Goal: Communication & Community: Answer question/provide support

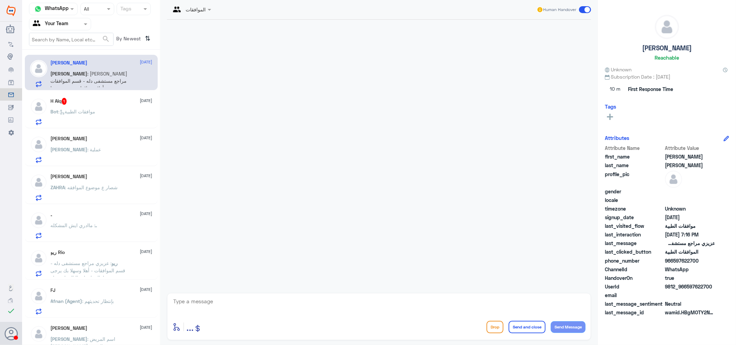
click at [132, 73] on div "[PERSON_NAME] : [PERSON_NAME] مراجع مستشفى دله - قسم الموافقات - أهلا وسهلا بك …" at bounding box center [102, 80] width 102 height 16
click at [211, 302] on textarea at bounding box center [378, 305] width 413 height 17
type textarea "l"
type textarea "كيف اقدر اساعدك ؟"
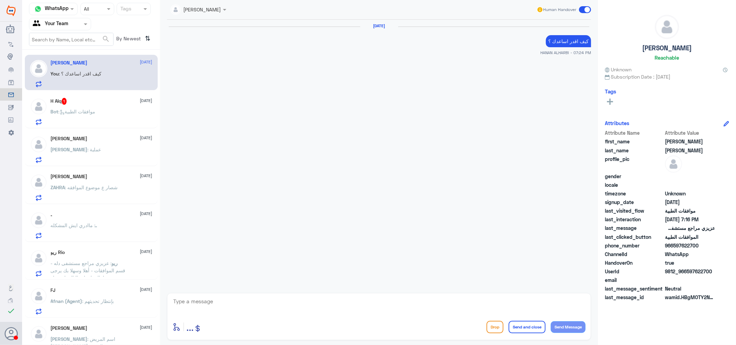
click at [91, 103] on div "H Alq 1 [DATE]" at bounding box center [102, 101] width 102 height 7
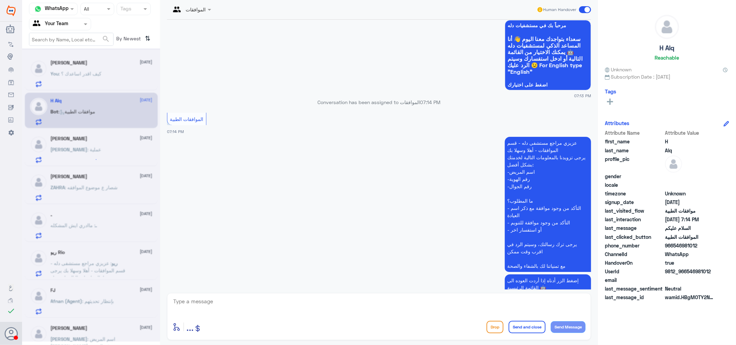
scroll to position [61, 0]
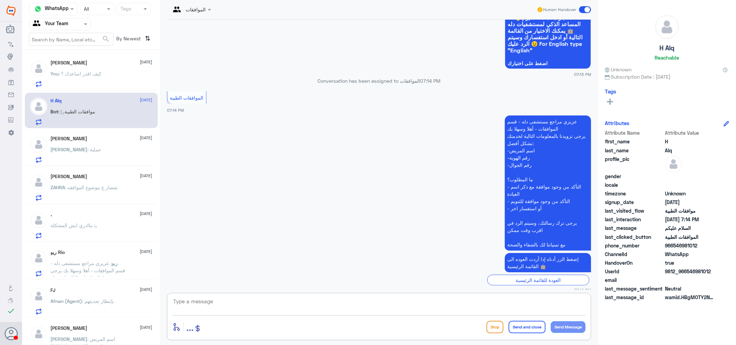
click at [264, 304] on textarea at bounding box center [378, 305] width 413 height 17
type textarea "كيف اقدر اساعدك ؟"
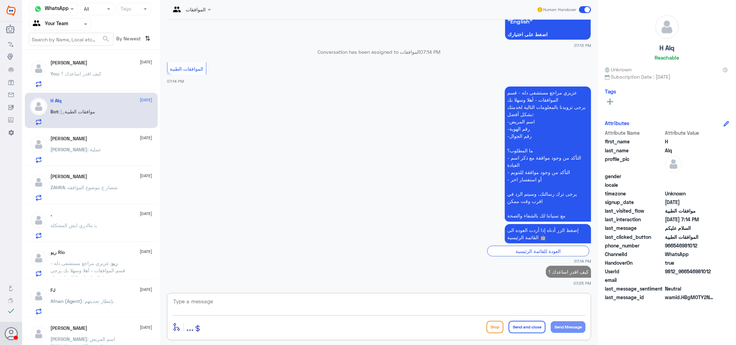
click at [83, 140] on h5 "[PERSON_NAME]" at bounding box center [69, 139] width 37 height 6
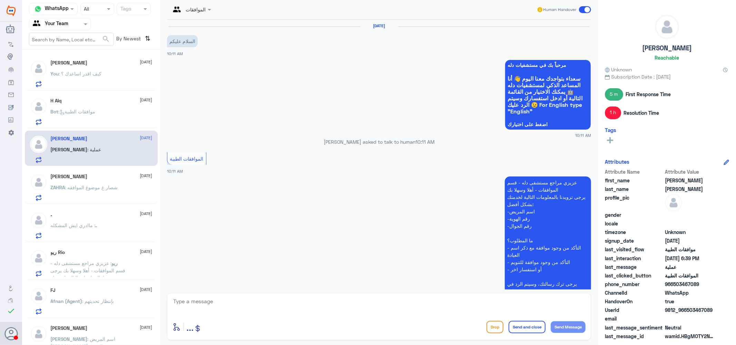
scroll to position [599, 0]
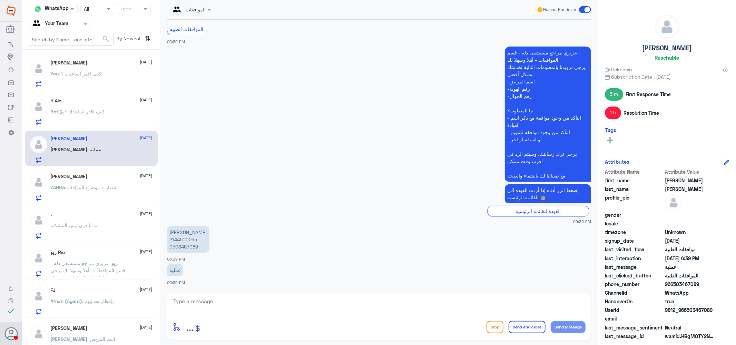
click at [205, 305] on textarea at bounding box center [378, 305] width 413 height 17
type textarea "كيف اقدر اساعدك عزيزتي ؟"
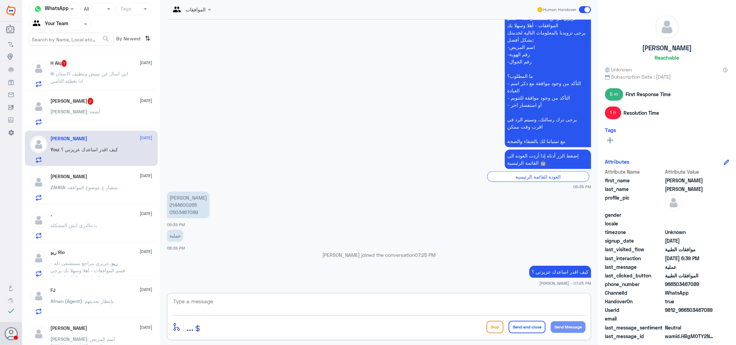
click at [97, 71] on span ": ابي اسال عن تبييض وتنظيف الاسنان اذا يغطيه التأمين" at bounding box center [90, 77] width 78 height 13
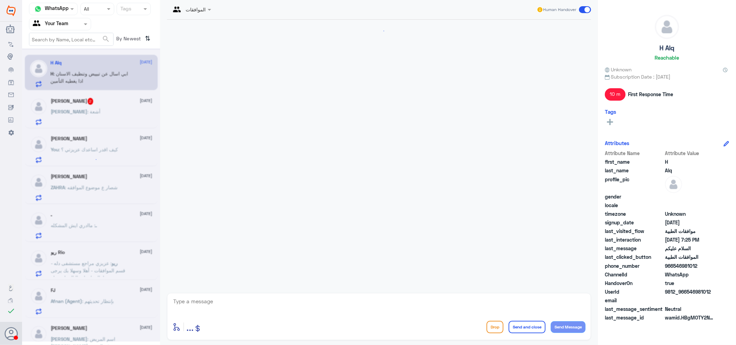
scroll to position [126, 0]
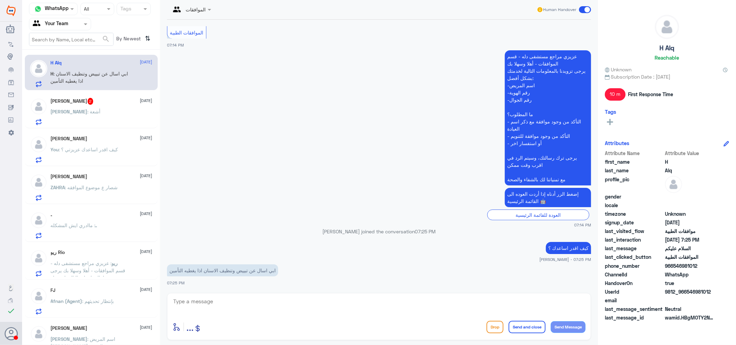
click at [232, 300] on textarea at bounding box center [378, 305] width 413 height 17
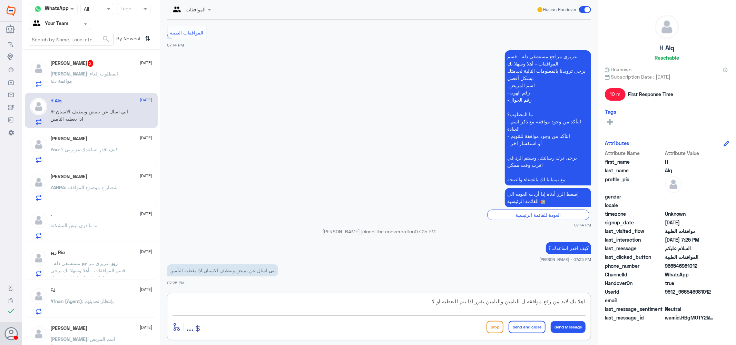
type textarea "اهلا بك لابد من رفع موافقه ل التامين والتامين يقرر اذا يتم التغطيه او لا"
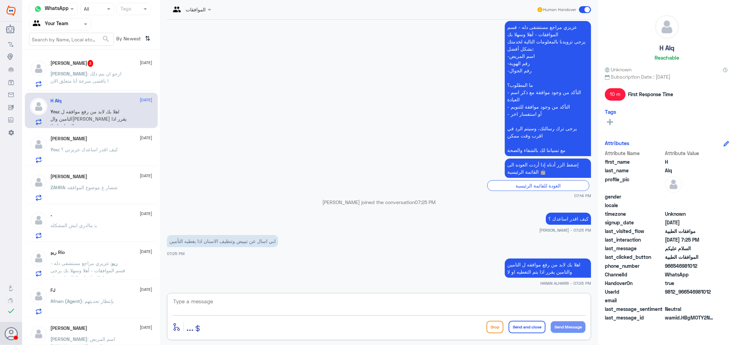
click at [93, 71] on span ": ارجو ان يتم ذلك باقصى سرعة أنا متعلق الان !" at bounding box center [86, 77] width 71 height 13
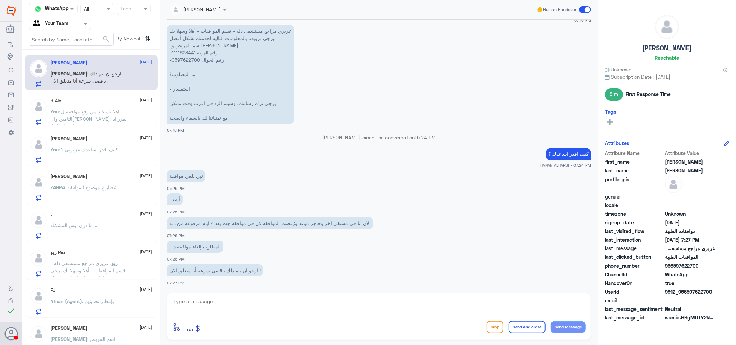
scroll to position [614, 0]
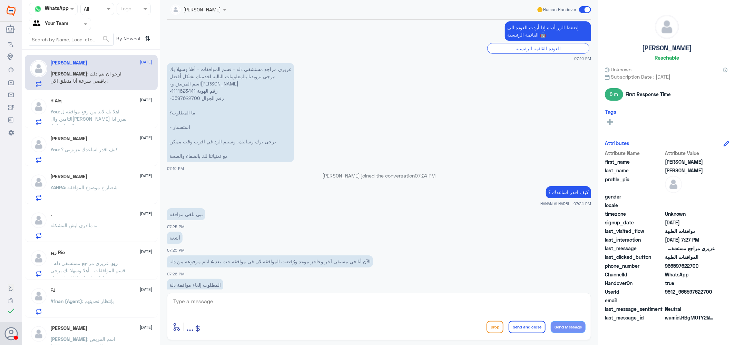
click at [185, 91] on p "عزيزي مراجع مستشفى دله - قسم الموافقات - أهلا وسهلا بك يرجى تزويدنا بالمعلومات …" at bounding box center [230, 112] width 127 height 99
copy p "1111623441"
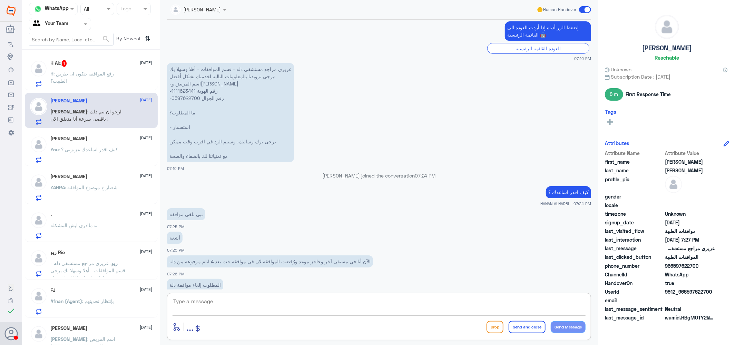
click at [216, 308] on textarea at bounding box center [378, 305] width 413 height 17
type textarea "l"
type textarea "م نوع الاشعه عزيزي ؟"
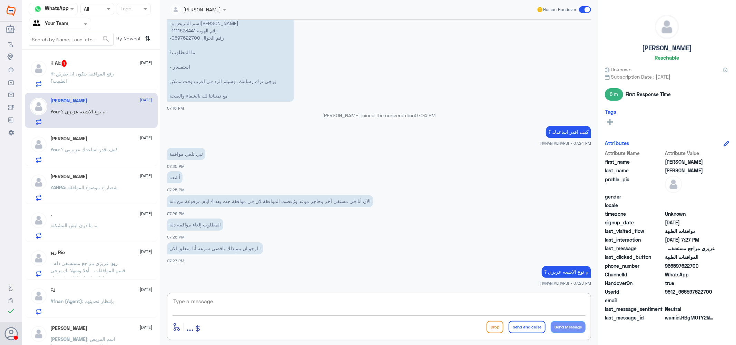
scroll to position [698, 0]
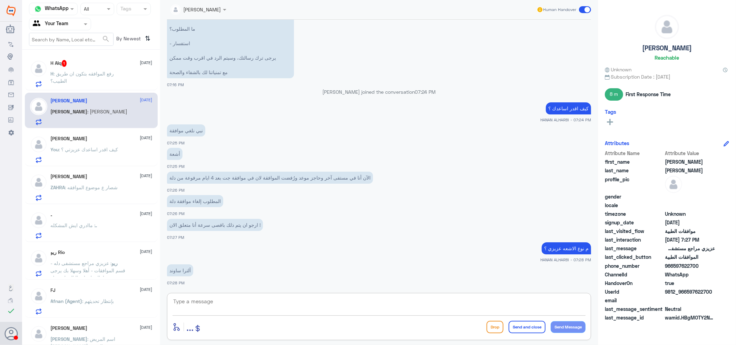
click at [235, 302] on textarea at bounding box center [378, 305] width 413 height 17
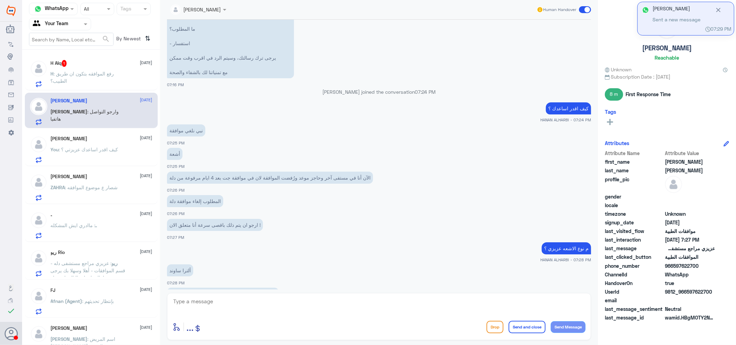
scroll to position [769, 0]
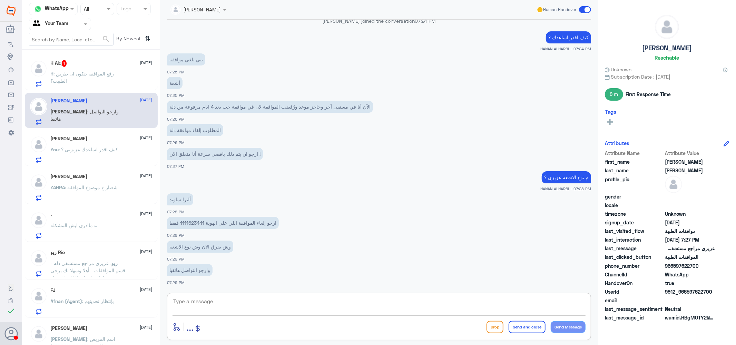
click at [219, 300] on textarea at bounding box center [378, 305] width 413 height 17
type textarea "u"
click at [547, 302] on textarea "عزيزي تم عمل اشعه سونار" at bounding box center [378, 305] width 413 height 17
click at [532, 304] on textarea "عزيزي تم عمل الاشعه سونار" at bounding box center [378, 305] width 413 height 17
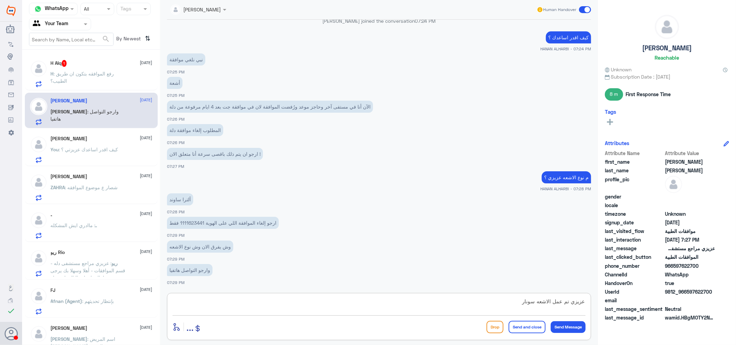
click at [532, 304] on textarea "عزيزي تم عمل الاشعه سونار" at bounding box center [378, 305] width 413 height 17
type textarea "عزيزي تم عمل الاشعه بتاريخ 21/8"
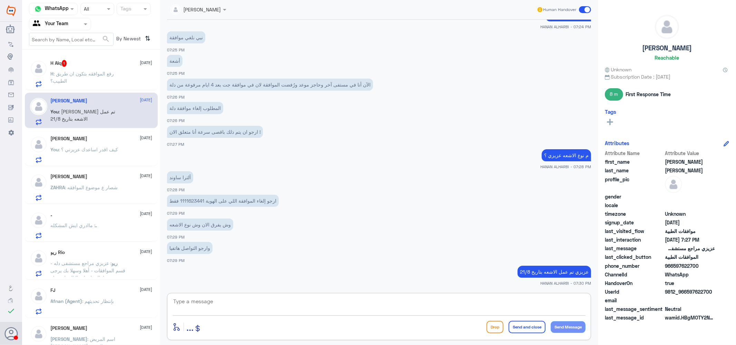
click at [398, 306] on textarea at bounding box center [378, 305] width 413 height 17
type textarea "ا"
click at [78, 79] on p "H : رفع الموافقه بتكون ان طريق الطبيب؟" at bounding box center [90, 78] width 78 height 17
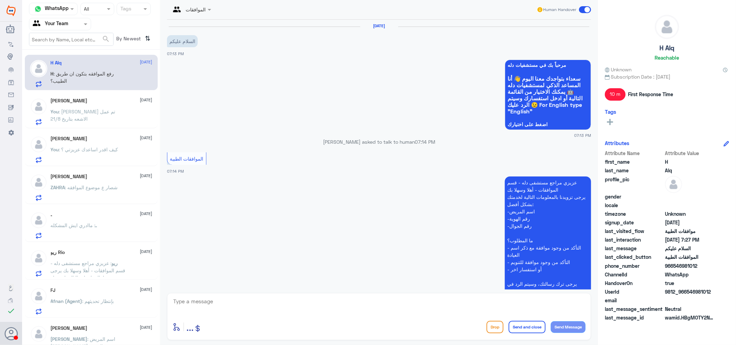
scroll to position [179, 0]
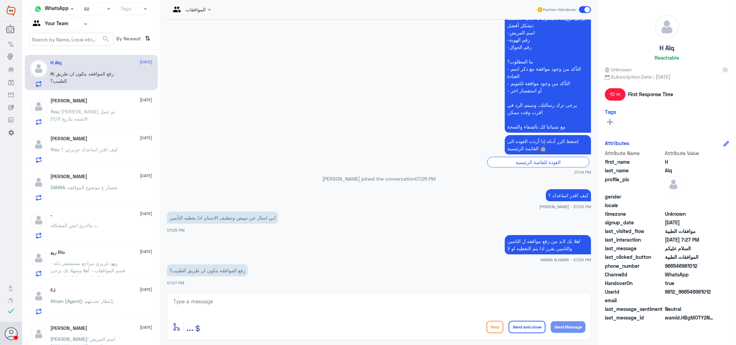
click at [247, 302] on textarea at bounding box center [378, 305] width 413 height 17
type textarea "نعم عزيزي"
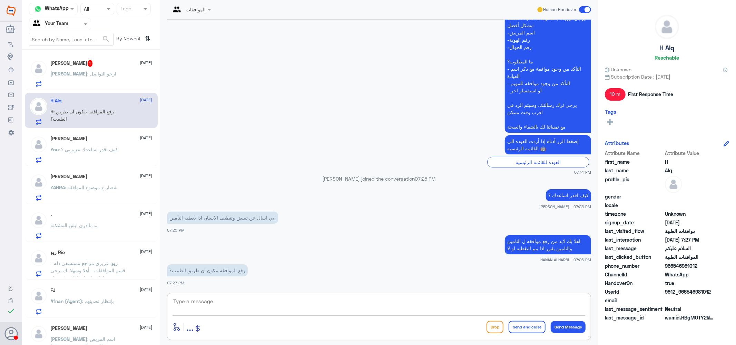
scroll to position [201, 0]
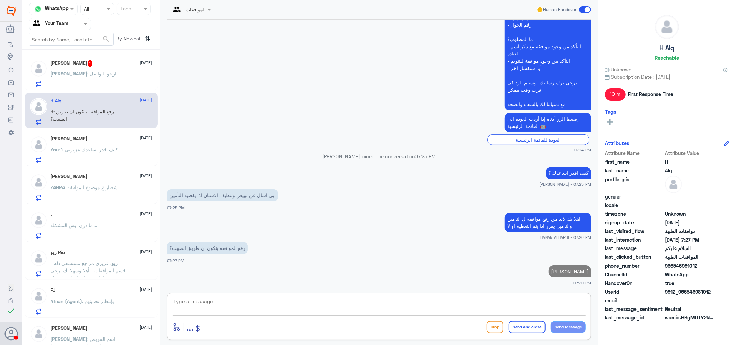
click at [86, 70] on p "عبدالله : ارجو التواصل" at bounding box center [84, 78] width 66 height 17
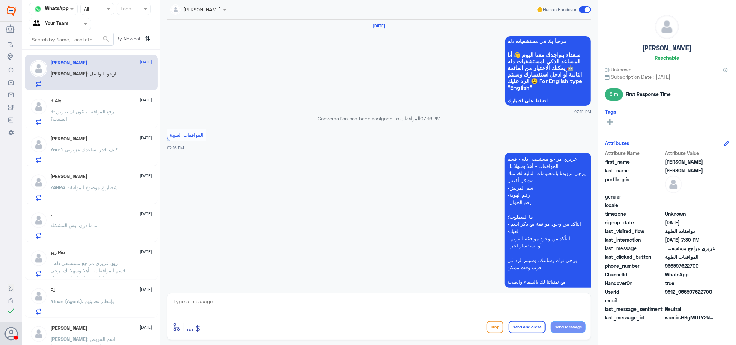
scroll to position [470, 0]
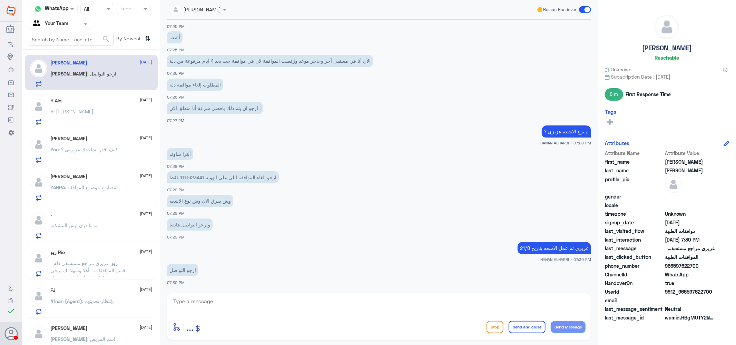
click at [94, 185] on span ": شصار ع موضوع الموافقه" at bounding box center [91, 188] width 53 height 6
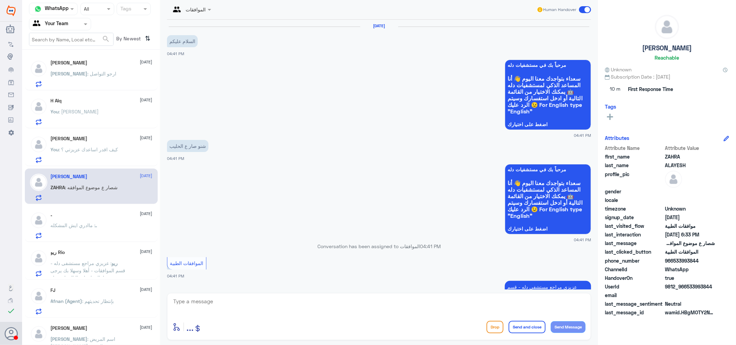
scroll to position [258, 0]
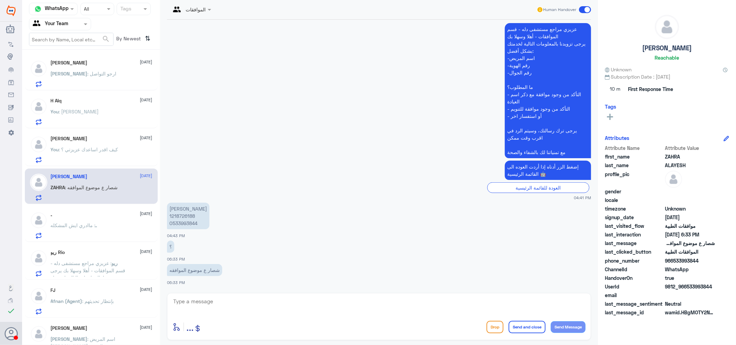
click at [180, 216] on p "سيف اسحاق المؤمن 1218726188 0533993844" at bounding box center [188, 216] width 42 height 27
copy p "1218726188"
click at [187, 219] on p "سيف اسحاق المؤمن 1218726188 0533993844" at bounding box center [188, 216] width 42 height 27
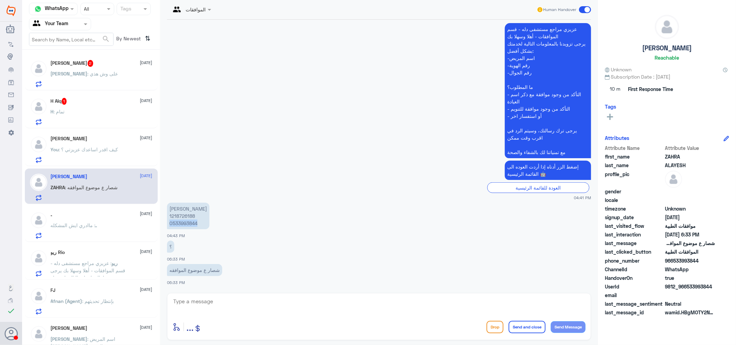
copy p "0533993844"
click at [242, 299] on textarea at bounding box center [378, 305] width 413 height 17
type textarea "u"
type textarea "عزيزي لا تظهر بياناتك لدي هل الزياره في دله النخيل ؟"
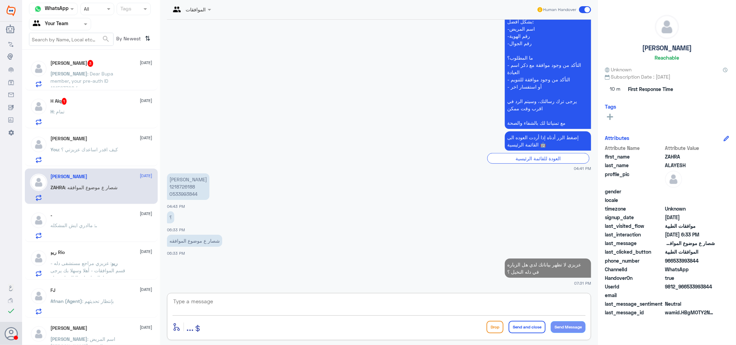
click at [96, 73] on span ": Dear Bupa member, your pre-auth ID 121563708 from Dallah Hospital - Nakeel is…" at bounding box center [89, 106] width 76 height 71
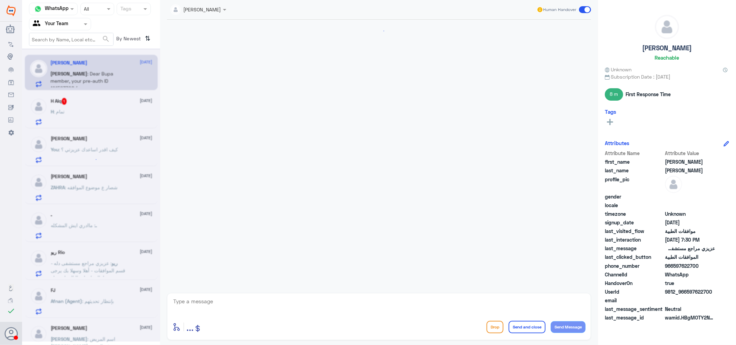
scroll to position [461, 0]
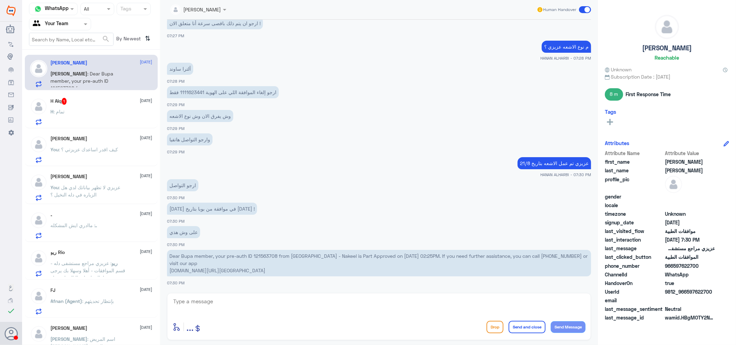
click at [267, 257] on p "Dear Bupa member, your pre-auth ID 121563708 from Dallah Hospital - Nakeel is P…" at bounding box center [379, 263] width 424 height 27
copy p "121563708"
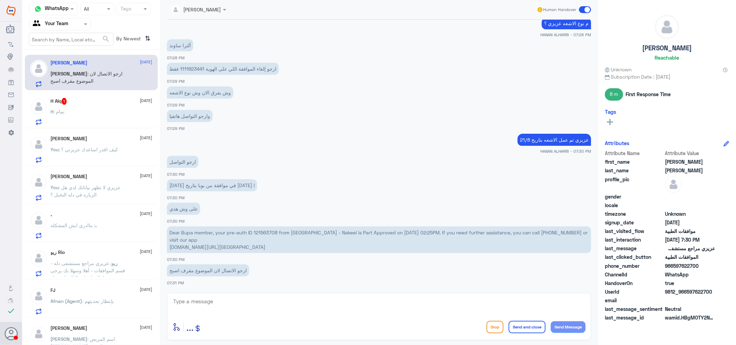
click at [237, 304] on textarea at bounding box center [378, 305] width 413 height 17
type textarea "u"
type textarea "عزيزي الاشعه المراد الغائها هي اشعه السونار وتم عمل الاشعه بتاريخ 21/8 اي خدمه …"
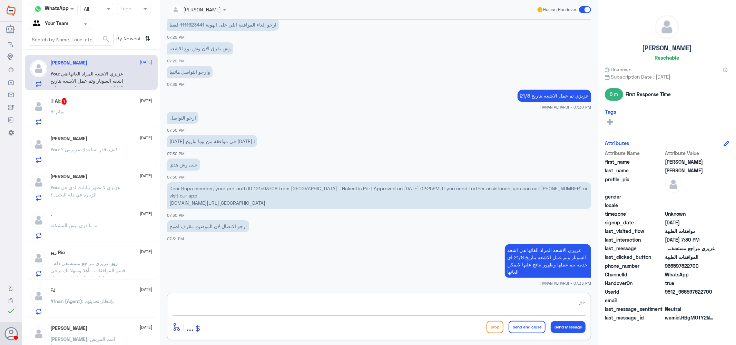
type textarea "م"
click at [90, 105] on div "H Alq 1 2 September H : تمام" at bounding box center [102, 111] width 102 height 27
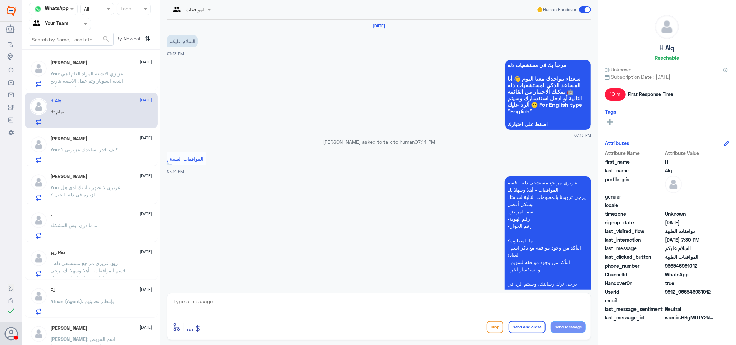
scroll to position [225, 0]
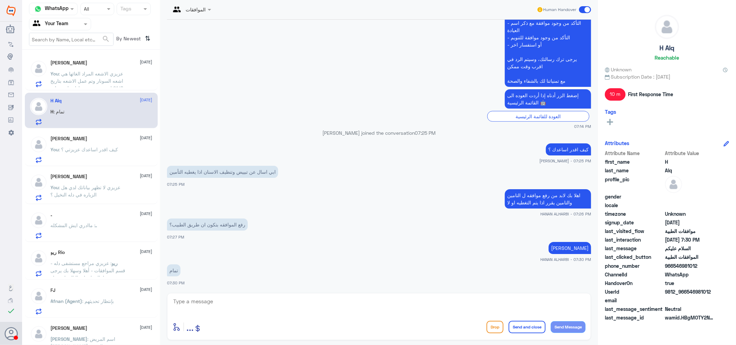
click at [93, 185] on span ": عزيزي لا تظهر بياناتك لدي هل الزياره في دله النخيل ؟" at bounding box center [86, 191] width 70 height 13
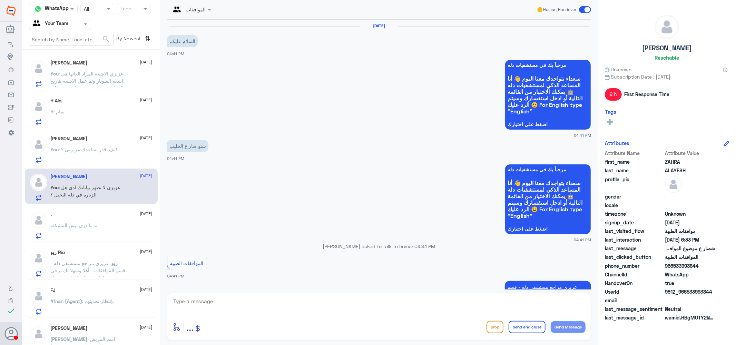
scroll to position [300, 0]
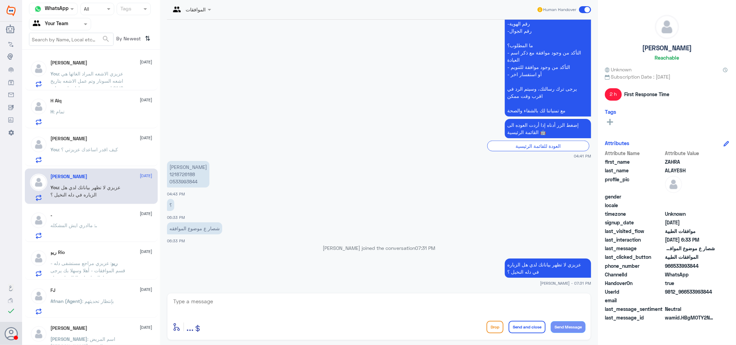
click at [97, 221] on div "ـ 2 September ـ : ماادري ايش المشكله" at bounding box center [102, 225] width 102 height 27
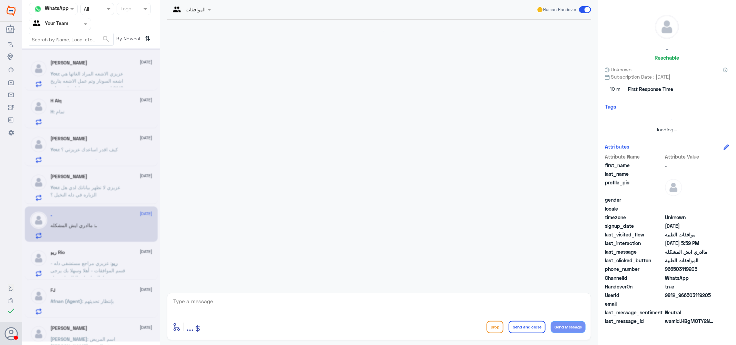
scroll to position [122, 0]
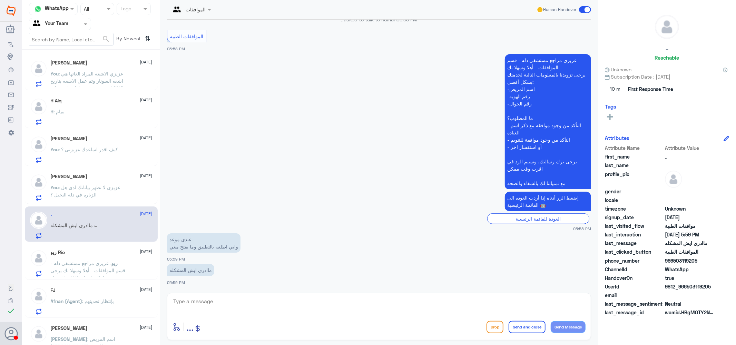
click at [215, 302] on textarea at bounding box center [378, 305] width 413 height 17
type textarea "ا"
type textarea "اهلا بك يرجى التواصل مع قسم المواعيد هنا فقط لموافقات التامين"
click at [534, 330] on button "Send and close" at bounding box center [526, 327] width 37 height 12
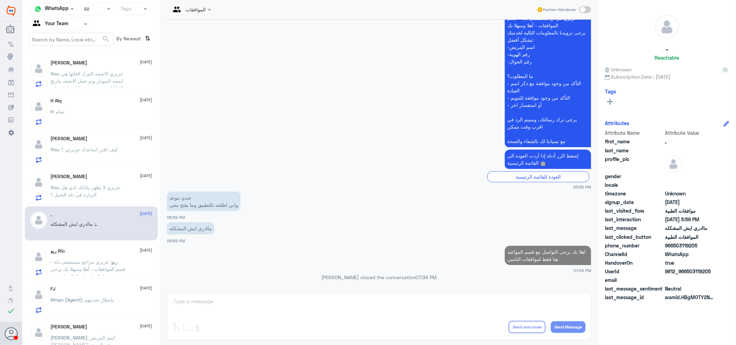
click at [95, 254] on div "ريو Rio 2 September" at bounding box center [102, 251] width 102 height 6
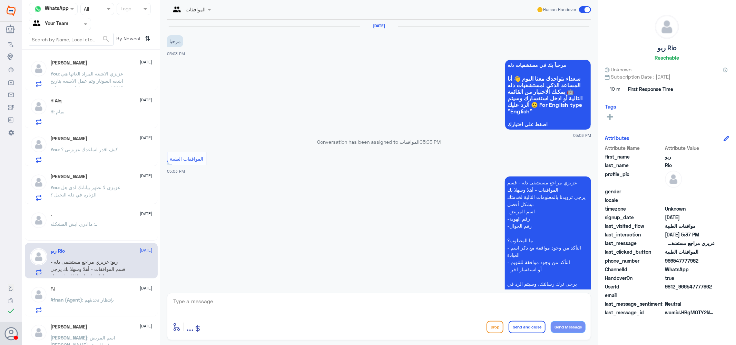
scroll to position [305, 0]
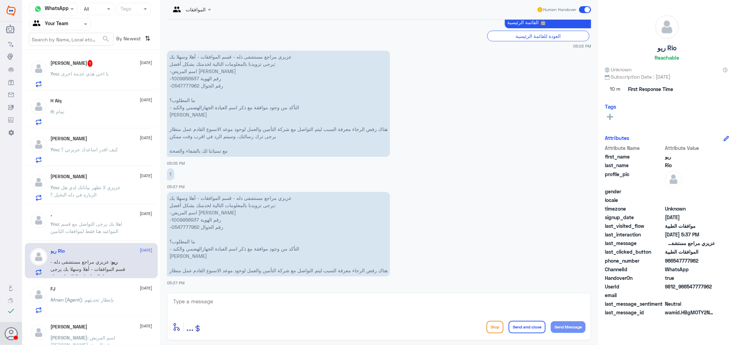
click at [183, 218] on p "عزيزي مراجع مستشفى دله - قسم الموافقات - أهلا وسهلا بك يرجى تزويدنا بالمعلومات …" at bounding box center [278, 234] width 223 height 85
copy p "1009956937"
click at [263, 301] on textarea at bounding box center [378, 305] width 413 height 17
type textarea "اعتذر منك لا زالت مرفوضه حتى بعد رفع التقارير تم تحويل الحاله ل طبيب الموافقات …"
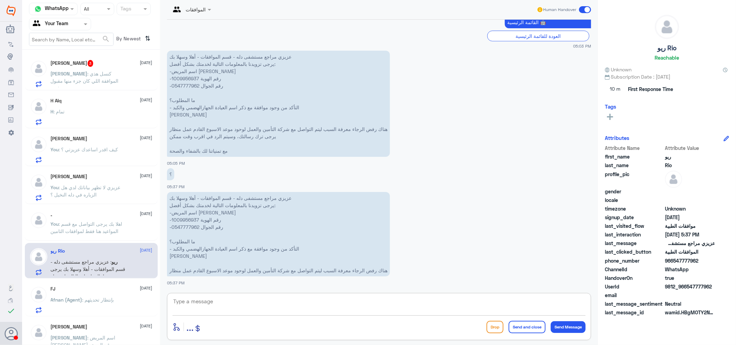
scroll to position [342, 0]
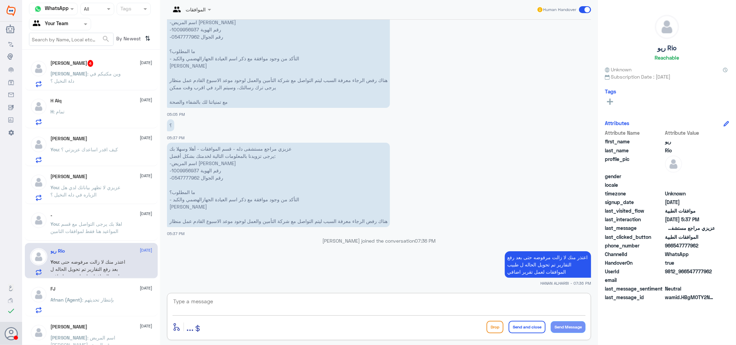
click at [101, 71] on span ": وين مكتبكم في دلة النخيل ؟" at bounding box center [86, 77] width 70 height 13
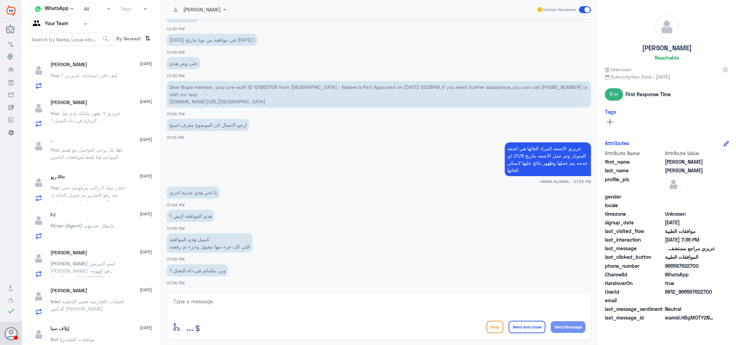
scroll to position [77, 0]
click at [95, 222] on span ": بإنتظار تحديثهم" at bounding box center [98, 223] width 32 height 6
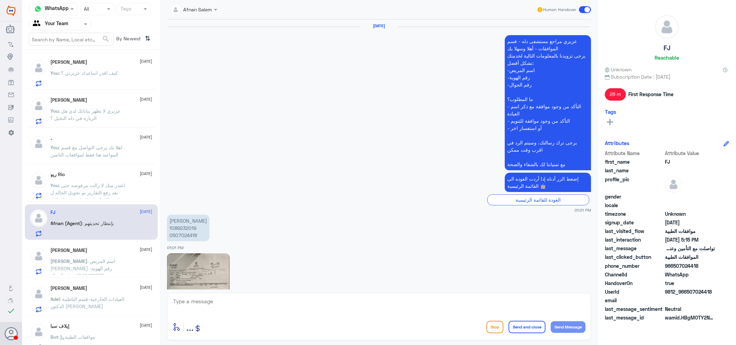
scroll to position [641, 0]
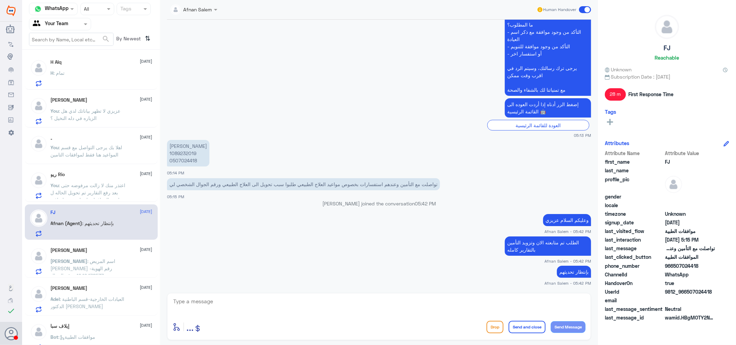
click at [91, 246] on div "Abdullah Alburaih 2 September Abdullah : اسم المريض عبدالله البريه -رقم الهوية …" at bounding box center [91, 260] width 133 height 36
click at [93, 261] on span ": اسم المريض عبدالله البريه -رقم الهوية 1040478537 -رقم الجوال 0550557782" at bounding box center [83, 272] width 65 height 28
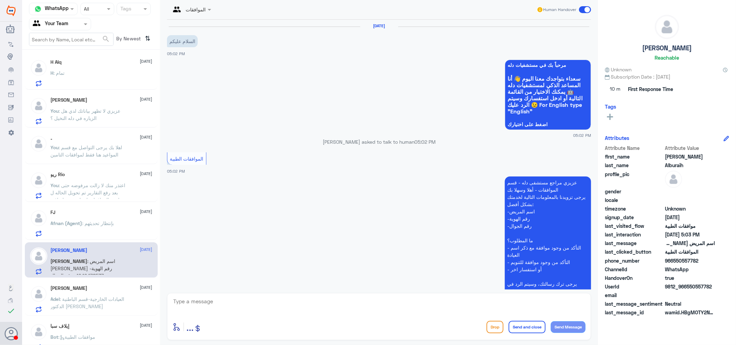
scroll to position [106, 0]
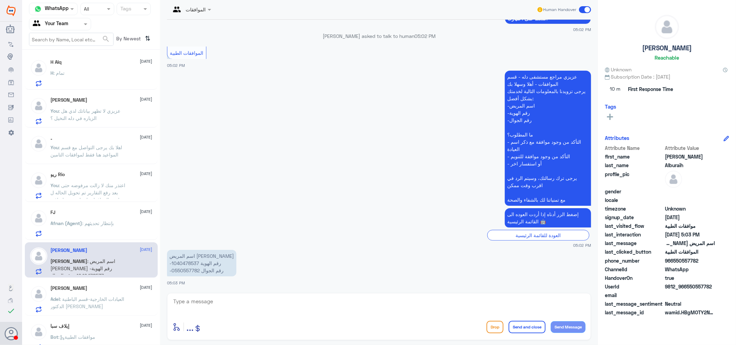
click at [194, 307] on textarea at bounding box center [378, 305] width 413 height 17
type textarea ";"
type textarea "كيف اقدر اساعدك ؟"
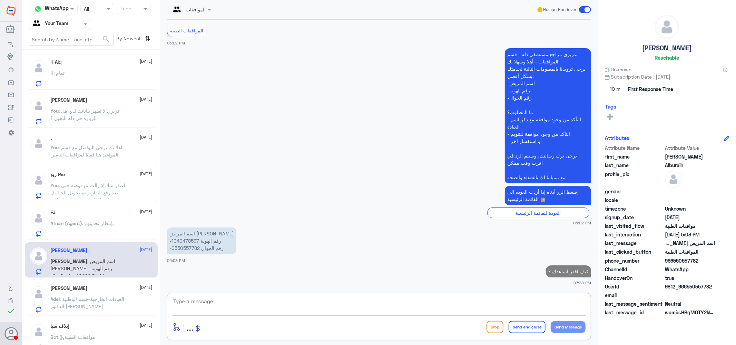
click at [109, 298] on span ": العيادات الخارجية-قسم الباطنية الدكتور إبراهيم" at bounding box center [88, 302] width 74 height 13
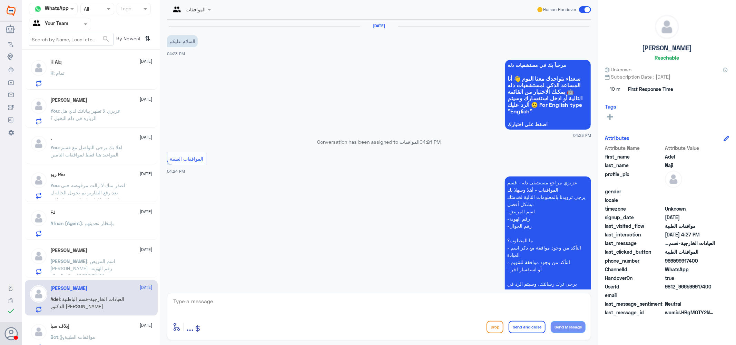
scroll to position [280, 0]
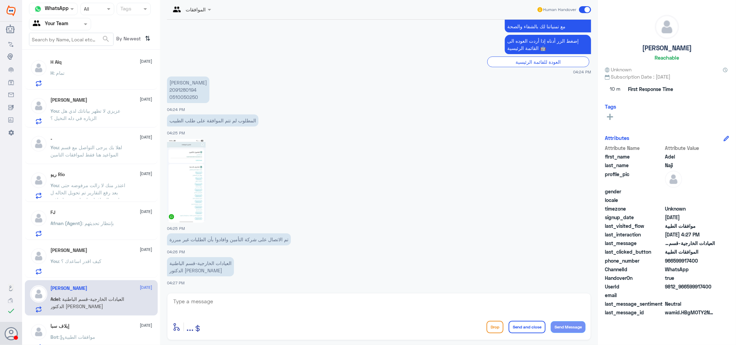
click at [181, 88] on p "عادل محمد ناجي 2091280194 0510050250" at bounding box center [188, 90] width 42 height 27
copy p "2091280194"
click at [192, 185] on img at bounding box center [186, 181] width 39 height 84
click at [214, 304] on textarea at bounding box center [378, 305] width 413 height 17
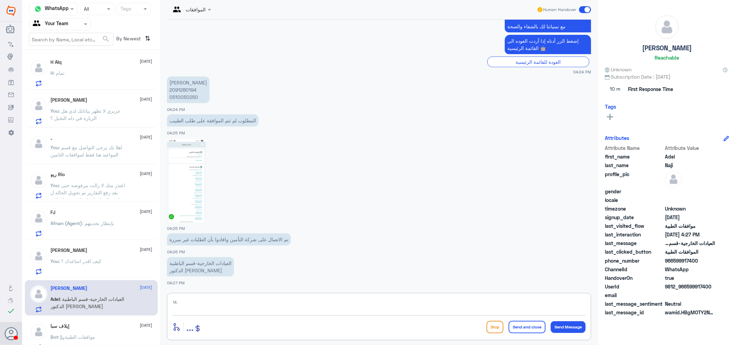
type textarea "u"
click at [269, 305] on textarea at bounding box center [378, 305] width 413 height 17
type textarea "u"
type textarea "عزيزي هل الزياره في دله النخيل ؟"
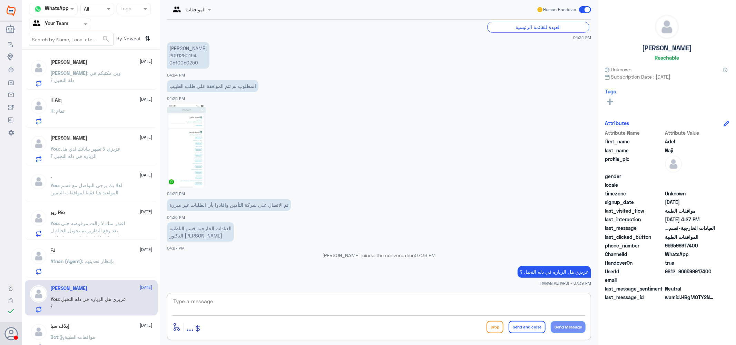
scroll to position [115, 0]
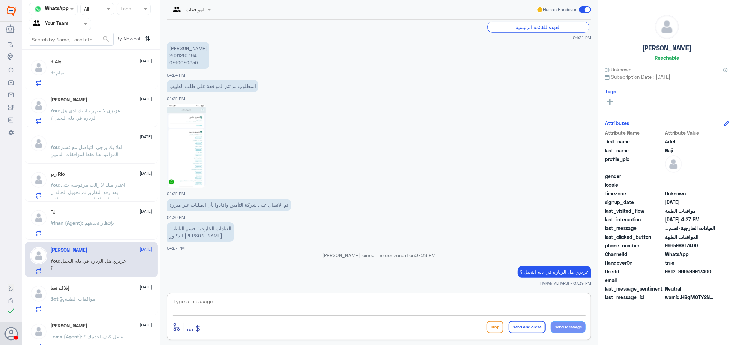
click at [90, 289] on div "إيلاف سبا 2 September" at bounding box center [102, 288] width 102 height 6
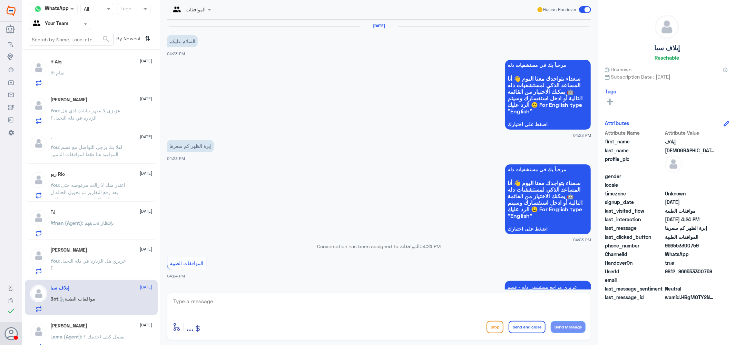
scroll to position [173, 0]
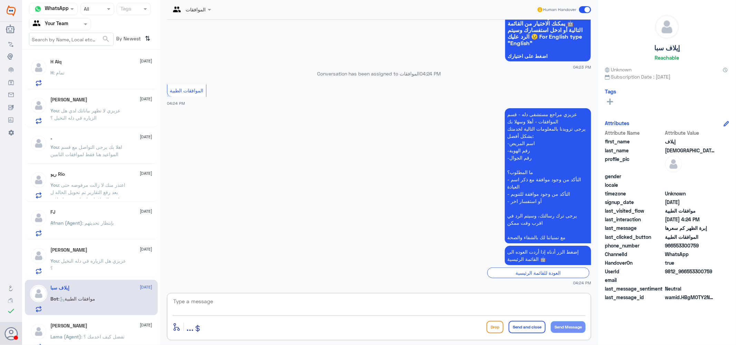
drag, startPoint x: 246, startPoint y: 304, endPoint x: 250, endPoint y: 301, distance: 5.1
click at [247, 302] on textarea at bounding box center [378, 305] width 413 height 17
type textarea "كيف اقدر اساعدك ؟"
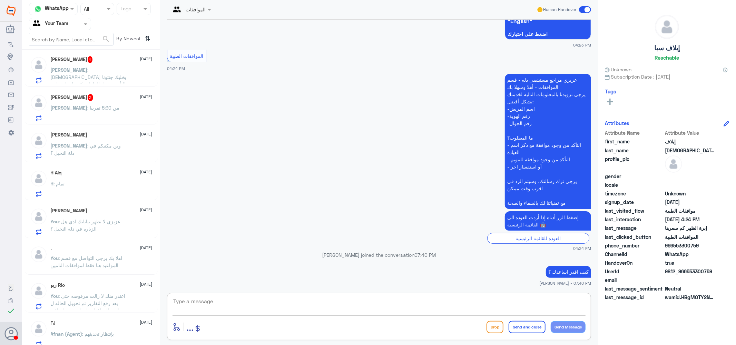
scroll to position [0, 0]
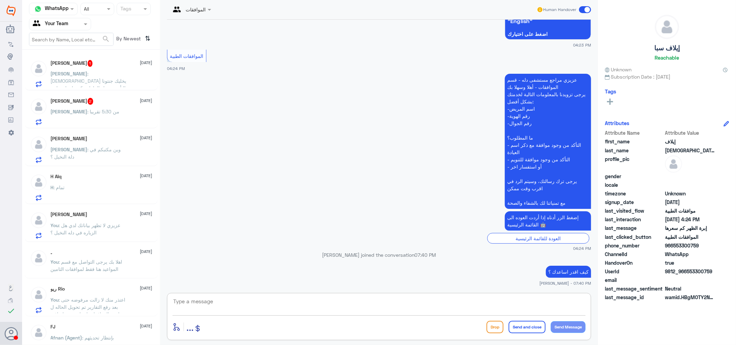
click at [91, 77] on p "Abdullah : الله يخليك جنتونا التأمين يقول الغلط منكم وانتوا تقولون الغلط من الت…" at bounding box center [90, 78] width 78 height 17
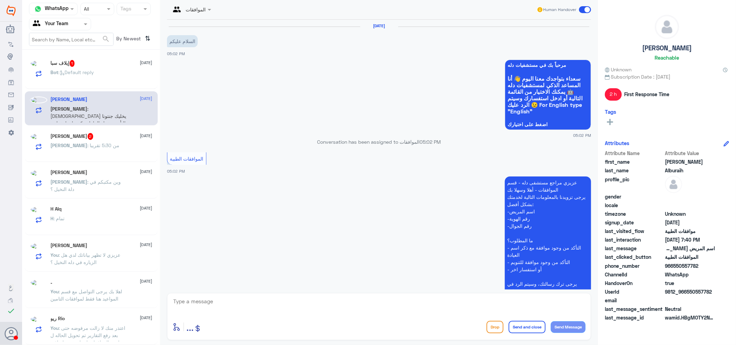
scroll to position [164, 0]
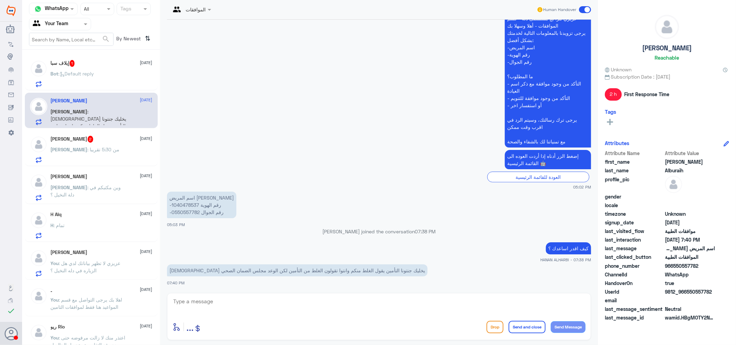
click at [330, 302] on textarea at bounding box center [378, 305] width 413 height 17
click at [181, 205] on p "اسم المريض عبدالله البريه -رقم الهوية 1040478537 -رقم الجوال 0550557782" at bounding box center [201, 205] width 69 height 27
click at [255, 307] on textarea at bounding box center [378, 305] width 413 height 17
click at [188, 204] on p "اسم المريض عبدالله البريه -رقم الهوية 1040478537 -رقم الجوال 0550557782" at bounding box center [201, 205] width 69 height 27
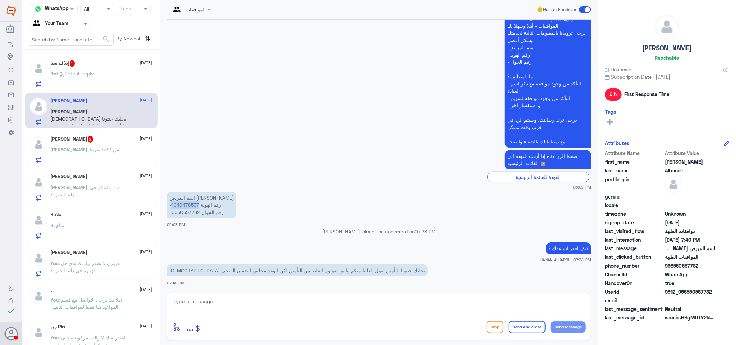
click at [188, 204] on p "اسم المريض عبدالله البريه -رقم الهوية 1040478537 -رقم الجوال 0550557782" at bounding box center [201, 205] width 69 height 27
copy p "1040478537"
click at [348, 311] on textarea at bounding box center [378, 305] width 413 height 17
type textarea ";"
type textarea "كيف اقدر اساعدك عزيزي ؟"
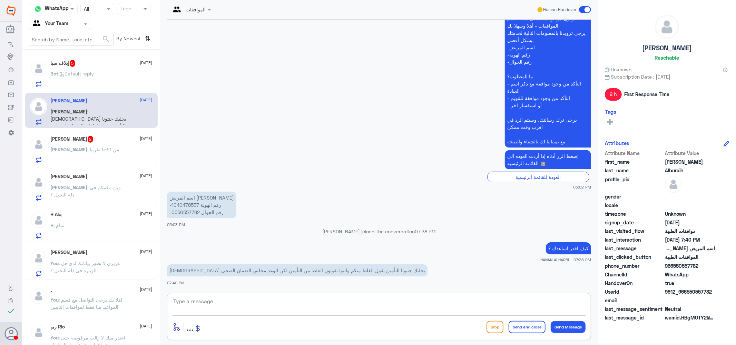
scroll to position [187, 0]
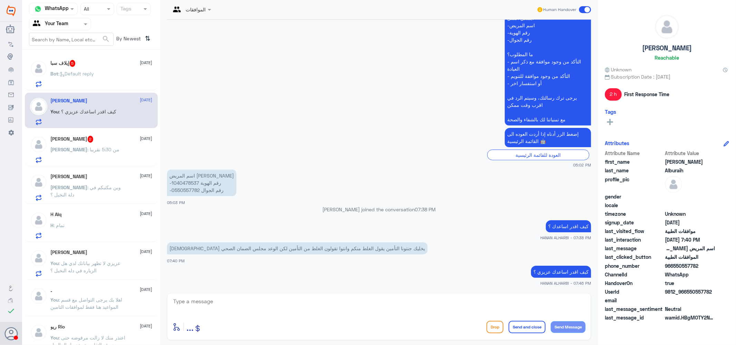
click at [88, 147] on span ": من 5:30 تقريبا" at bounding box center [104, 150] width 32 height 6
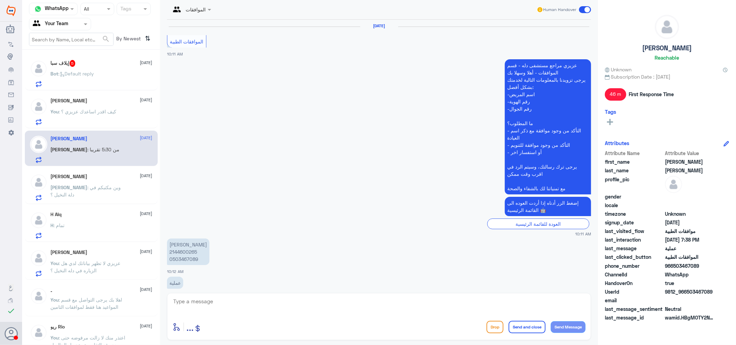
scroll to position [564, 0]
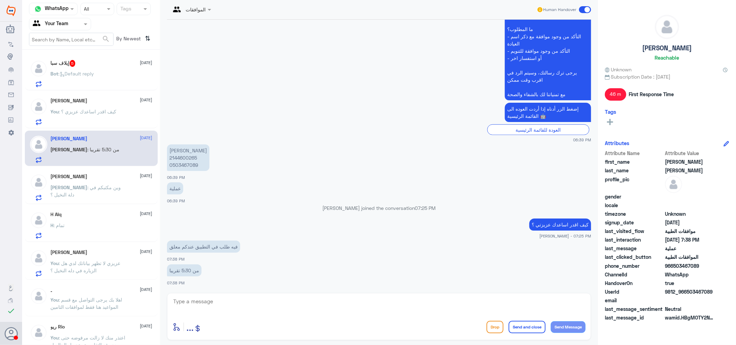
click at [183, 156] on p "حنان عبدالله محمد 2144600265 0503467089" at bounding box center [188, 158] width 42 height 27
copy p "2144600265"
click at [241, 297] on textarea at bounding box center [378, 305] width 413 height 17
type textarea "ا"
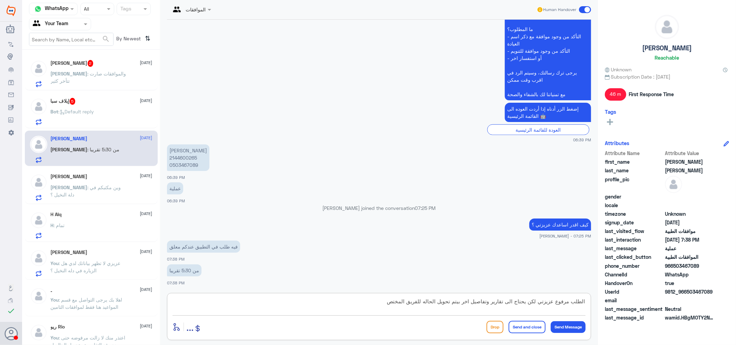
type textarea "الطلب مرفوع عزيزتي لكن يحتاج الى تقارير وتفاصيل اخر بيتم تحويل الحاله للفريق ال…"
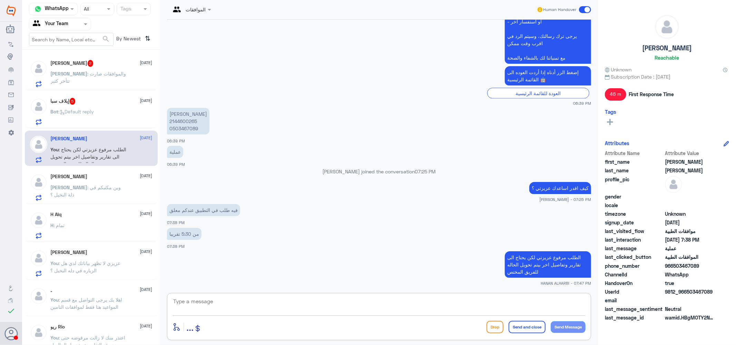
click at [103, 67] on div "Abdullah Alburaih 2 2 September Abdullah : والموافقات صارت تتأخر كثير" at bounding box center [102, 73] width 102 height 27
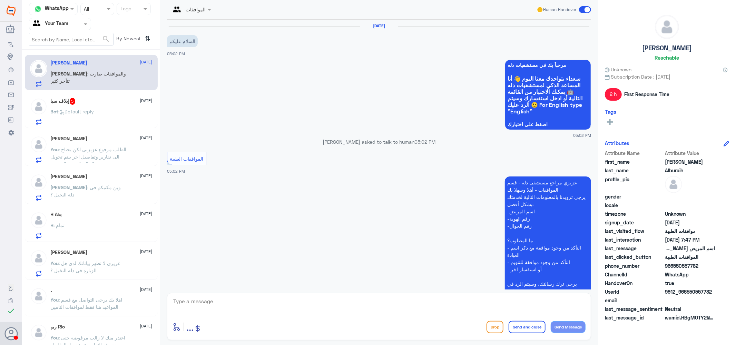
scroll to position [233, 0]
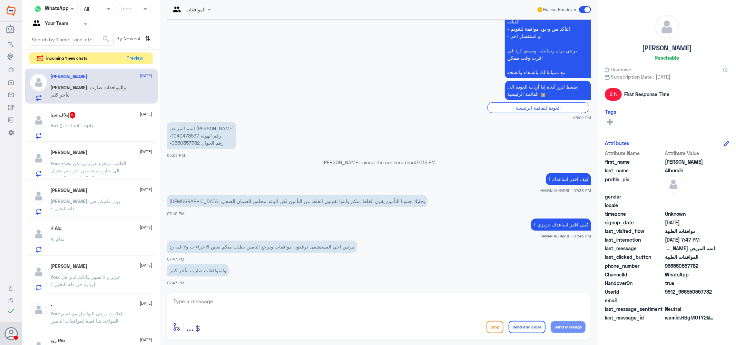
click at [183, 135] on p "اسم المريض عبدالله البريه -رقم الهوية 1040478537 -رقم الجوال 0550557782" at bounding box center [201, 135] width 69 height 27
copy p "1040478537"
click at [265, 299] on textarea at bounding box center [378, 305] width 413 height 17
type textarea "h"
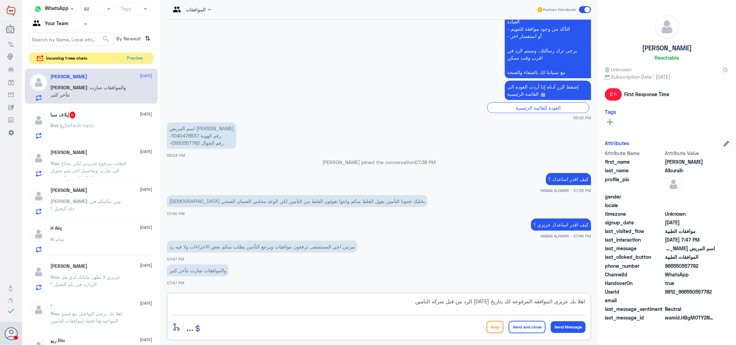
click at [479, 301] on textarea "اهلا بك عزيزي الموافقه المرفوعه لك بتاريخ اليوم الرد من قبل شركه التامين" at bounding box center [378, 305] width 413 height 17
click at [378, 298] on textarea "اهلا بك عزيزي الموافقه المرفوعه لك بتاريخ اليوم على التحاليل الرد من قبل شركه ا…" at bounding box center [378, 305] width 413 height 17
click at [370, 301] on textarea "اهلا بك عزيزي الموافقه المرفوعه لك بتاريخ اليوم على التحاليل الرد من قبل شركه ا…" at bounding box center [378, 305] width 413 height 17
paste textarea "will update soon"
type textarea "اهلا بك عزيزي الموافقه المرفوعه لك بتاريخ اليوم على التحاليل الرد من قبل شركه ا…"
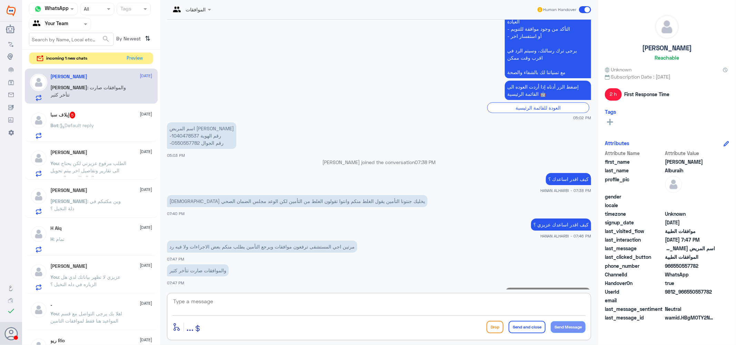
scroll to position [299, 0]
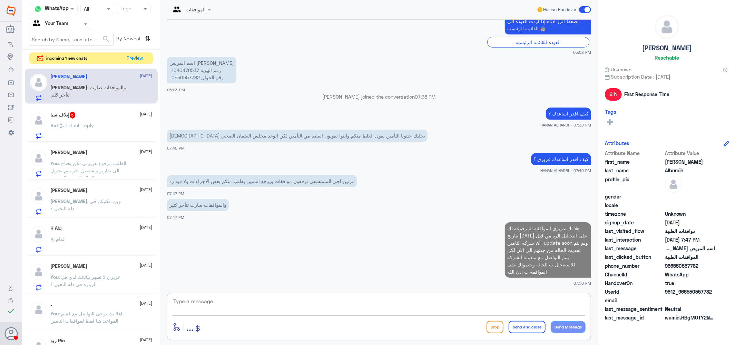
click at [183, 67] on p "اسم المريض عبدالله البريه -رقم الهوية 1040478537 -رقم الجوال 0550557782" at bounding box center [201, 70] width 69 height 27
copy p "1040478537"
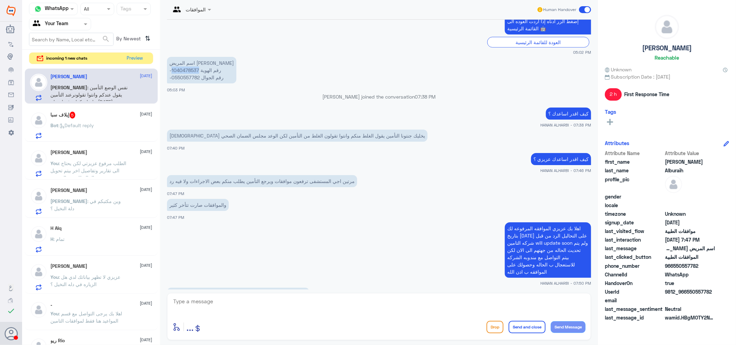
scroll to position [337, 0]
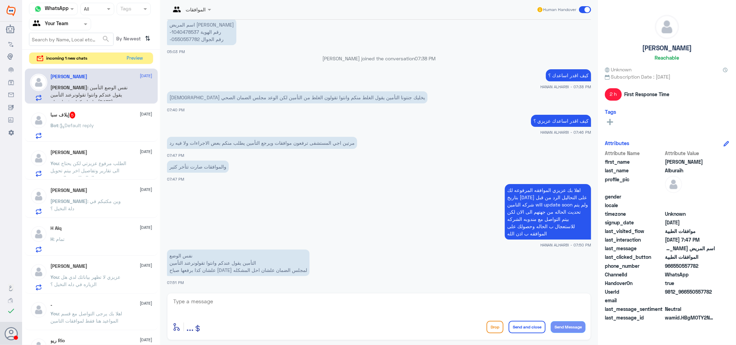
click at [78, 85] on span ": نفس الوضع التأمين يقول عندكم وانتوا تقولونرعند التأمين علشان كذا برفعها صباح …" at bounding box center [89, 99] width 77 height 28
click at [85, 123] on span ": Default reply" at bounding box center [77, 125] width 36 height 6
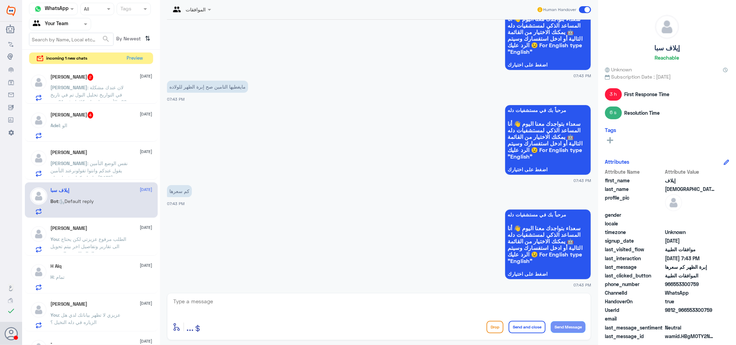
scroll to position [749, 0]
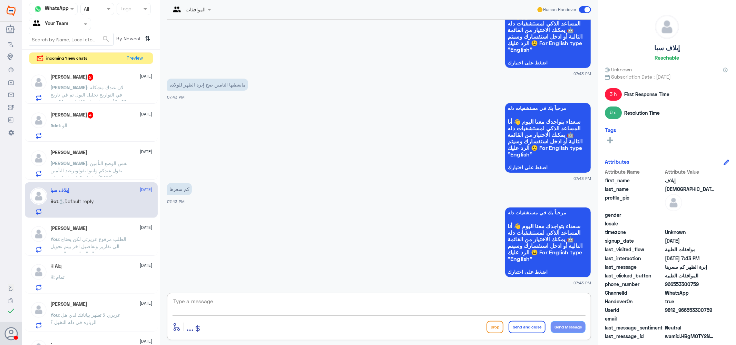
drag, startPoint x: 214, startPoint y: 299, endPoint x: 216, endPoint y: 296, distance: 3.9
click at [216, 299] on textarea at bounding box center [378, 305] width 413 height 17
click at [195, 299] on textarea at bounding box center [378, 305] width 413 height 17
type textarea "h"
type textarea "اعتذر منك لا تتوفر لدينا الاسعار هنا فقط لموافقات التامين ."
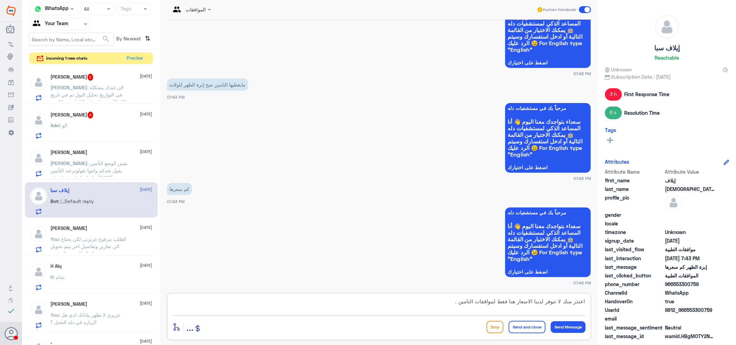
click at [528, 323] on button "Send and close" at bounding box center [526, 327] width 37 height 12
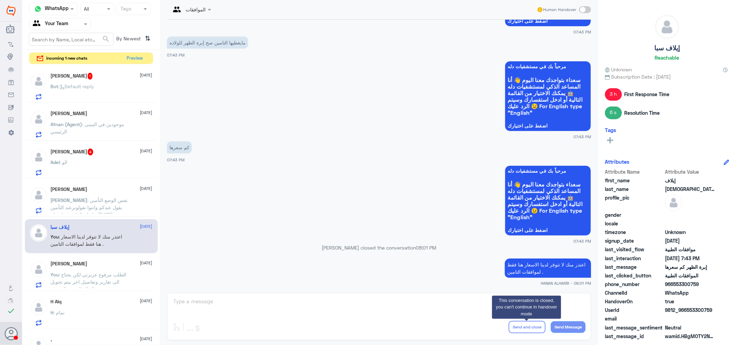
scroll to position [0, 0]
click at [83, 161] on div "Adel : الو" at bounding box center [102, 169] width 102 height 16
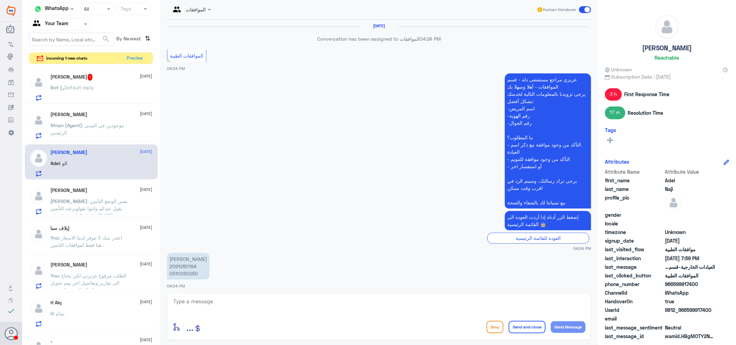
scroll to position [592, 0]
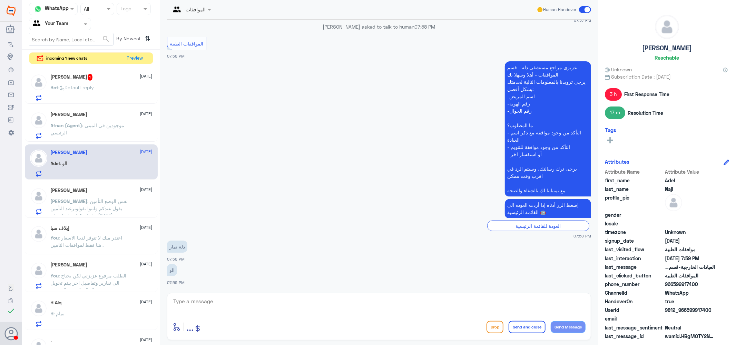
click at [226, 302] on textarea at bounding box center [378, 305] width 413 height 17
click at [239, 298] on textarea at bounding box center [378, 305] width 413 height 17
type textarea "h"
type textarea "اهلا بك هنا دله النخيل يرجى التواصل مع دله نمار عزيزي"
click at [530, 323] on button "Send and close" at bounding box center [526, 327] width 37 height 12
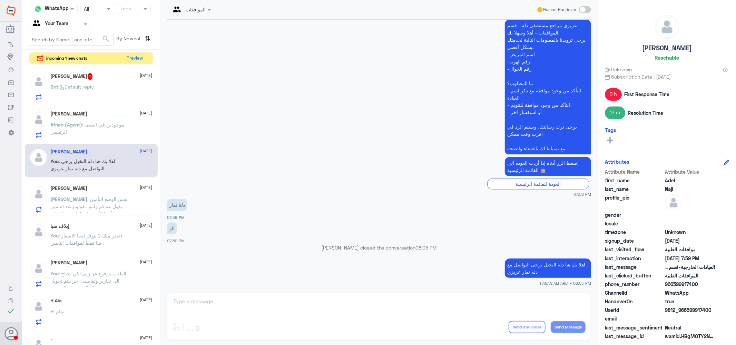
scroll to position [0, 0]
click at [112, 124] on span ": موجودين في المبنى الرئيسي" at bounding box center [88, 128] width 74 height 13
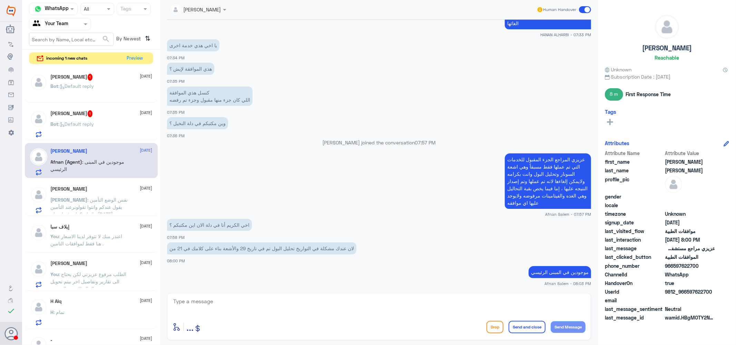
click at [77, 79] on div "Adel Naji 1 2 September" at bounding box center [102, 77] width 102 height 7
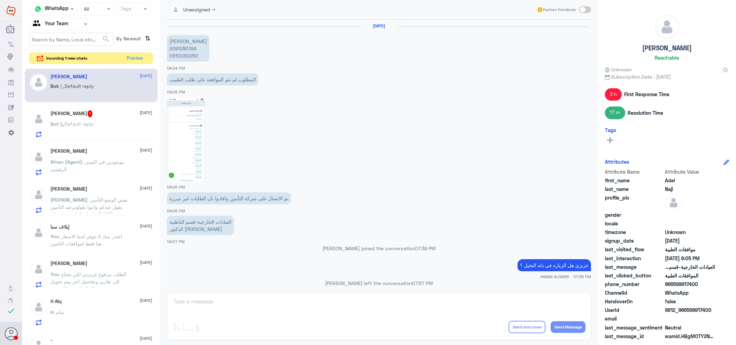
scroll to position [520, 0]
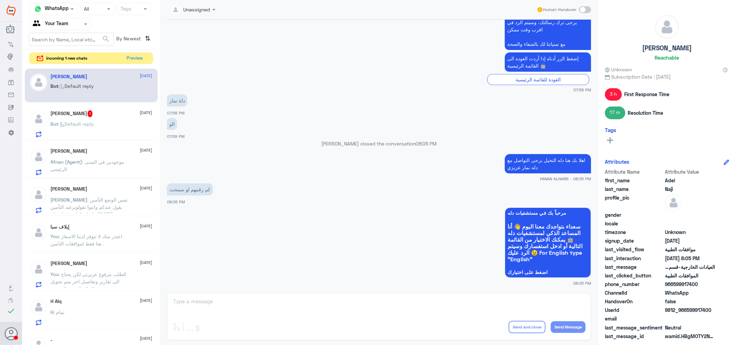
click at [96, 118] on div "ZAHRA ALAYESH 1 2 September Bot : Default reply" at bounding box center [102, 123] width 102 height 27
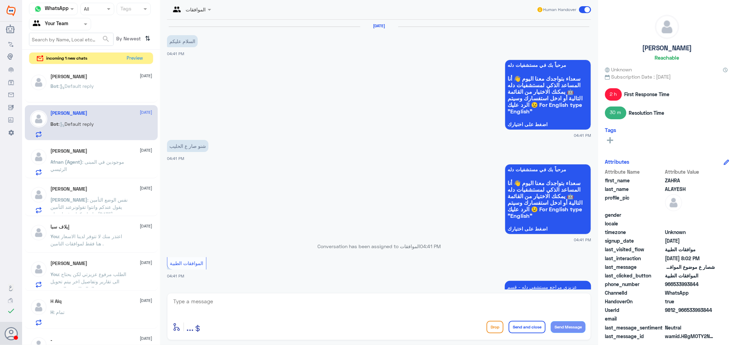
scroll to position [417, 0]
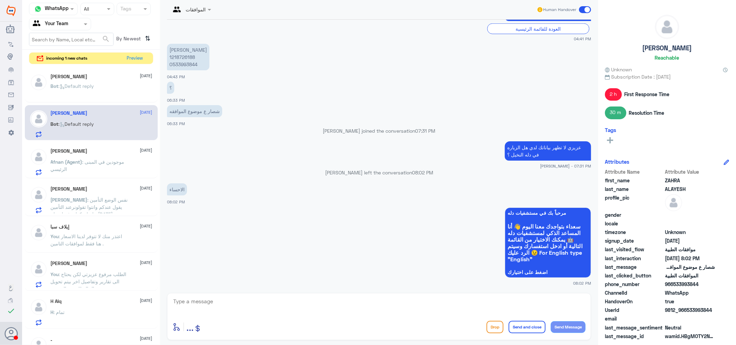
click at [230, 301] on textarea at bounding box center [378, 305] width 413 height 17
type textarea "h"
type textarea "اعتذر منك عزيزي هنا فقط لموافقات دله النخيل في الرياض يرجى التواصل مع دله الاحس…"
click at [522, 327] on button "Send and close" at bounding box center [526, 327] width 37 height 12
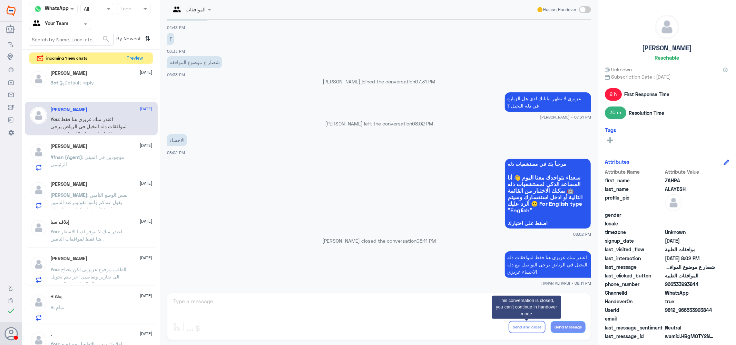
scroll to position [0, 0]
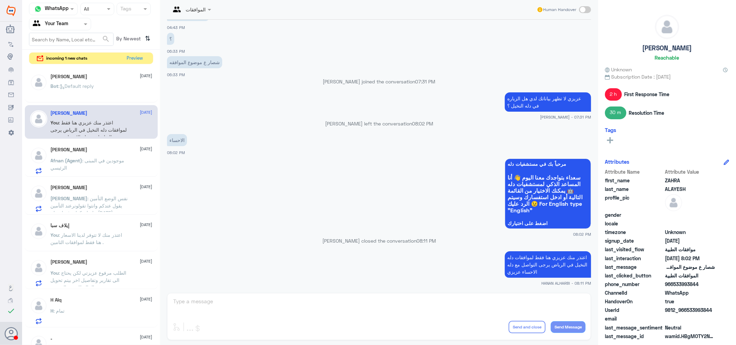
click at [101, 198] on span ": نفس الوضع التأمين يقول عندكم وانتوا تقولونرعند التأمين علشان كذا برفعها صباح …" at bounding box center [89, 210] width 77 height 28
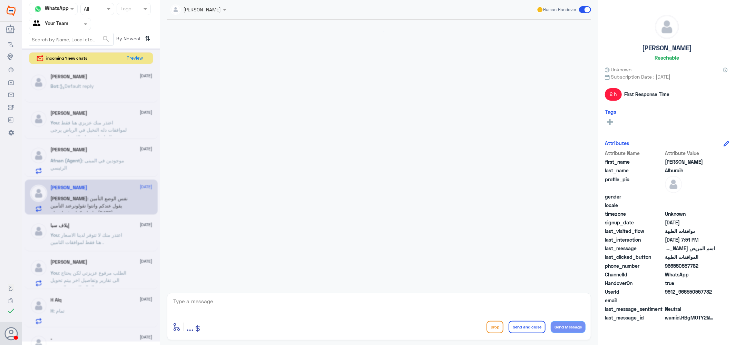
scroll to position [337, 0]
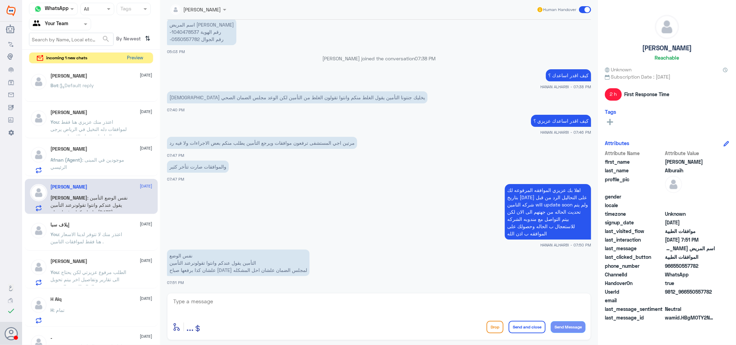
click at [130, 58] on button "Preview" at bounding box center [135, 58] width 21 height 11
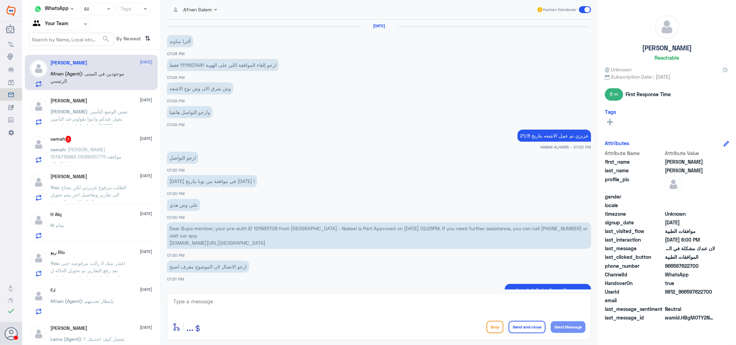
scroll to position [289, 0]
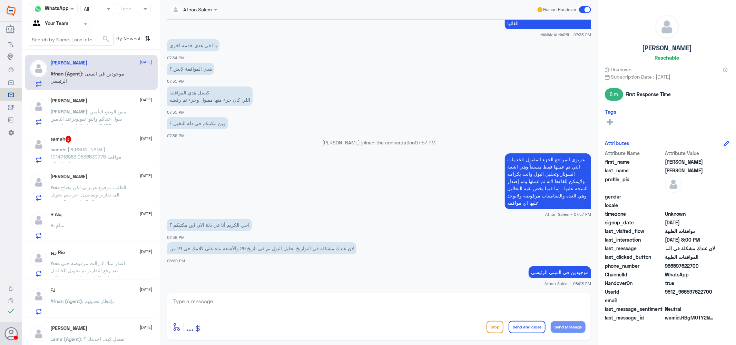
click at [91, 148] on span ": زينب عيظه الزهراني 1014718983 0536530775 موافقه عياده السكر" at bounding box center [86, 157] width 71 height 20
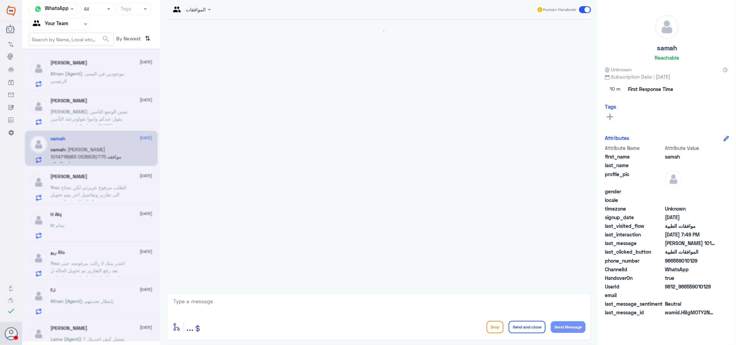
scroll to position [113, 0]
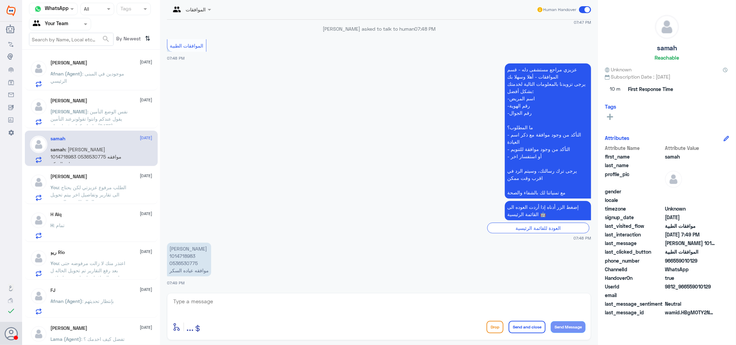
click at [185, 256] on p "زينب عيظه الزهراني 1014718983 0536530775 موافقه عياده السكر" at bounding box center [189, 260] width 44 height 34
click at [232, 305] on textarea at bounding box center [378, 305] width 413 height 17
type textarea "u"
type textarea "عزيزتي هل الزياره في دله النخيل ؟"
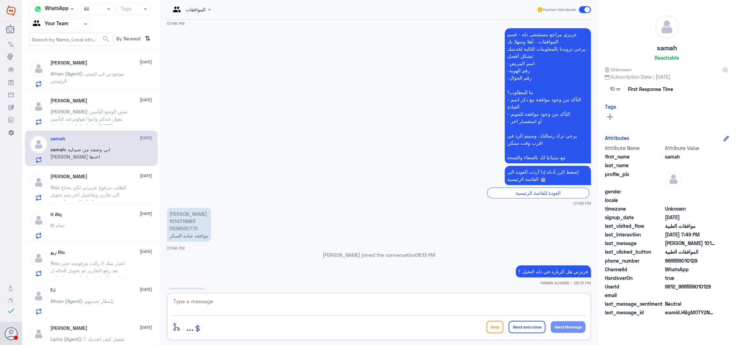
scroll to position [230, 0]
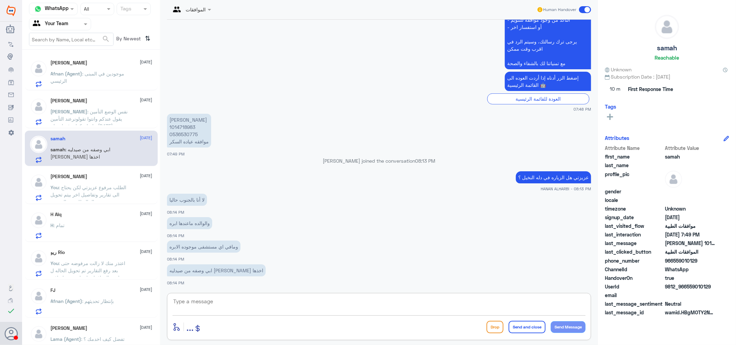
click at [202, 302] on textarea at bounding box center [378, 305] width 413 height 17
type textarea "[PERSON_NAME] يرجى التواصل مع قسم اعاده صرف الادويه في دله 96615283703"
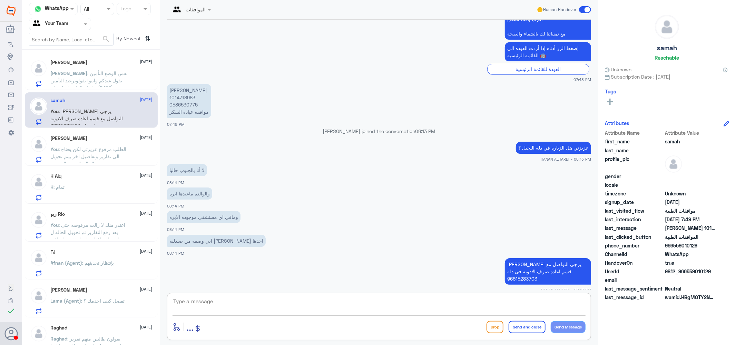
scroll to position [0, 0]
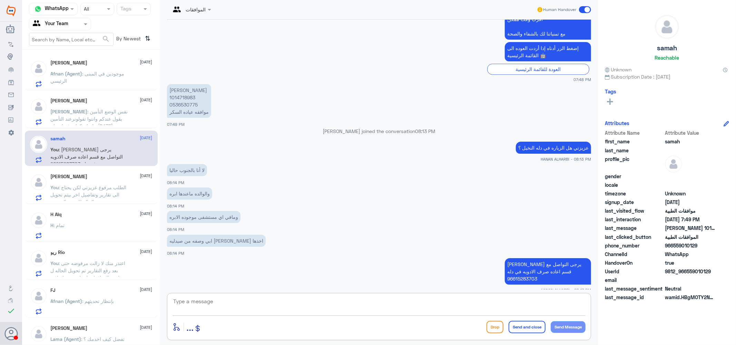
click at [93, 229] on div "H : تمام" at bounding box center [102, 231] width 102 height 16
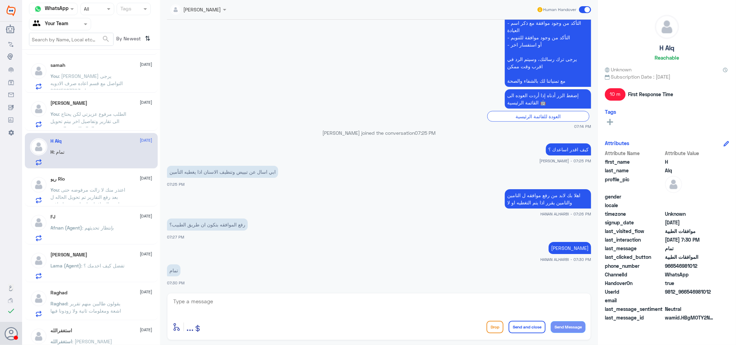
scroll to position [77, 0]
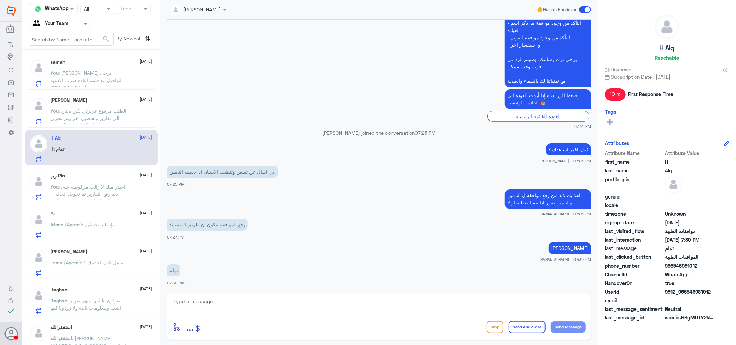
click at [83, 261] on span ": تفضل كيف اخدمك ؟" at bounding box center [102, 263] width 43 height 6
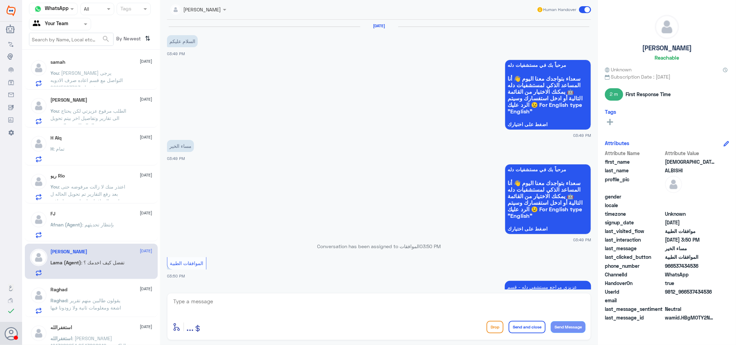
scroll to position [208, 0]
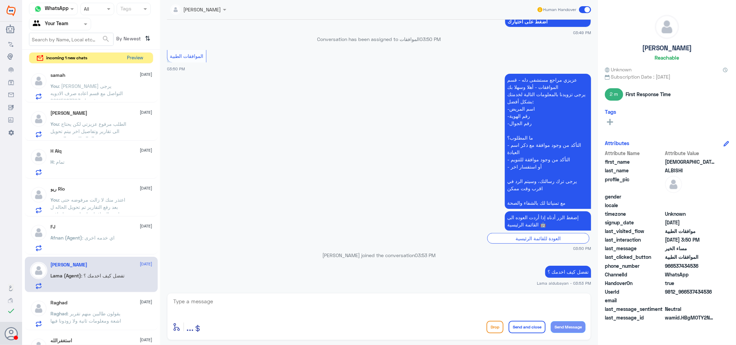
click at [135, 58] on button "Preview" at bounding box center [135, 58] width 21 height 11
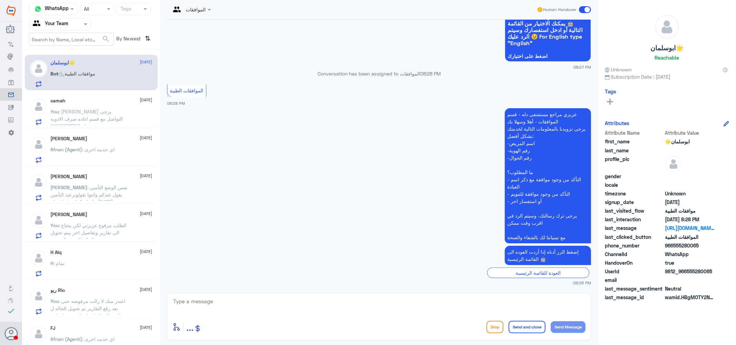
click at [102, 147] on span ": اي خدمه اخرى" at bounding box center [98, 150] width 32 height 6
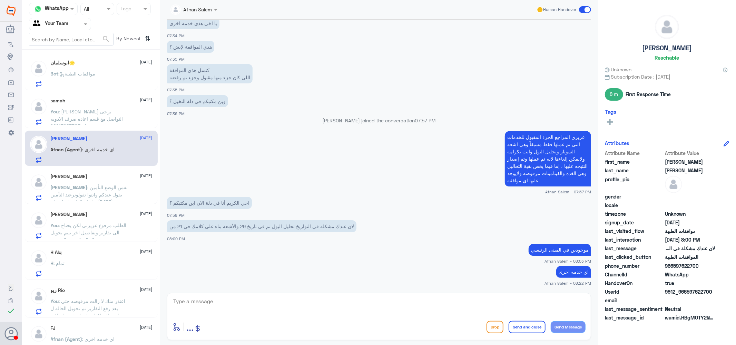
click at [96, 71] on span ": موافقات الطبية" at bounding box center [77, 74] width 37 height 6
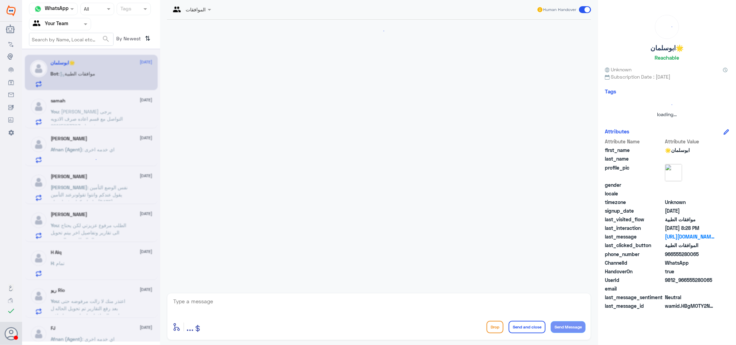
scroll to position [245, 0]
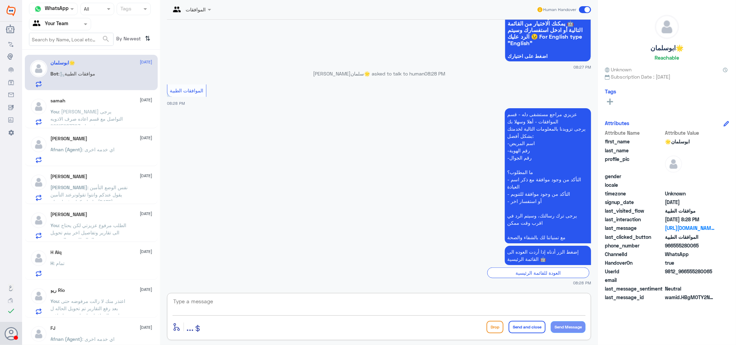
click at [223, 302] on textarea at bounding box center [378, 305] width 413 height 17
type textarea ";"
type textarea "كيف اقدر اساعدك ؟"
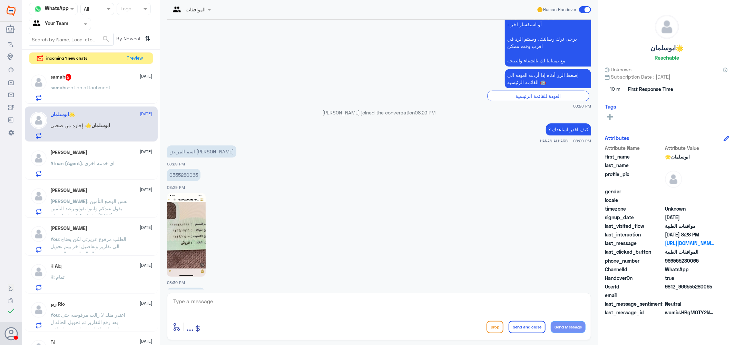
scroll to position [433, 0]
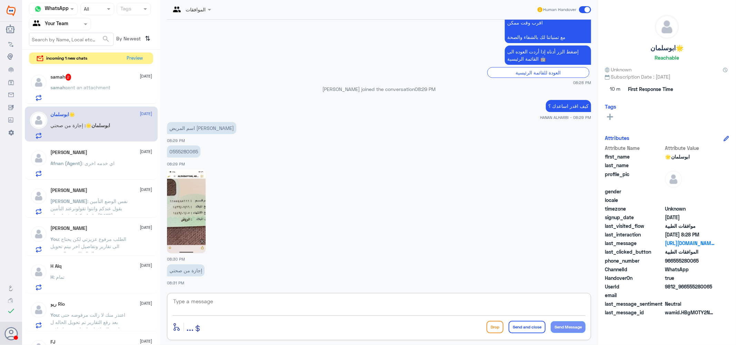
click at [205, 303] on textarea at bounding box center [378, 305] width 413 height 17
type textarea "h"
type textarea "اهلا بك يرجى التواصل مع التقارير الطبيه هنا فقط لموافقات التامين"
click at [514, 324] on button "Send and close" at bounding box center [526, 327] width 37 height 12
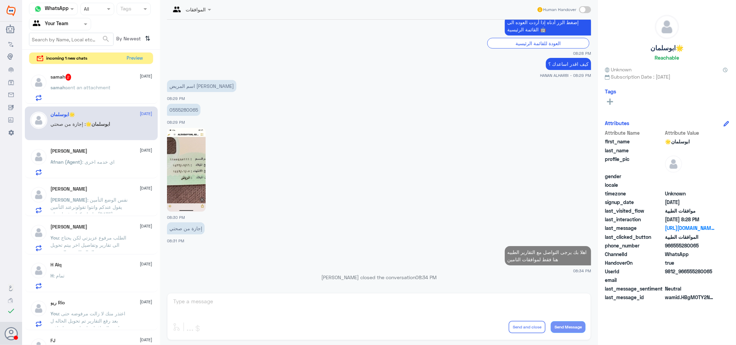
click at [89, 85] on span "sent an attachment" at bounding box center [88, 88] width 45 height 6
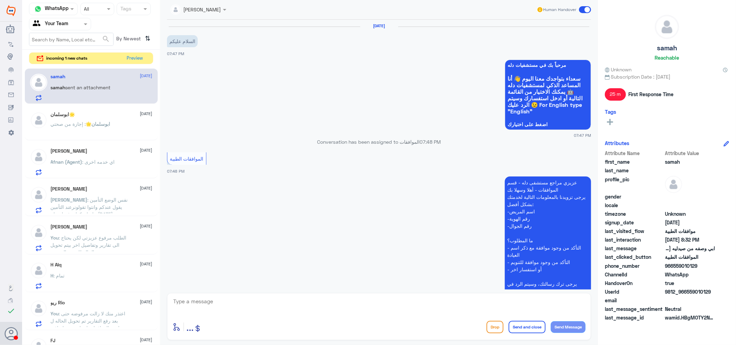
scroll to position [391, 0]
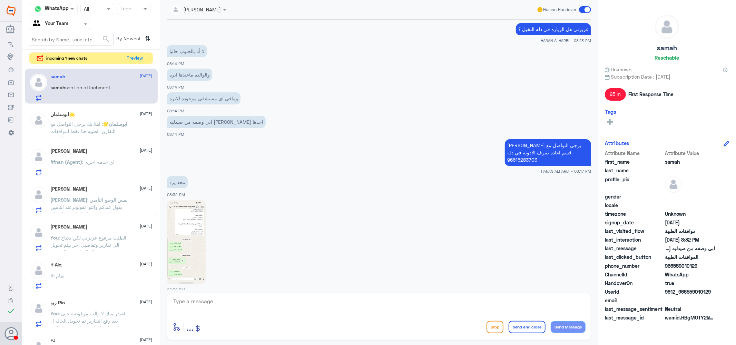
click at [201, 226] on img at bounding box center [186, 242] width 39 height 84
click at [210, 302] on textarea at bounding box center [378, 305] width 413 height 17
type textarea "ع"
click at [140, 55] on button "Preview" at bounding box center [135, 58] width 21 height 11
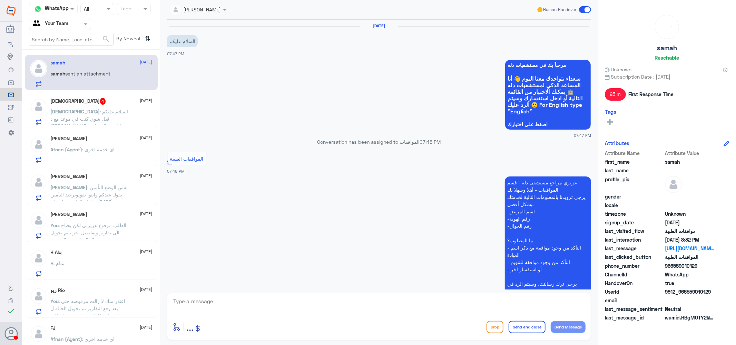
scroll to position [391, 0]
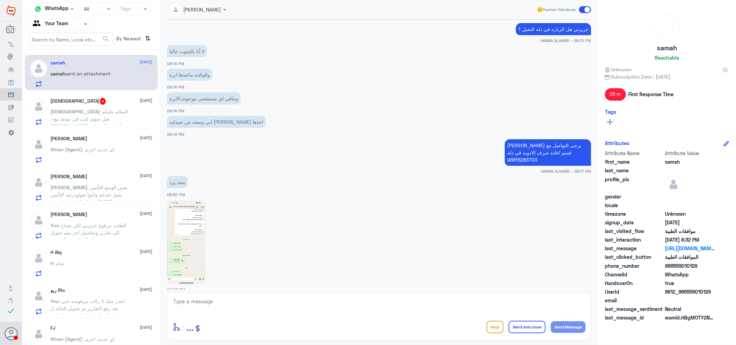
click at [87, 112] on span ": السلام عليكم قبل شوي كنت في موعد مع د ياسر العلي وابلغتني الموظفه والممرضه ان…" at bounding box center [90, 144] width 78 height 71
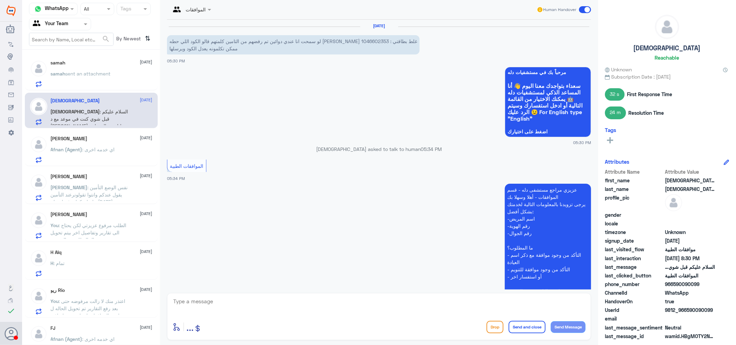
scroll to position [595, 0]
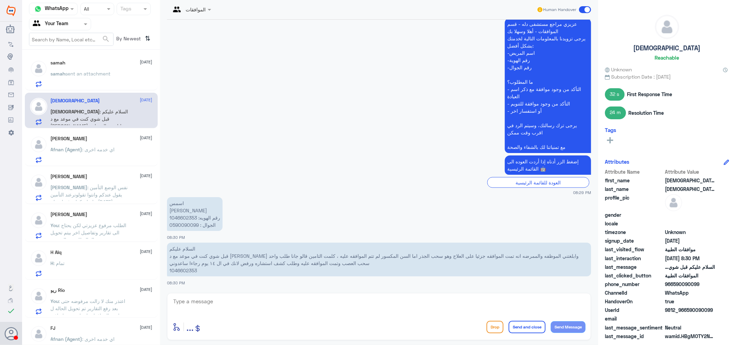
click at [182, 269] on p "السلام عليكم قبل شوي كنت في موعد مع د ياسر العلي وابلغتني الموظفه والممرضه انه …" at bounding box center [379, 260] width 424 height 34
click at [218, 304] on textarea at bounding box center [378, 305] width 413 height 17
type textarea "u"
type textarea "عزيزي تم رفض للطب من قبل شركه التامين يرجى التواصل معهم عزيزي"
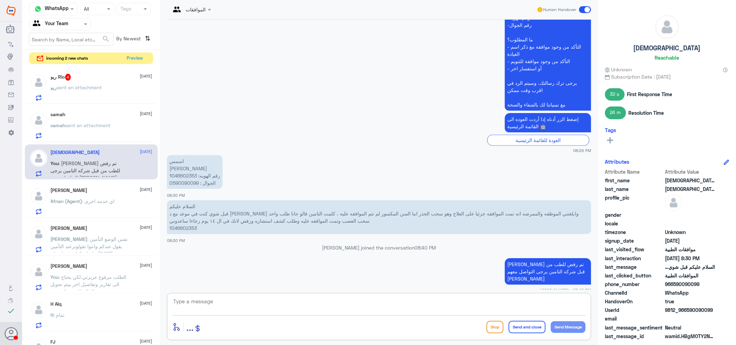
scroll to position [0, 0]
click at [84, 78] on div "ريو Rio 4 2 September" at bounding box center [102, 77] width 102 height 7
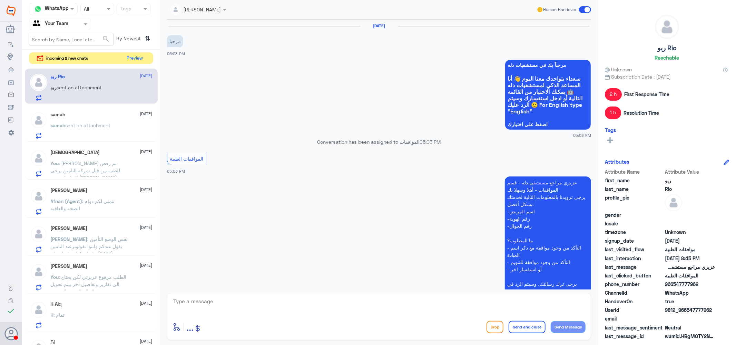
scroll to position [820, 0]
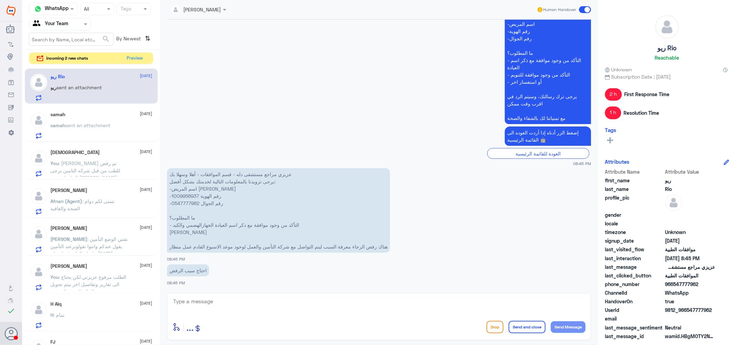
click at [183, 197] on p "عزيزي مراجع مستشفى دله - قسم الموافقات - أهلا وسهلا بك يرجى تزويدنا بالمعلومات …" at bounding box center [278, 210] width 223 height 85
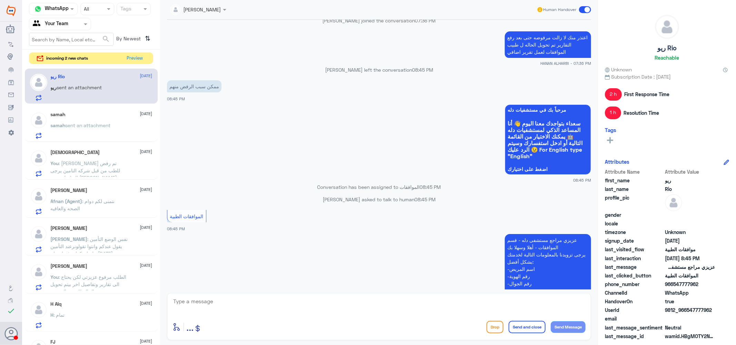
scroll to position [475, 0]
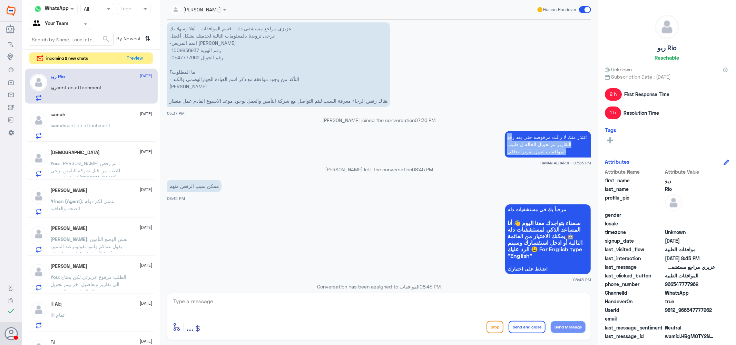
drag, startPoint x: 564, startPoint y: 150, endPoint x: 511, endPoint y: 139, distance: 54.6
click at [511, 139] on p "اعتذر منك لا زالت مرفوضه حتى بعد رفع التقارير تم تحويل الحاله ل طبيب الموافقات …" at bounding box center [548, 144] width 86 height 27
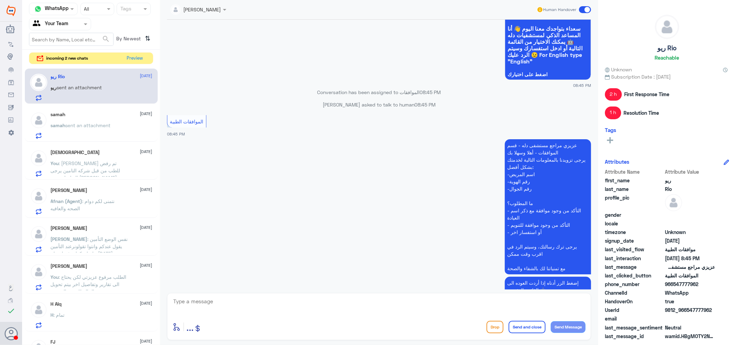
scroll to position [782, 0]
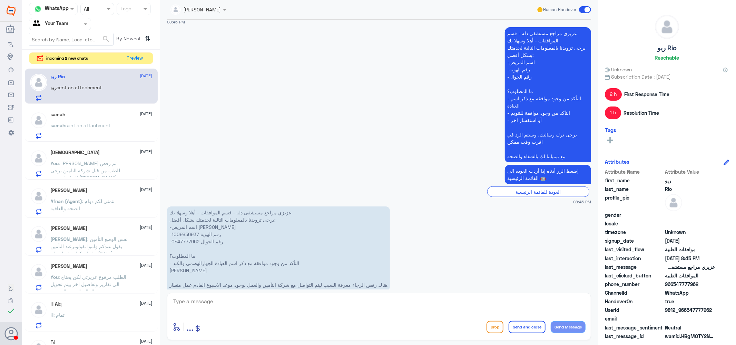
click at [281, 310] on textarea at bounding box center [378, 305] width 413 height 17
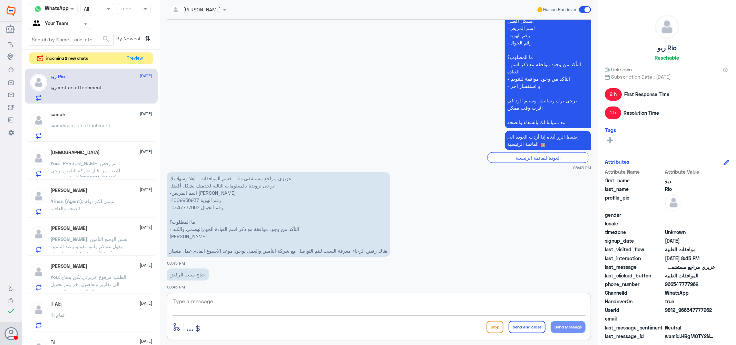
scroll to position [820, 0]
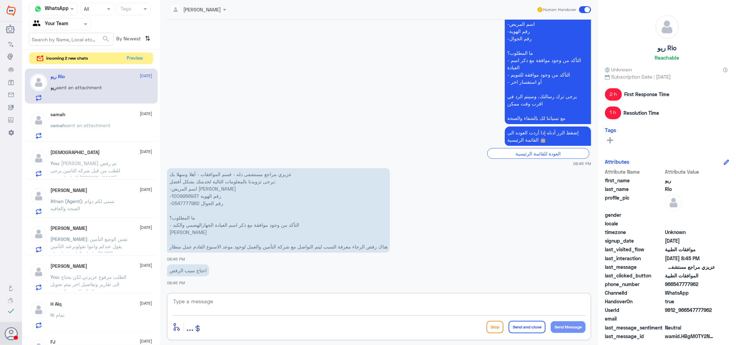
click at [244, 302] on textarea at bounding box center [378, 305] width 413 height 17
type textarea "g"
type textarea "لا توجد دواعي طبيه عزيزي"
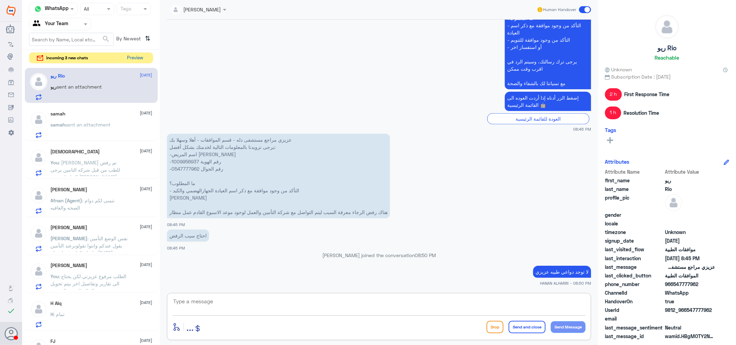
click at [132, 57] on button "Preview" at bounding box center [135, 58] width 21 height 11
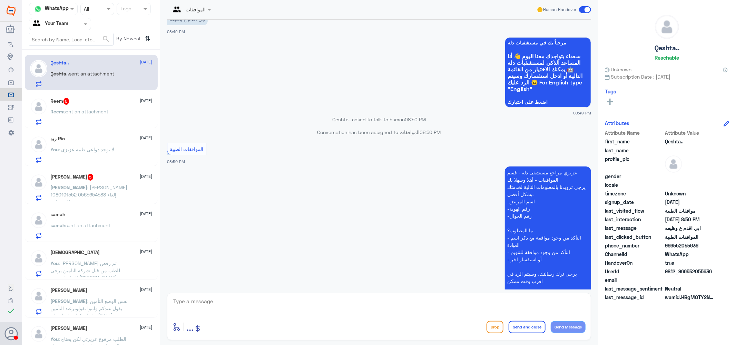
scroll to position [395, 0]
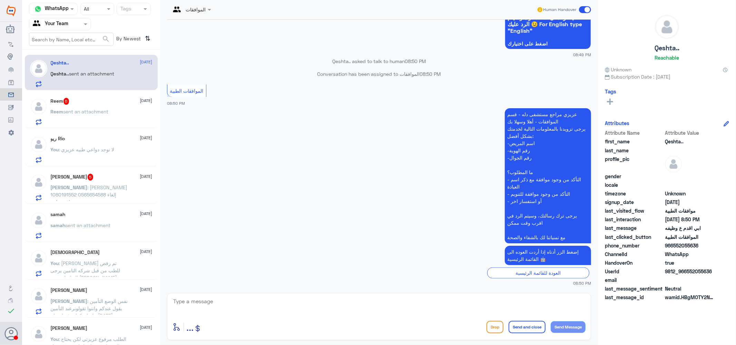
click at [236, 302] on textarea at bounding box center [378, 305] width 413 height 17
type textarea "عزيزي يمكنك التواصل مع قسم الموارد البشريه هنا فقط موافقات التامين"
click at [523, 323] on button "Send and close" at bounding box center [526, 327] width 37 height 12
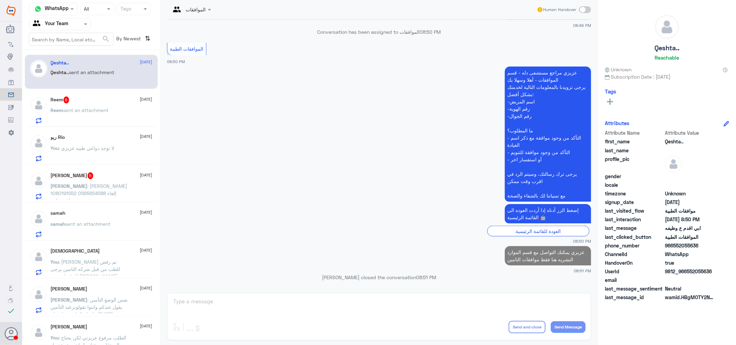
click at [106, 107] on span "sent an attachment" at bounding box center [85, 110] width 45 height 6
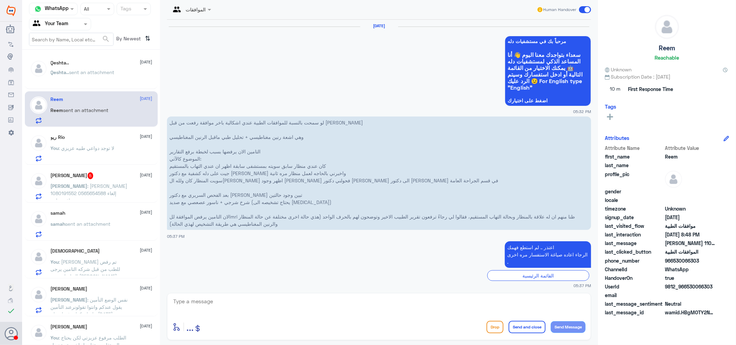
scroll to position [847, 0]
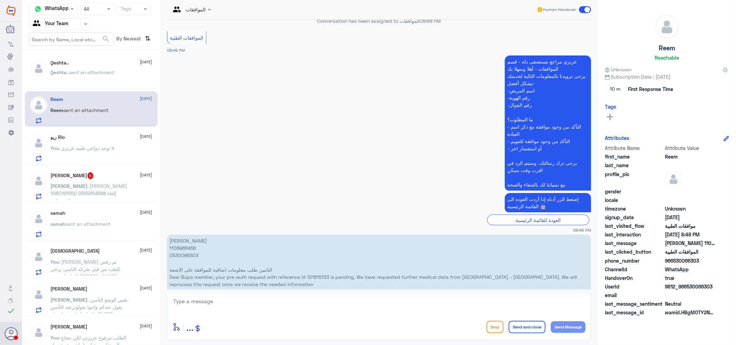
click at [183, 235] on p "ريم العطيوي 1108966456 0530066303 التامين طلب معلومات اضافية للموافقة على الاشع…" at bounding box center [379, 270] width 424 height 70
click at [221, 308] on textarea at bounding box center [378, 305] width 413 height 17
type textarea "h"
type textarea "الطلب تحت الاجراء حاليا"
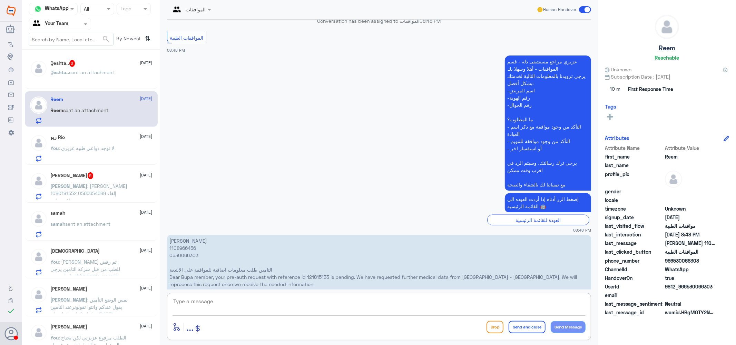
scroll to position [870, 0]
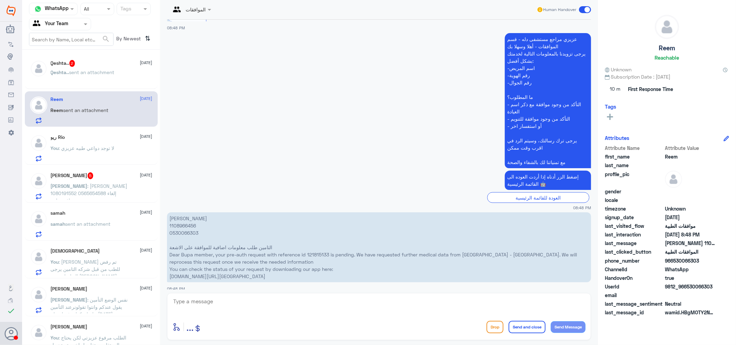
click at [91, 190] on p "Ibrahim : ابراهيم بن سعود الخالدي 1080191552 0565654588 إلغاء موافقه طبيه" at bounding box center [90, 190] width 78 height 17
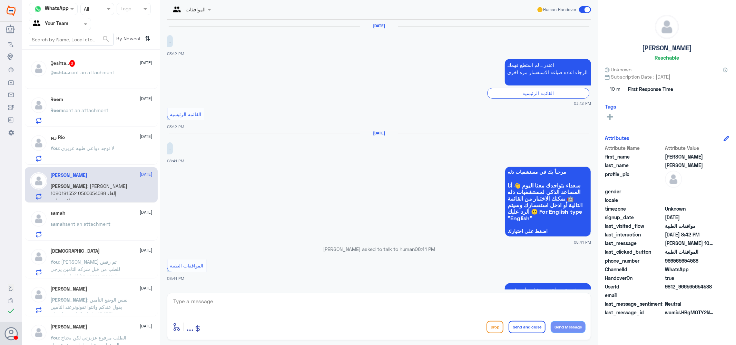
scroll to position [213, 0]
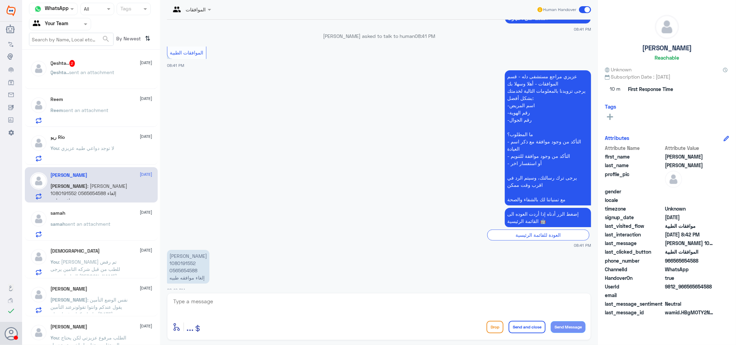
click at [185, 256] on p "ابراهيم بن سعود الخالدي 1080191552 0565654588 إلغاء موافقه طبيه" at bounding box center [188, 267] width 42 height 34
click at [225, 305] on textarea at bounding box center [378, 305] width 413 height 17
type textarea "رقم الموافقه اذا ممكن"
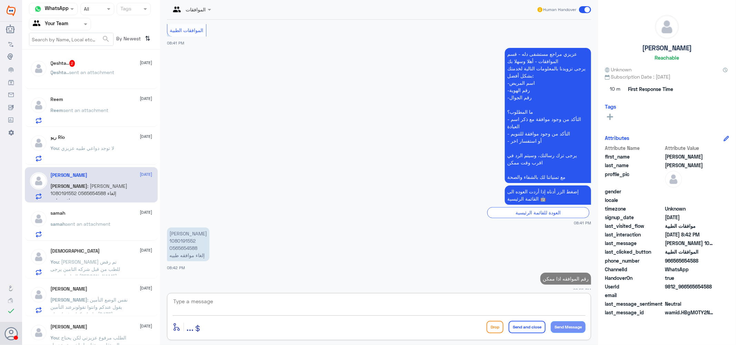
click at [96, 227] on p "samah sent an attachment" at bounding box center [81, 228] width 60 height 17
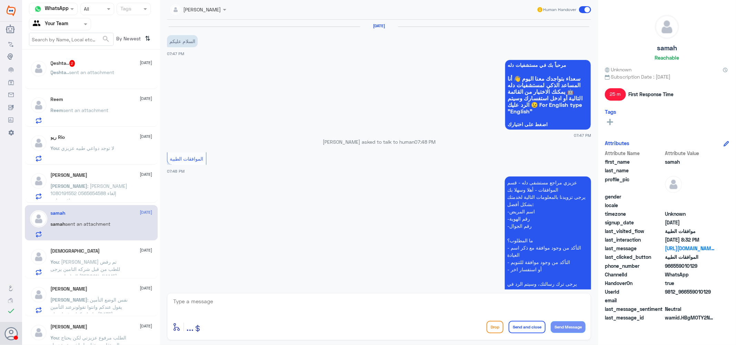
scroll to position [391, 0]
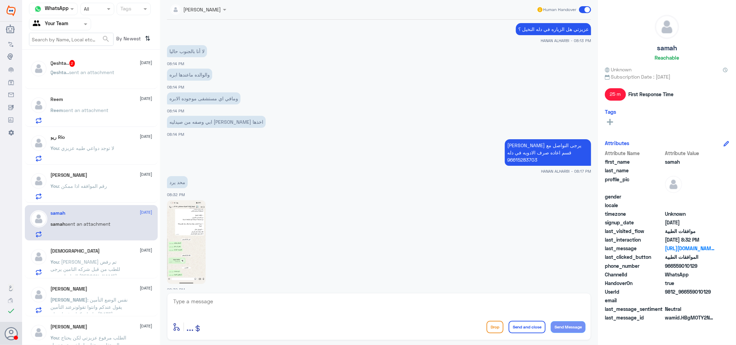
click at [101, 72] on span "sent an attachment" at bounding box center [91, 72] width 45 height 6
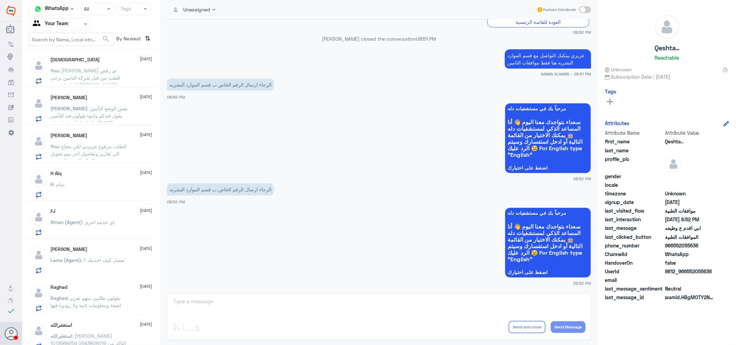
scroll to position [199, 0]
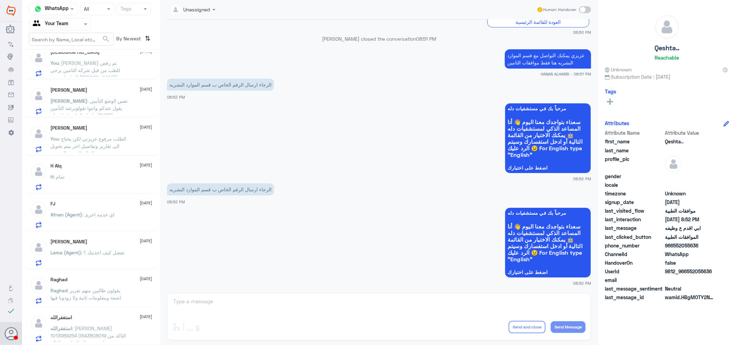
click at [92, 326] on span ": منيره مطلق العامري 1013989254 0543808019 التاكد من وجود موافقة مع ذكر العيادة…" at bounding box center [89, 343] width 76 height 35
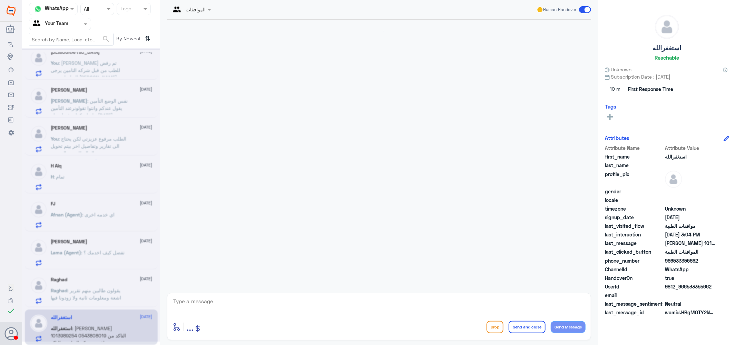
scroll to position [113, 0]
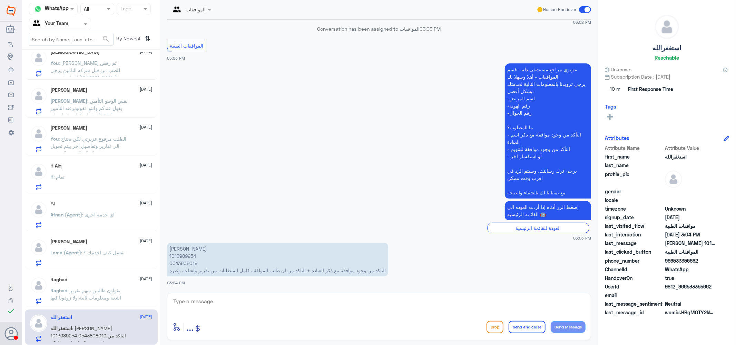
click at [179, 257] on p "منيره مطلق العامري 1013989254 0543808019 التاكد من وجود موافقة مع ذكر العيادة +…" at bounding box center [277, 260] width 221 height 34
click at [242, 300] on textarea at bounding box center [378, 305] width 413 height 17
type textarea "u"
type textarea "عزيزتي هل الزياره في دله النخيل ؟"
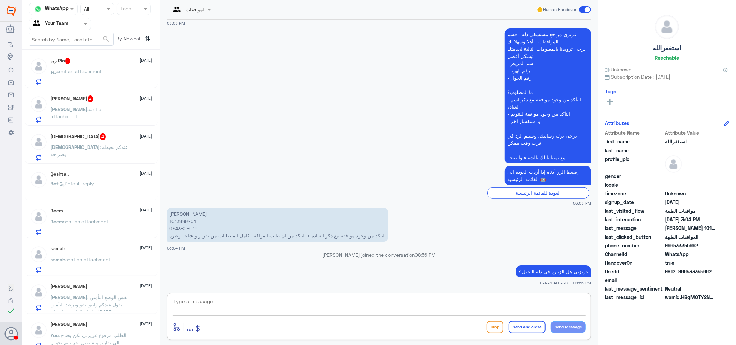
scroll to position [0, 0]
click at [94, 71] on span "sent an attachment" at bounding box center [79, 74] width 45 height 6
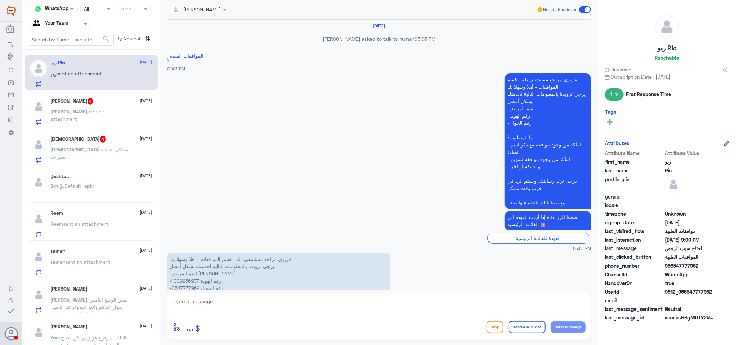
scroll to position [775, 0]
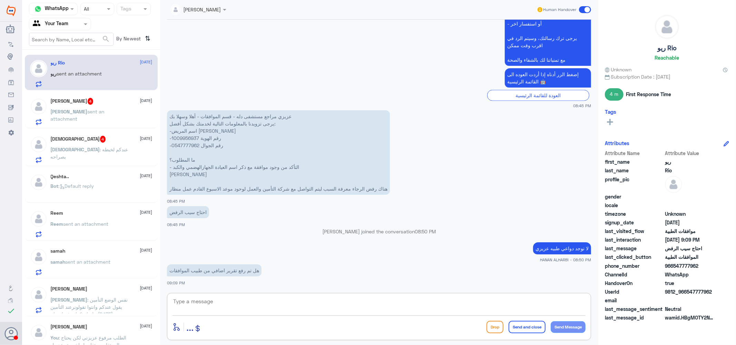
click at [230, 301] on textarea at bounding box center [378, 305] width 413 height 17
type textarea "k"
click at [514, 302] on textarea "تم رفع كافه التقارير لازالت الحاله نرفوضه" at bounding box center [378, 305] width 413 height 17
type textarea "تم رفع كافه التقارير لازالت الحاله مرفوضه"
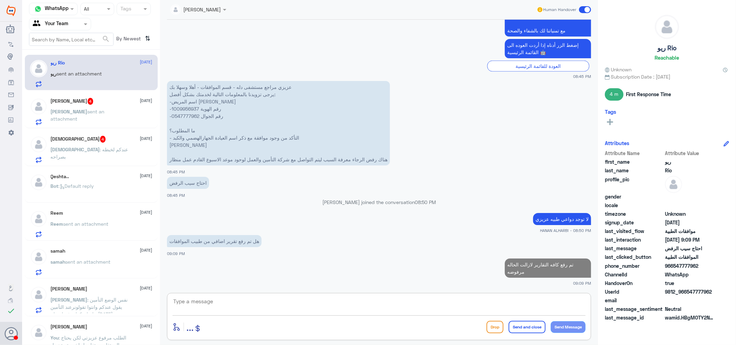
click at [190, 108] on p "عزيزي مراجع مستشفى دله - قسم الموافقات - أهلا وسهلا بك يرجى تزويدنا بالمعلومات …" at bounding box center [278, 123] width 223 height 85
click at [356, 311] on textarea at bounding box center [378, 305] width 413 height 17
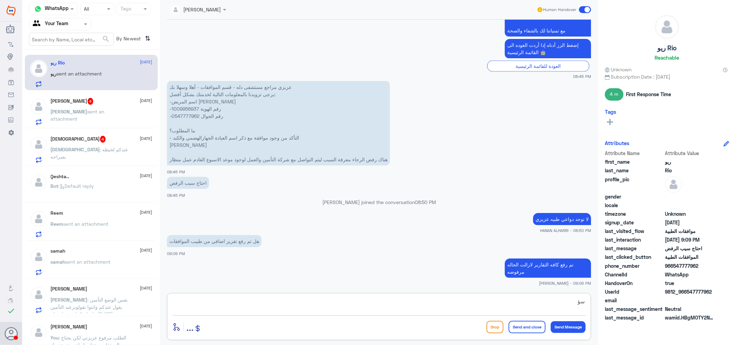
type textarea "س"
type textarea "يرجى التواصل مع ال[PERSON_NAME]"
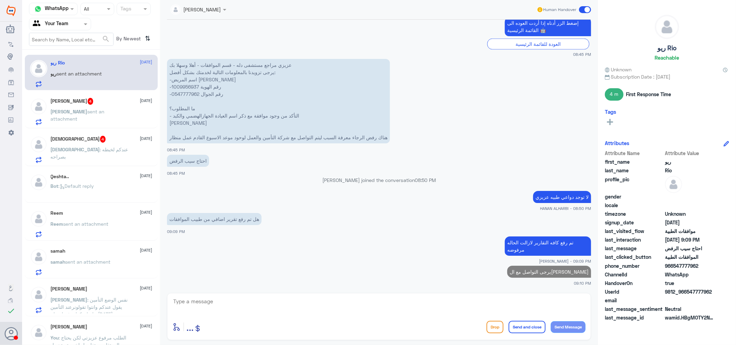
click at [79, 101] on h5 "Ibrahim بن سعود 4" at bounding box center [72, 101] width 43 height 7
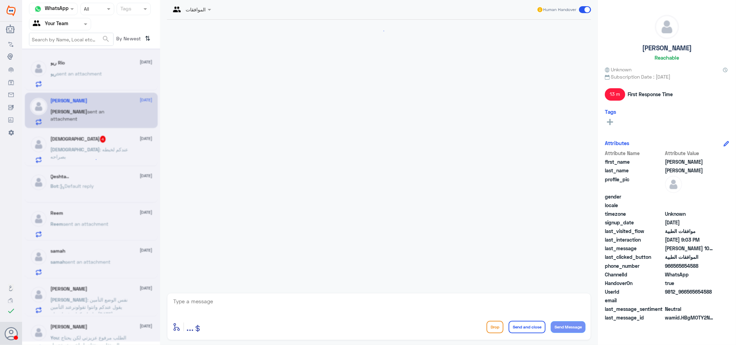
scroll to position [342, 0]
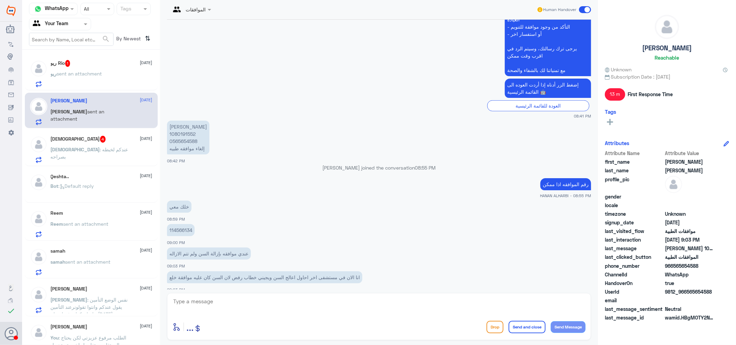
click at [186, 224] on p "114566134" at bounding box center [181, 230] width 28 height 12
click at [232, 299] on textarea at bounding box center [378, 305] width 413 height 17
type textarea "h"
click at [232, 299] on textarea at bounding box center [378, 305] width 413 height 17
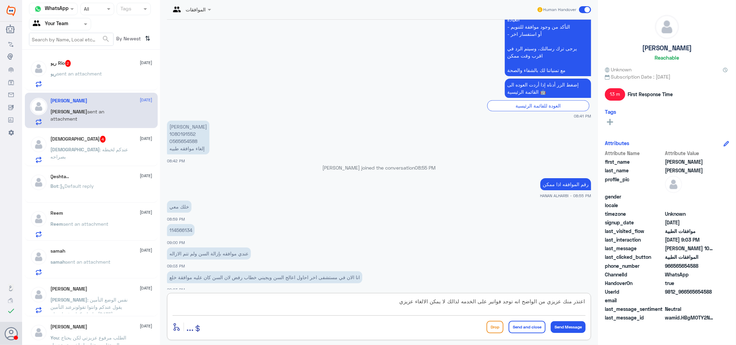
click at [491, 298] on textarea "اعتذر منك عزيزي من الواضح انه توجد فواتير على الخدمه لذالك لا يمكن الالغاء عزيزي" at bounding box center [378, 305] width 413 height 17
click at [491, 299] on textarea "اعتذر منك عزيزي من الواضح انه توجد فواتير على الخدمه لذالك لا يمكن الالغاء عزيزي" at bounding box center [378, 305] width 413 height 17
type textarea "اعتذر منك عزيزي من الواضح انه توجد فواتير من التامين على الخدمه لذالك لا يمكن ا…"
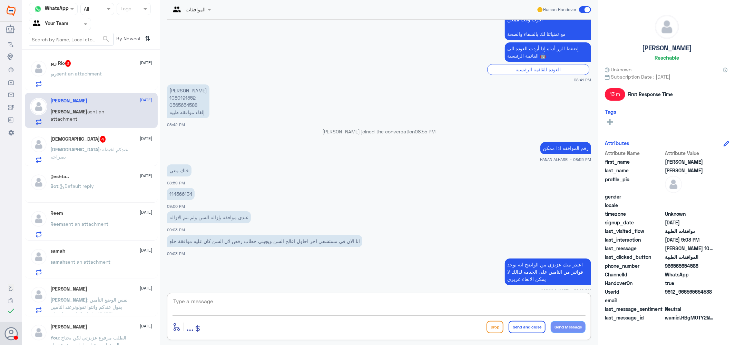
scroll to position [426, 0]
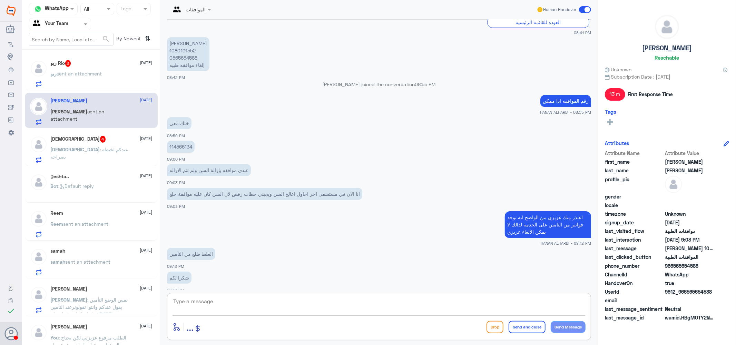
click at [226, 301] on textarea at bounding box center [378, 305] width 413 height 17
type textarea "العفو عزيزي وماتشوف شر يارب"
click at [522, 326] on button "Send and close" at bounding box center [526, 327] width 37 height 12
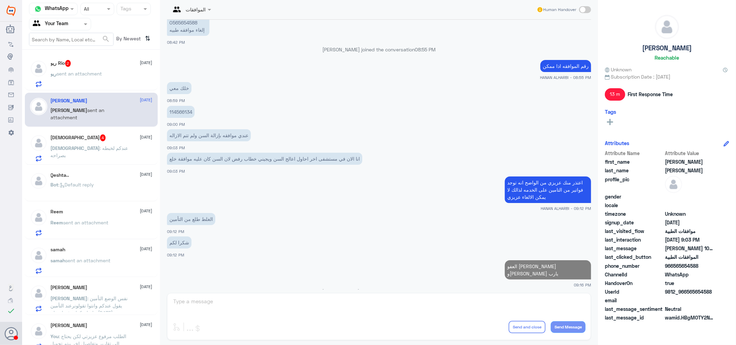
click at [93, 149] on span ": عندكم لخبطه بصراحه" at bounding box center [90, 151] width 78 height 13
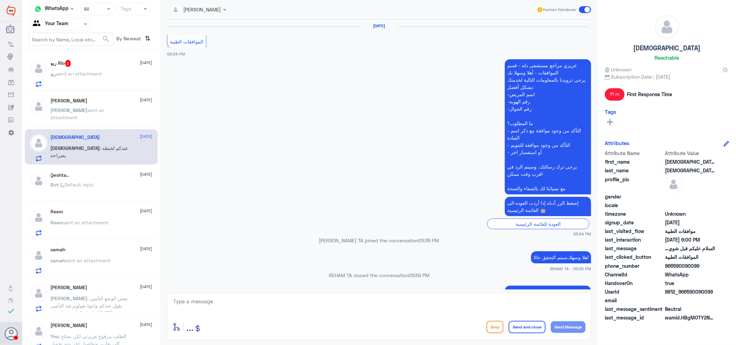
scroll to position [607, 0]
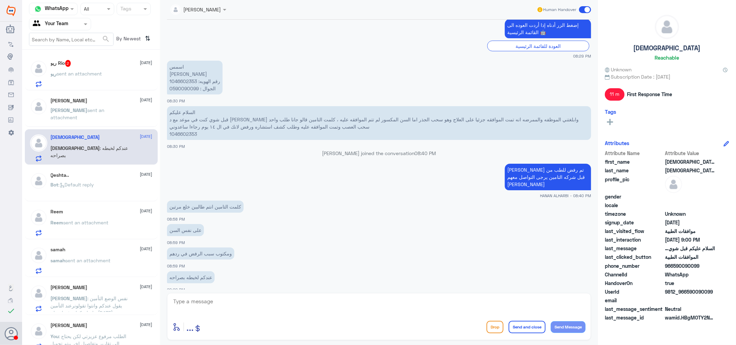
click at [76, 68] on div "ريو Rio 2 2 September ريو sent an attachment" at bounding box center [102, 73] width 102 height 27
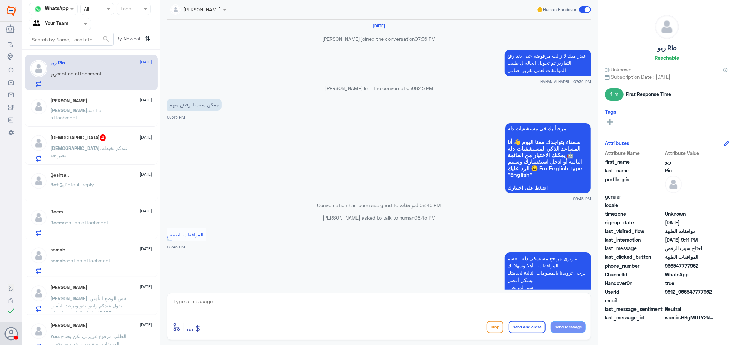
scroll to position [497, 0]
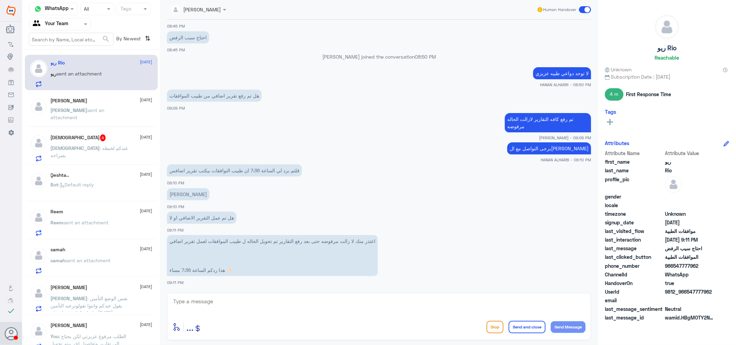
click at [223, 302] on textarea at bounding box center [378, 305] width 413 height 17
type textarea "نعم عزيزي كتب ولا زالت مرفوضه نفس م ذكرت لك"
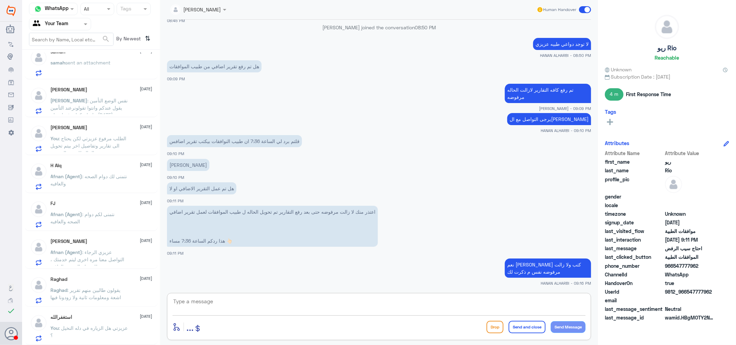
scroll to position [198, 0]
click at [102, 170] on div "H Alq 2 September Afnan (Agent) : نتمنى لك دوام الصحه والعافيه" at bounding box center [102, 176] width 102 height 27
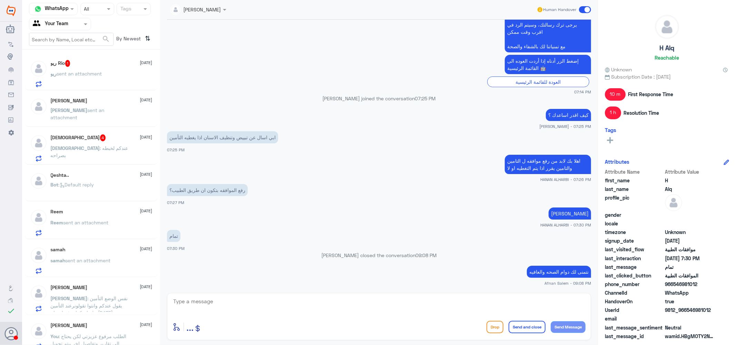
click at [60, 66] on h5 "ريو Rio 1" at bounding box center [61, 63] width 20 height 7
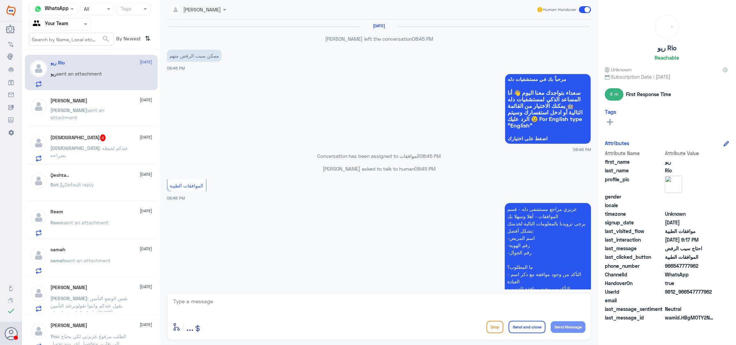
scroll to position [500, 0]
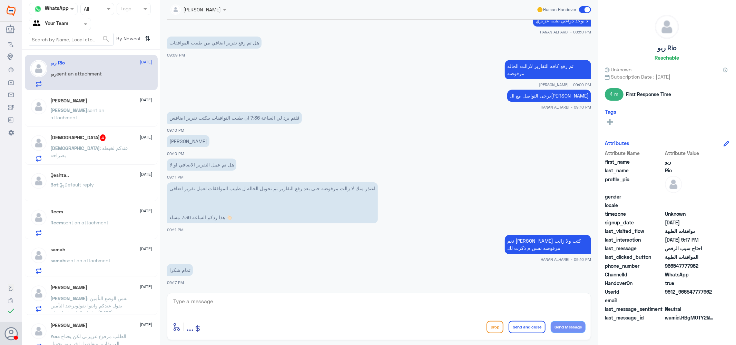
click at [237, 307] on textarea at bounding box center [378, 305] width 413 height 17
type textarea "h"
type textarea "العفو عزيزي نتمنى لك دوام الصحه والعافيه ..."
click at [533, 329] on button "Send and close" at bounding box center [526, 327] width 37 height 12
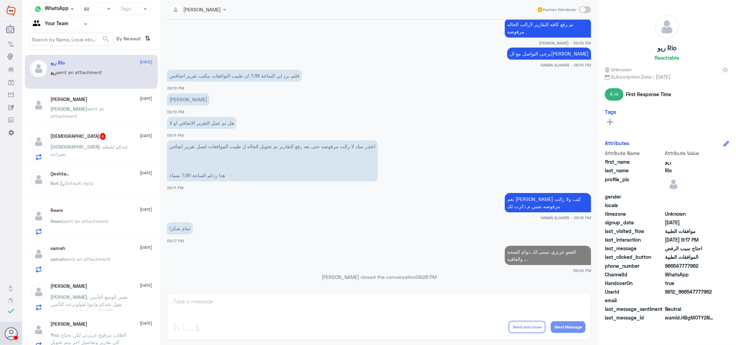
scroll to position [528, 0]
click at [92, 103] on div "Ibrahim بن سعود 2 September Ibrahim sent an attachment" at bounding box center [102, 110] width 102 height 26
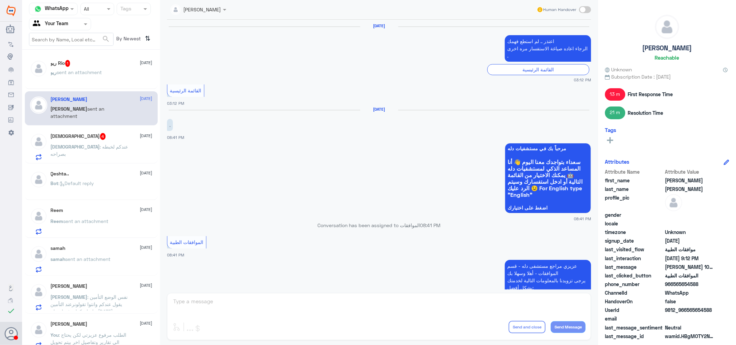
scroll to position [437, 0]
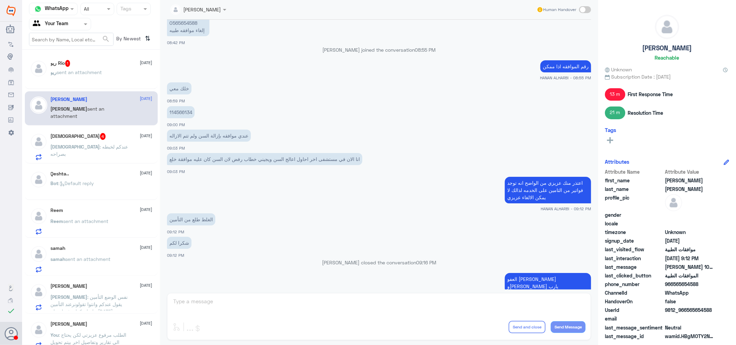
click at [80, 71] on span "sent an attachment" at bounding box center [79, 72] width 45 height 6
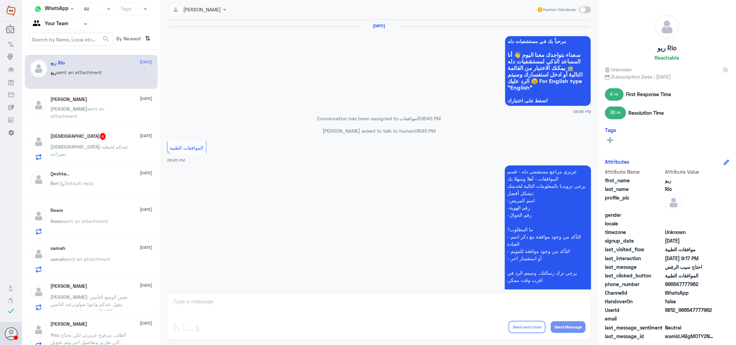
scroll to position [534, 0]
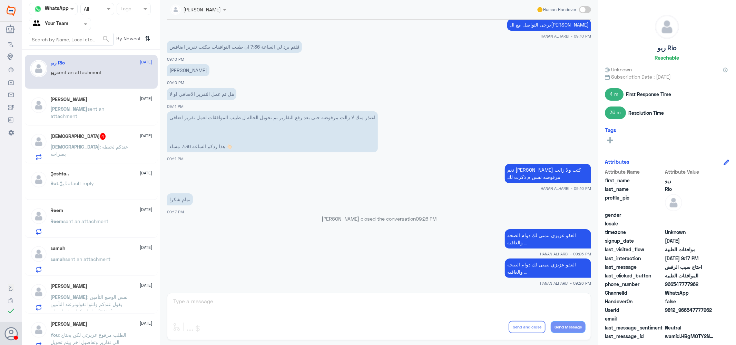
click at [94, 176] on div "Qeshta.. 2 September" at bounding box center [102, 174] width 102 height 6
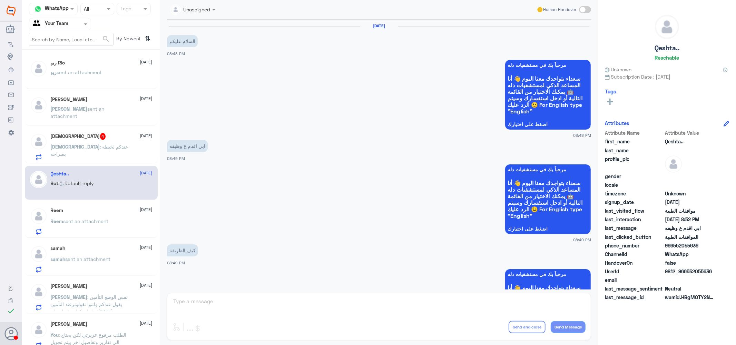
scroll to position [646, 0]
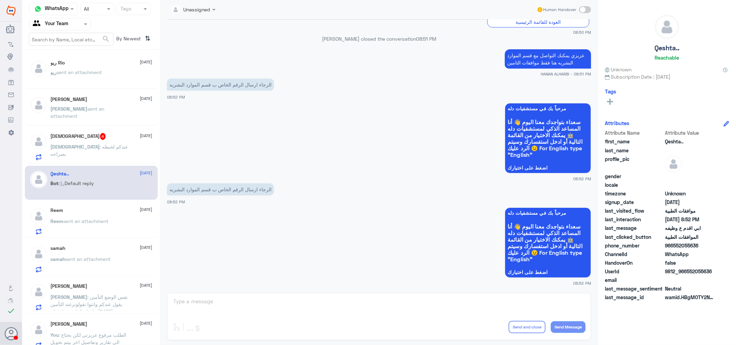
click at [102, 225] on p "Reem sent an attachment" at bounding box center [80, 226] width 58 height 17
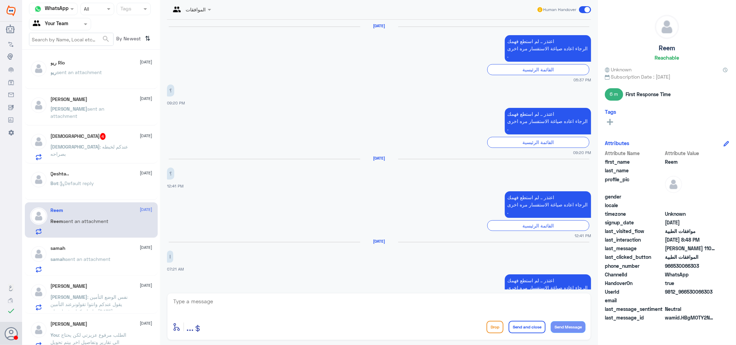
scroll to position [676, 0]
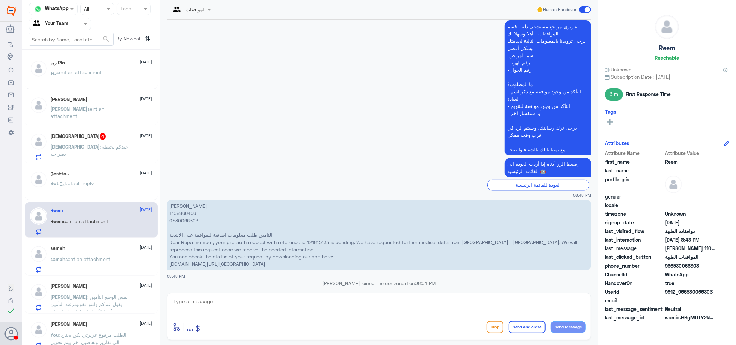
click at [182, 200] on p "ريم العطيوي 1108966456 0530066303 التامين طلب معلومات اضافية للموافقة على الاشع…" at bounding box center [379, 235] width 424 height 70
click at [300, 306] on textarea at bounding box center [378, 305] width 413 height 17
type textarea "j"
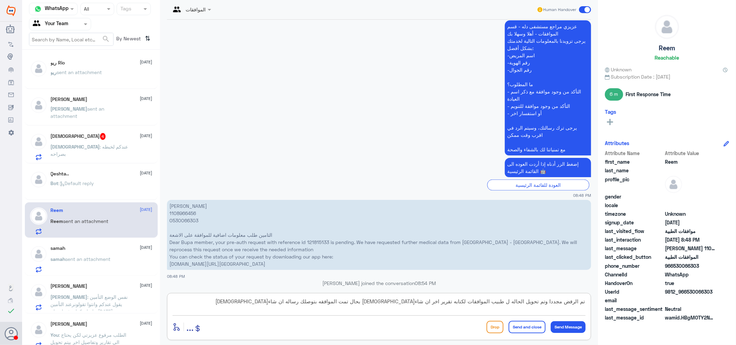
type textarea "تم الرفض مجددا وتم تحويل الحاله ل طبيب الموافقات لكتابه تقرير اخر ان شاءالله بح…"
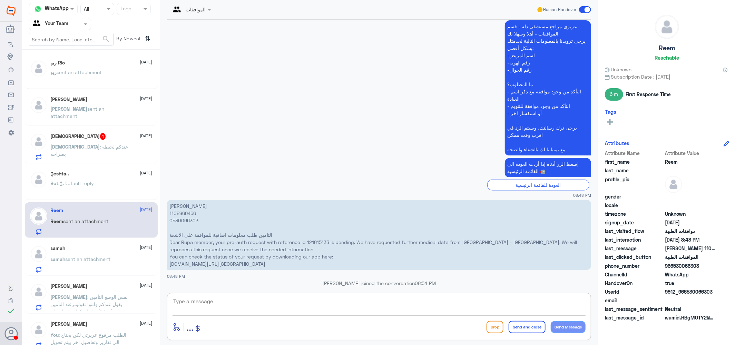
scroll to position [719, 0]
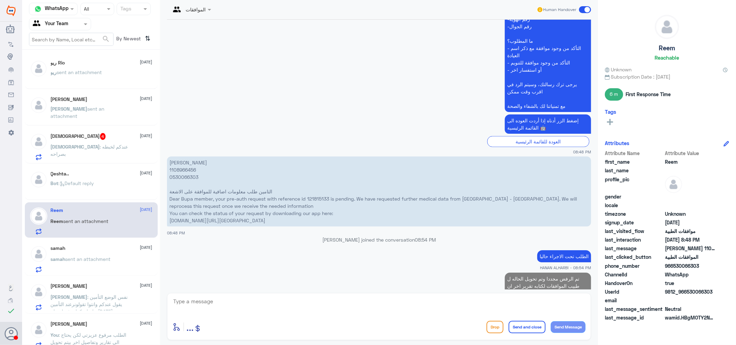
click at [78, 251] on div "samah 2 September" at bounding box center [102, 249] width 102 height 6
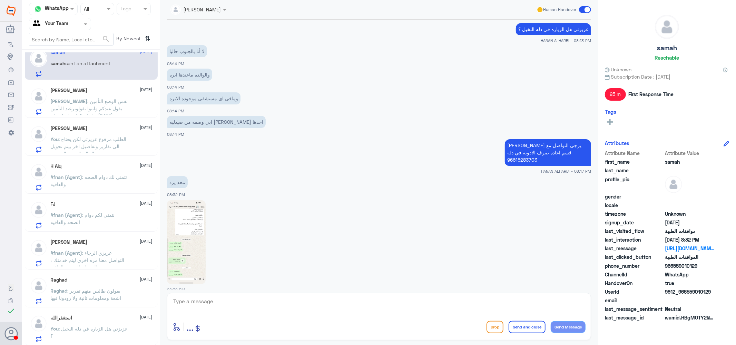
scroll to position [197, 0]
click at [96, 257] on span ": عزيزي الرجاء التواصل معنا مره اخرى ليتم خدمتك ، نتمنى لك دوام الصحه والعافيه" at bounding box center [88, 259] width 74 height 20
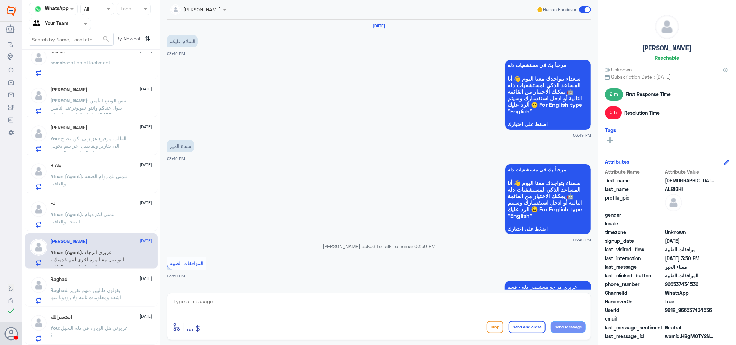
scroll to position [249, 0]
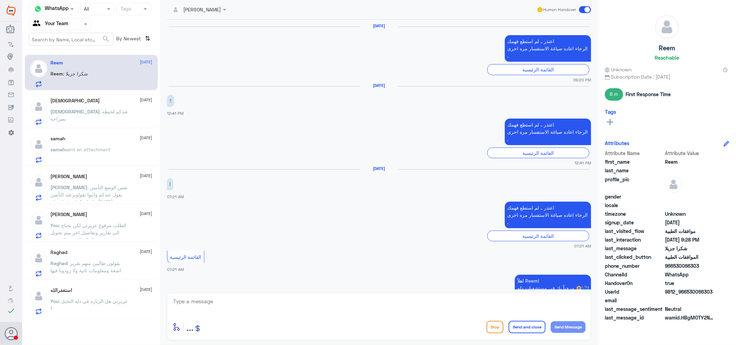
scroll to position [677, 0]
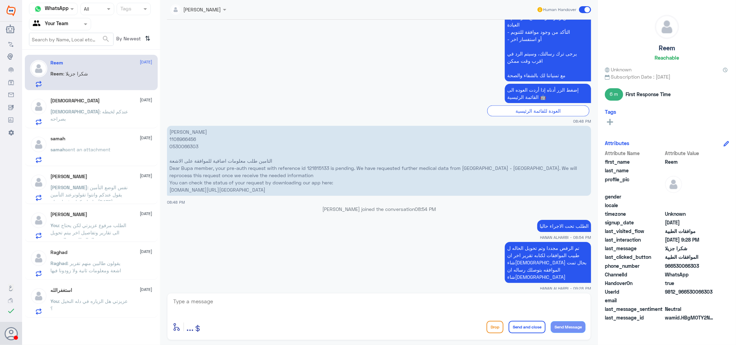
click at [81, 265] on span ": يقولون طالبين منهم تقرير اشعة ومعلومات ثانية ولا زودونا فيها" at bounding box center [86, 266] width 71 height 13
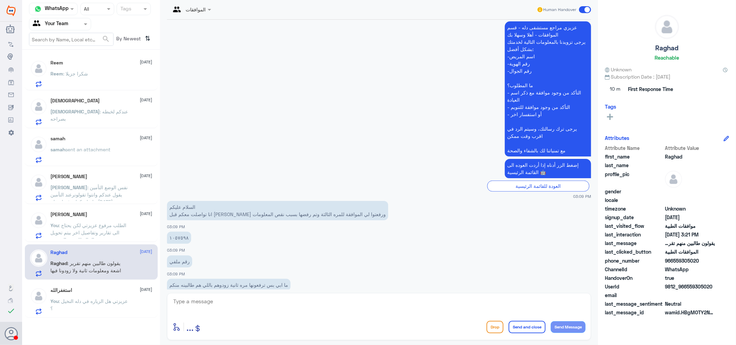
scroll to position [380, 0]
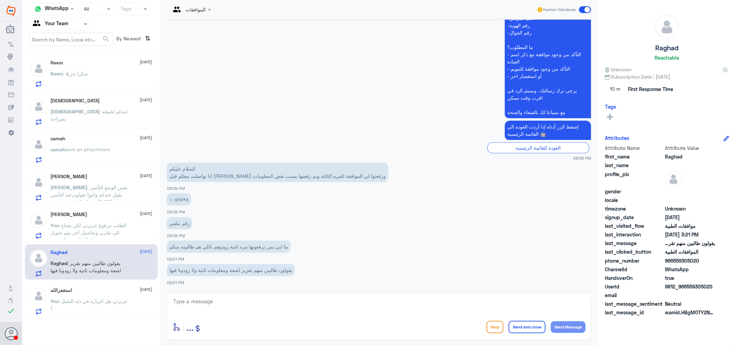
click at [227, 302] on textarea at bounding box center [378, 305] width 413 height 17
drag, startPoint x: 227, startPoint y: 302, endPoint x: 150, endPoint y: 293, distance: 77.1
click at [150, 293] on div "Channel WhatsApp Status × All Tags Agent Filter Your Team search By Newest ⇅ Re…" at bounding box center [379, 173] width 714 height 347
type textarea "1057598"
type textarea "j"
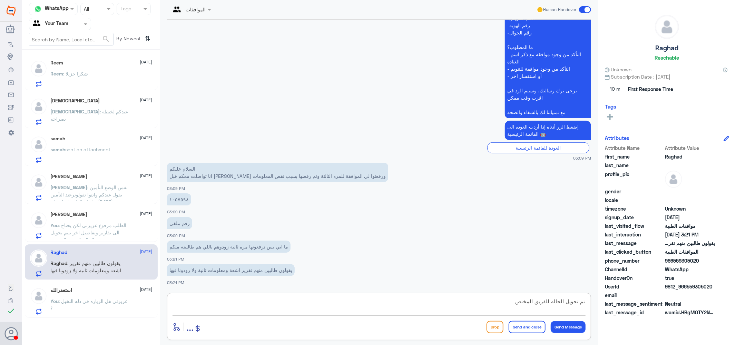
type textarea "تم تجويل الحاله للفريق المختص"
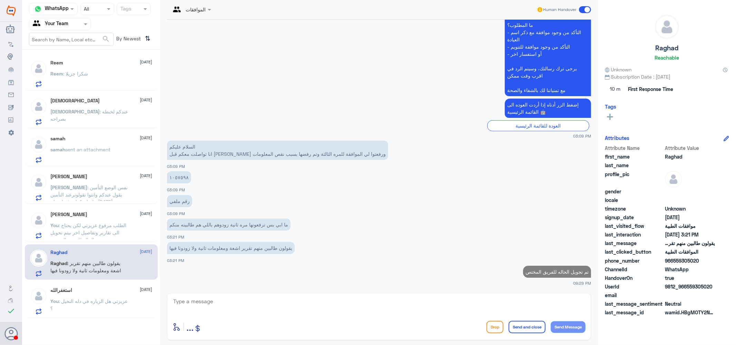
click at [88, 216] on div "Omar Bin Jahlan 2 September" at bounding box center [102, 215] width 102 height 6
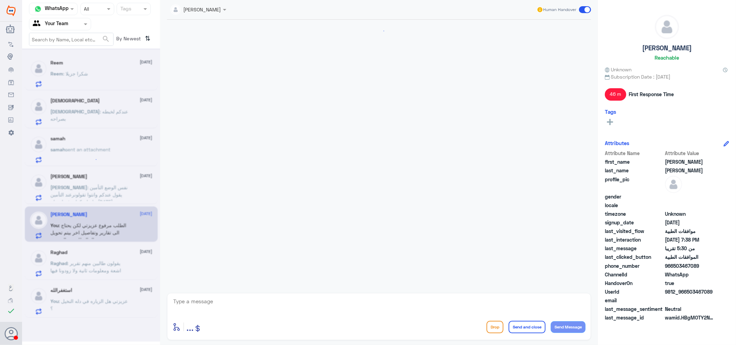
scroll to position [576, 0]
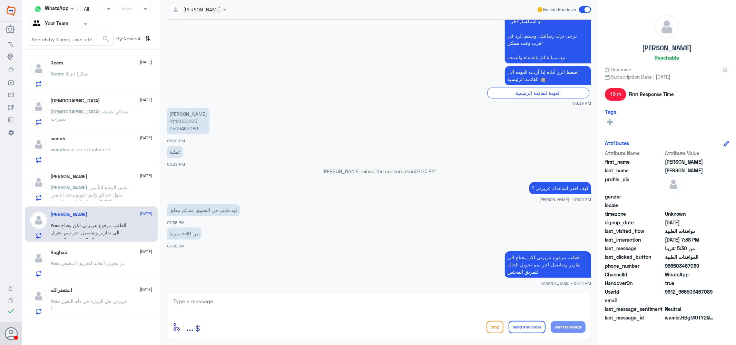
click at [101, 190] on span ": نفس الوضع التأمين يقول عندكم وانتوا تقولونرعند التأمين علشان كذا برفعها صباح …" at bounding box center [89, 199] width 77 height 28
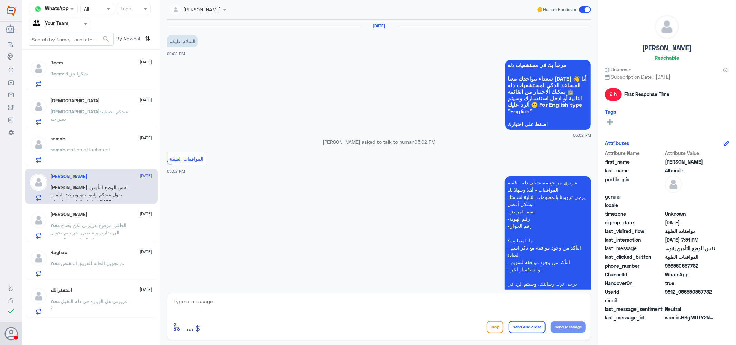
scroll to position [337, 0]
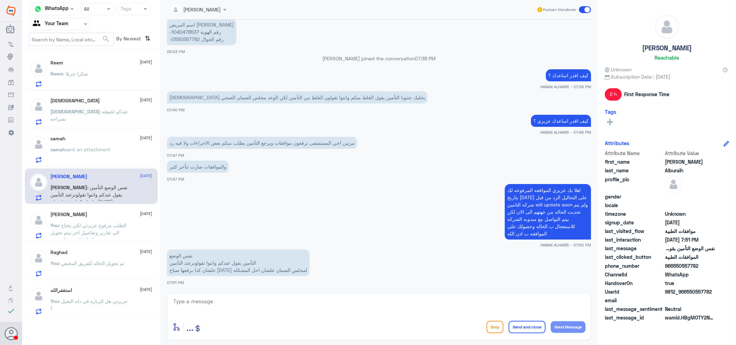
click at [94, 159] on p "samah sent an attachment" at bounding box center [81, 154] width 60 height 17
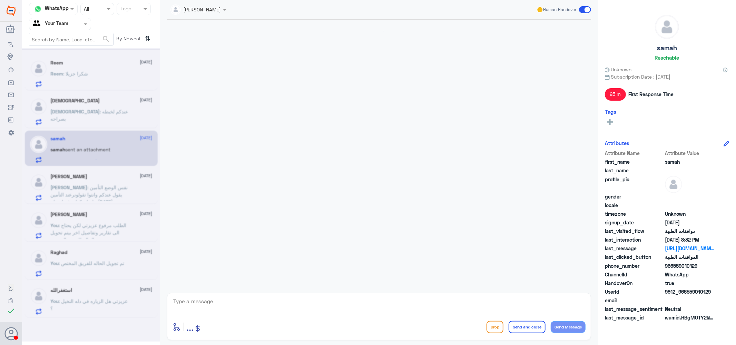
scroll to position [391, 0]
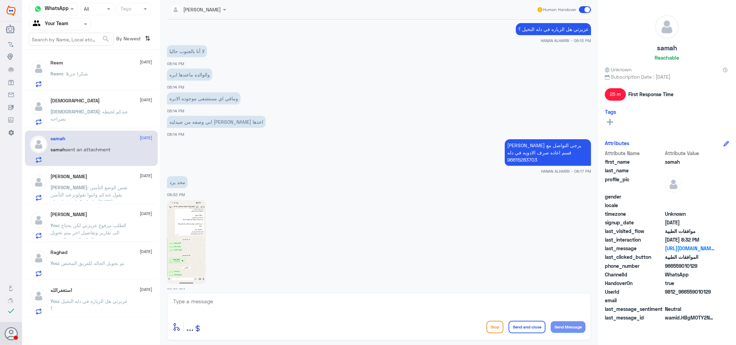
click at [92, 111] on span ": عندكم لخبطه بصراحه" at bounding box center [90, 115] width 78 height 13
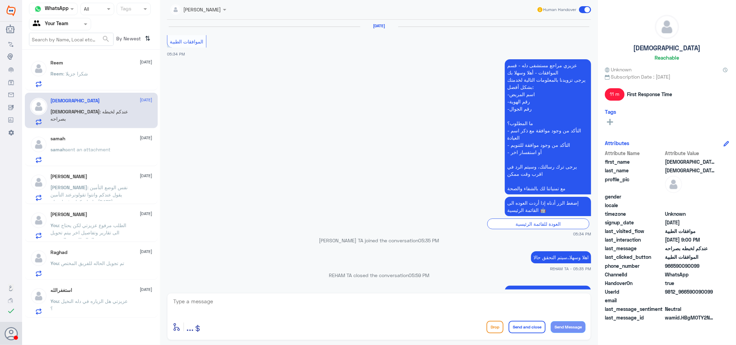
scroll to position [607, 0]
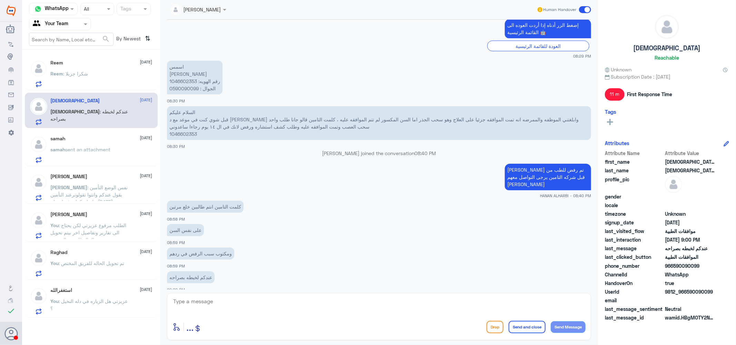
click at [84, 68] on div "Reem 2 September Reem : شكرا جزيلا" at bounding box center [102, 73] width 102 height 27
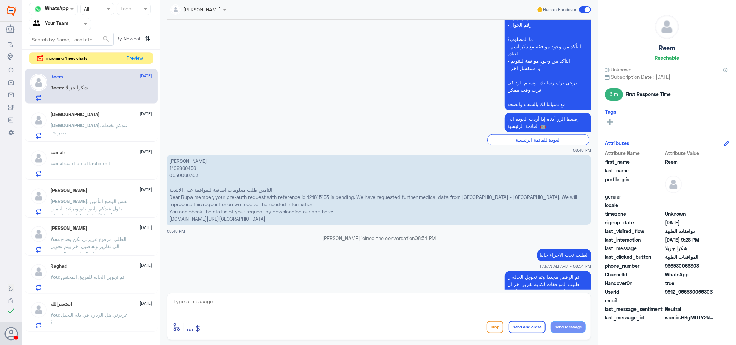
scroll to position [601, 0]
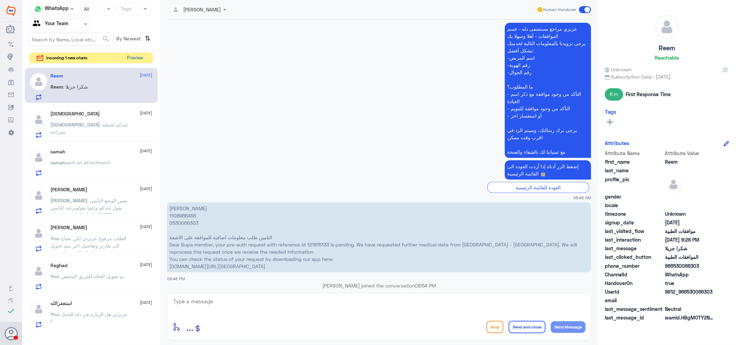
click at [133, 59] on button "Preview" at bounding box center [135, 58] width 21 height 11
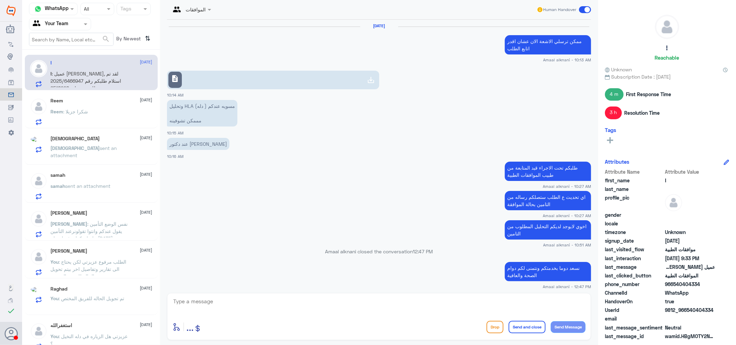
scroll to position [653, 0]
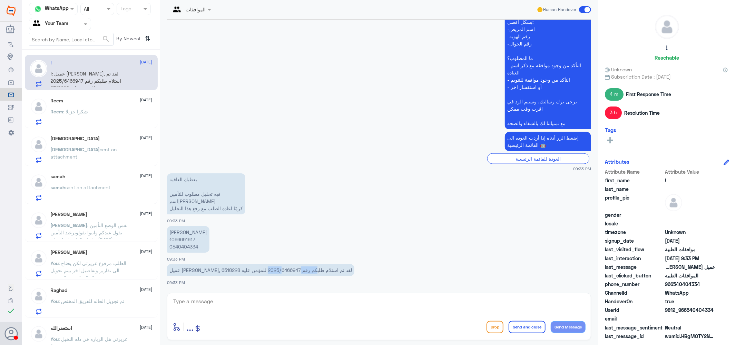
drag, startPoint x: 216, startPoint y: 269, endPoint x: 249, endPoint y: 270, distance: 32.8
click at [249, 270] on p "عميل ميدغلف, لقد تم استلام طلبكم رقم 2025/6466947 للمؤمن عليه 6518228" at bounding box center [260, 270] width 187 height 12
copy p "2025/6466947"
click at [230, 301] on textarea at bounding box center [378, 305] width 413 height 17
type textarea "u"
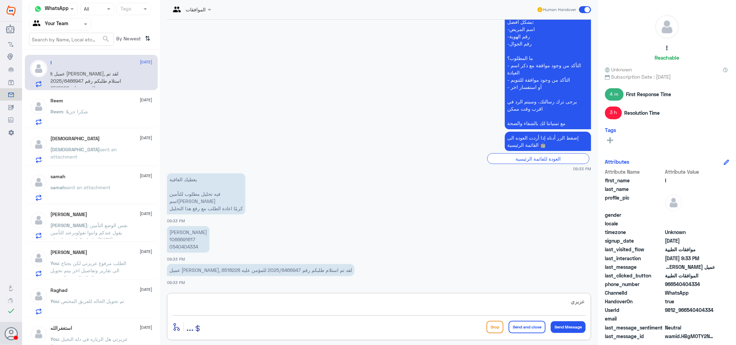
click at [450, 309] on textarea "عزيزي" at bounding box center [378, 305] width 413 height 17
type textarea "عزيزي هذا الطلب فقط الدواء المرفوض"
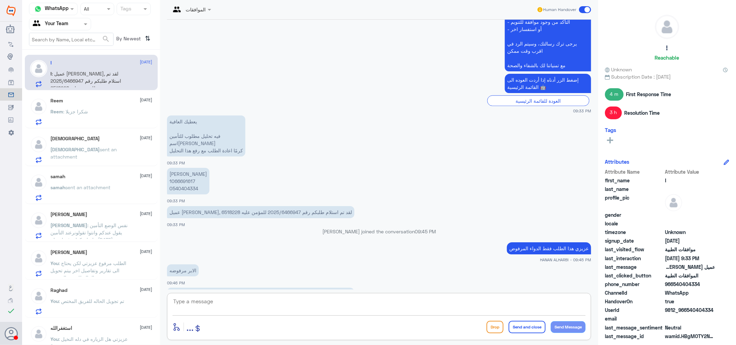
scroll to position [722, 0]
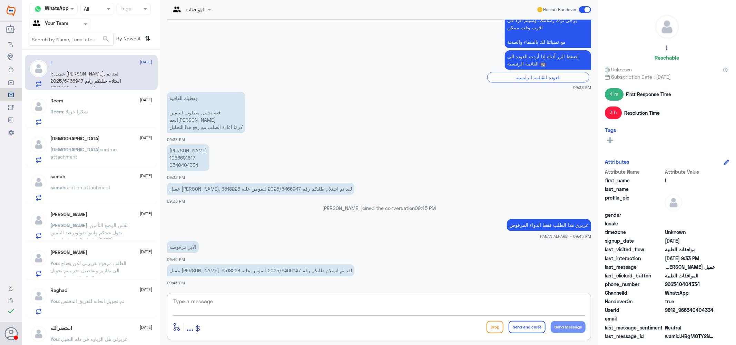
click at [213, 299] on textarea at bounding box center [378, 305] width 413 height 17
click at [211, 303] on textarea at bounding box center [378, 305] width 413 height 17
type textarea "k"
type textarea "نعم الابر هي المرفوضه"
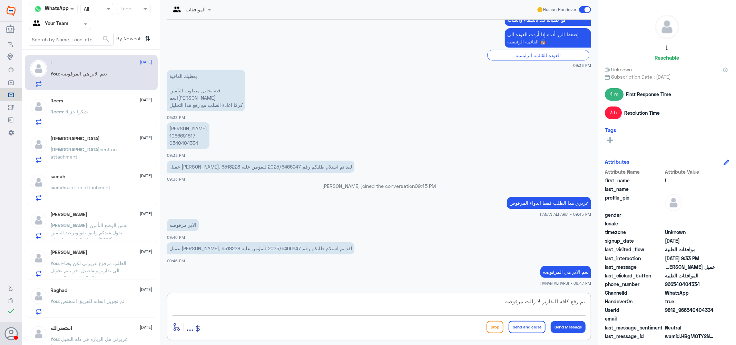
type textarea "تم رفع كافه التقارير لا زالت مرفوضه"
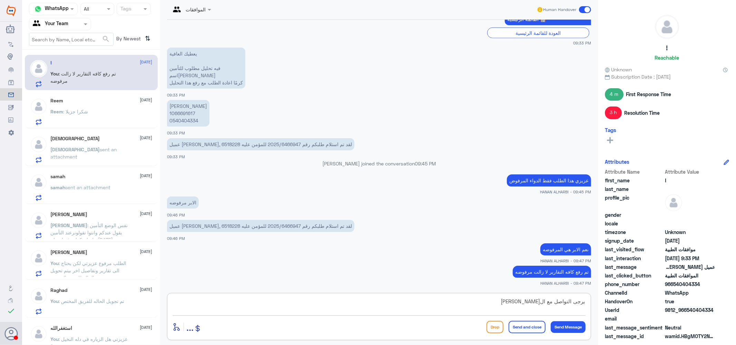
type textarea "يرجى التواصل مع ال[PERSON_NAME]"
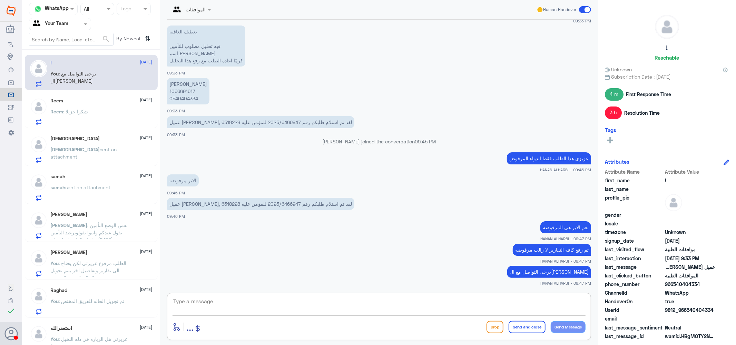
click at [98, 139] on div "سبحان الله 2 September" at bounding box center [102, 139] width 102 height 6
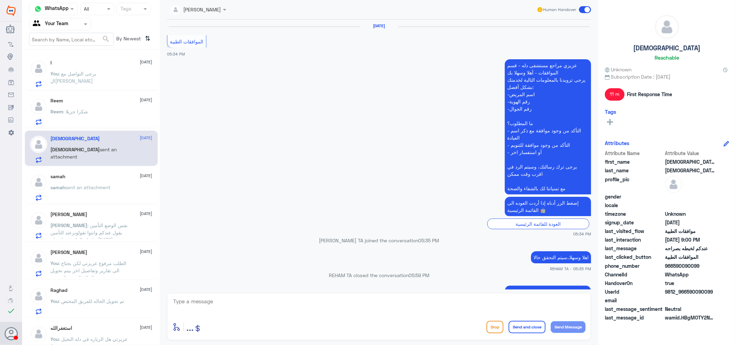
scroll to position [607, 0]
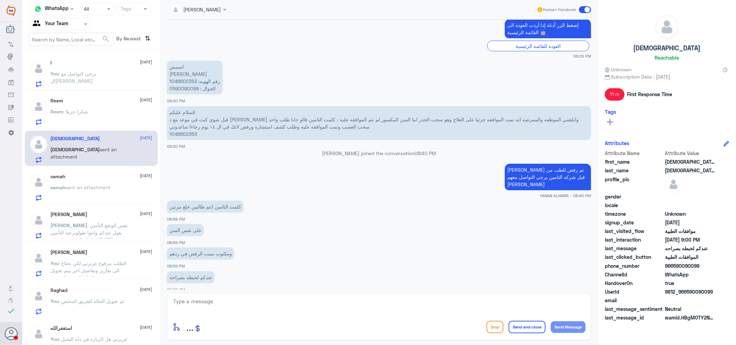
click at [92, 187] on span "sent an attachment" at bounding box center [88, 188] width 45 height 6
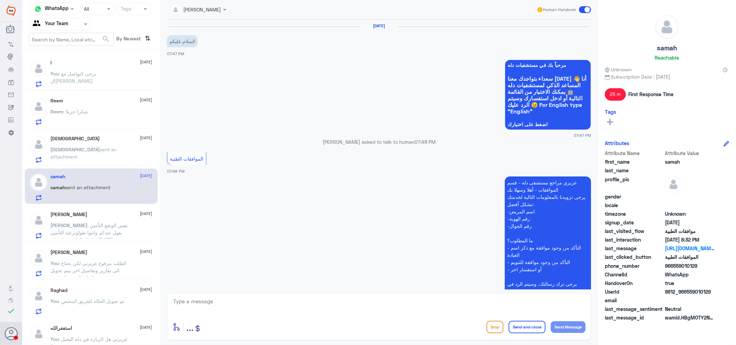
scroll to position [391, 0]
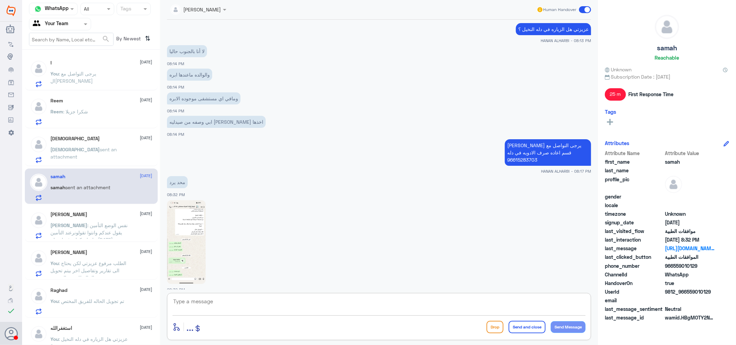
click at [202, 302] on textarea at bounding box center [378, 305] width 413 height 17
click at [94, 69] on div "! 1 2 September ! sent an attachment" at bounding box center [102, 73] width 102 height 27
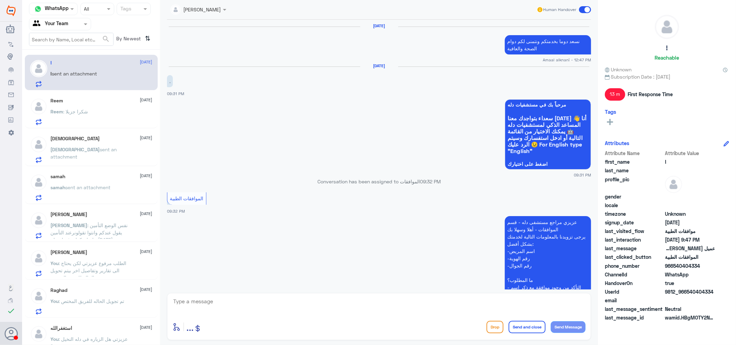
scroll to position [609, 0]
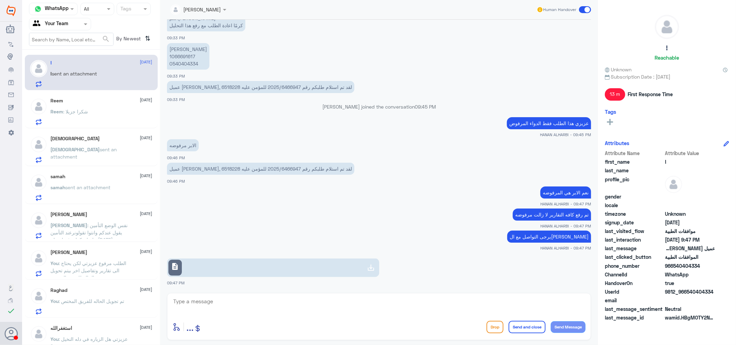
click at [242, 265] on link "description" at bounding box center [273, 268] width 212 height 19
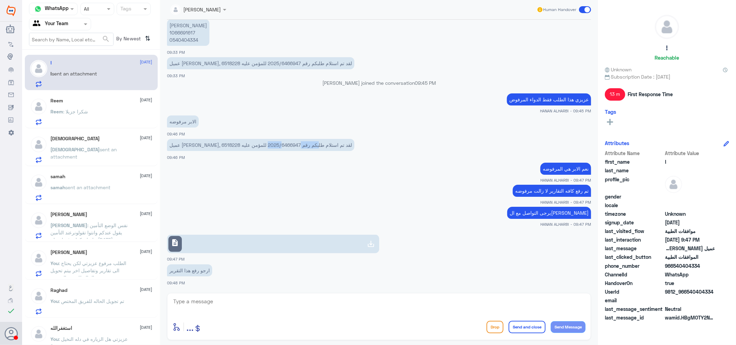
click at [250, 144] on p "عميل [PERSON_NAME], لقد تم استلام طلبكم رقم 2025/6466947 للمؤمن عليه 6518228" at bounding box center [260, 145] width 187 height 12
copy p "2025/6466947"
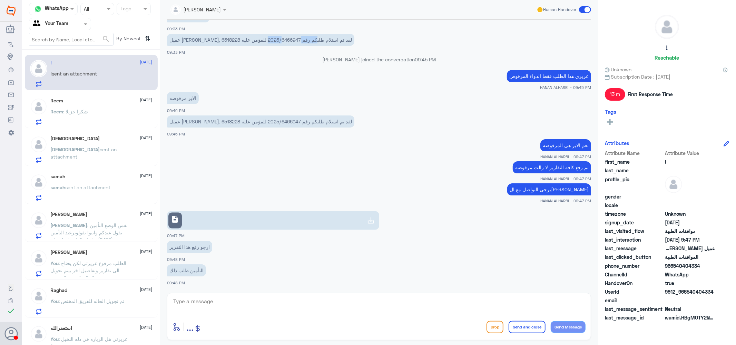
drag, startPoint x: 218, startPoint y: 39, endPoint x: 249, endPoint y: 39, distance: 31.0
click at [249, 39] on p "عميل [PERSON_NAME], لقد تم استلام طلبكم رقم 2025/6466947 للمؤمن عليه 6518228" at bounding box center [260, 40] width 187 height 12
copy p "2025/6466947"
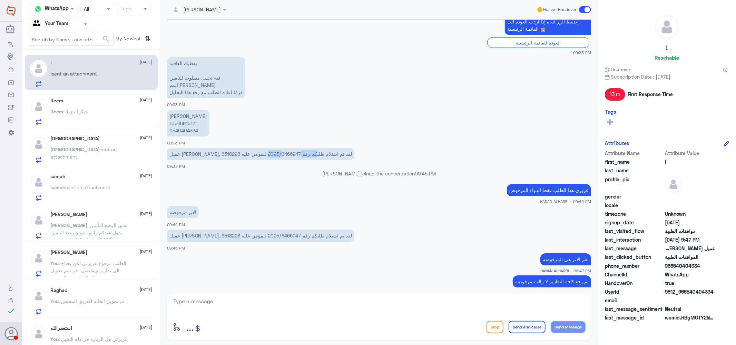
scroll to position [541, 0]
click at [185, 123] on p "مشعل محمد الأحمري 1066691617 0540404334" at bounding box center [188, 123] width 42 height 27
copy p "1066691617"
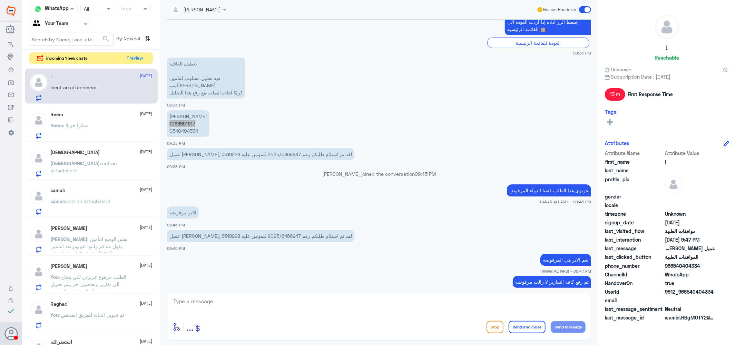
scroll to position [680, 0]
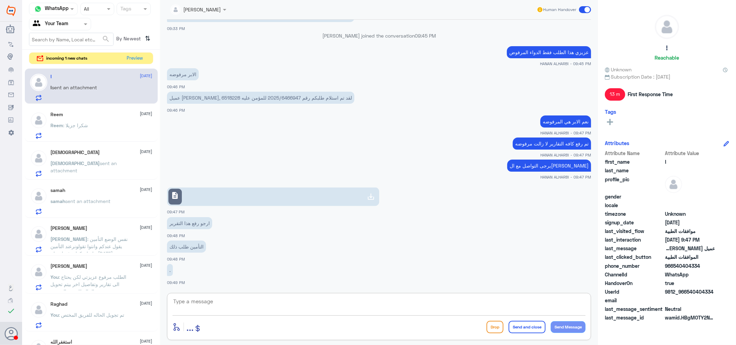
click at [213, 308] on textarea at bounding box center [378, 305] width 413 height 17
type textarea "j"
type textarea "تم الرفع والطلب تحت الاجراء"
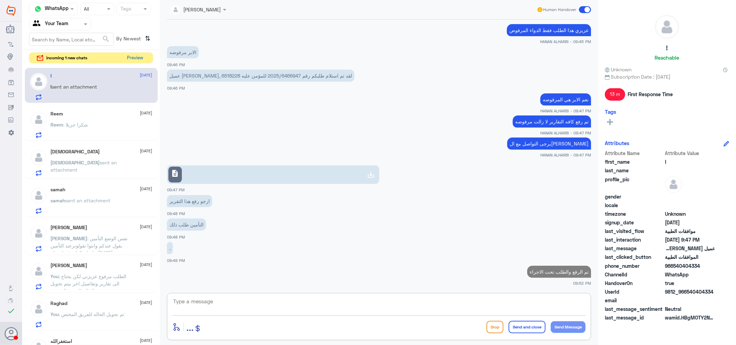
click at [139, 57] on button "Preview" at bounding box center [135, 58] width 21 height 11
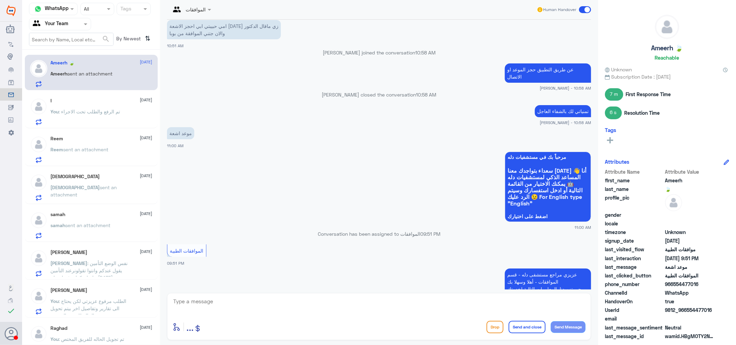
scroll to position [841, 0]
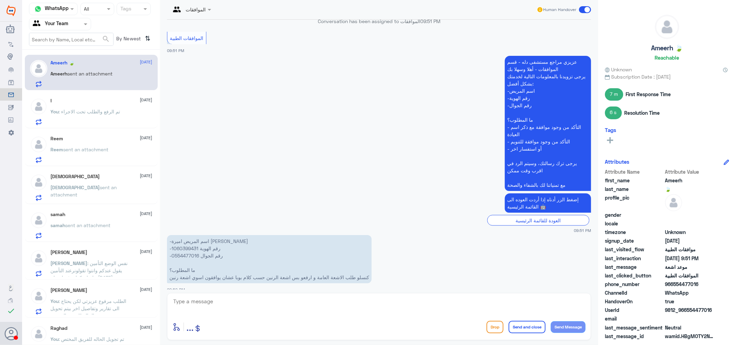
click at [183, 238] on p "-اسم المريض اميرة [PERSON_NAME] -رقم الهوية 1060399431 -رقم الجوال 0554477016 م…" at bounding box center [269, 259] width 205 height 48
copy p "1060399431"
click at [292, 296] on div "enter flow name ... Drop Send and close Send Message" at bounding box center [379, 316] width 424 height 47
click at [248, 307] on textarea at bounding box center [378, 305] width 413 height 17
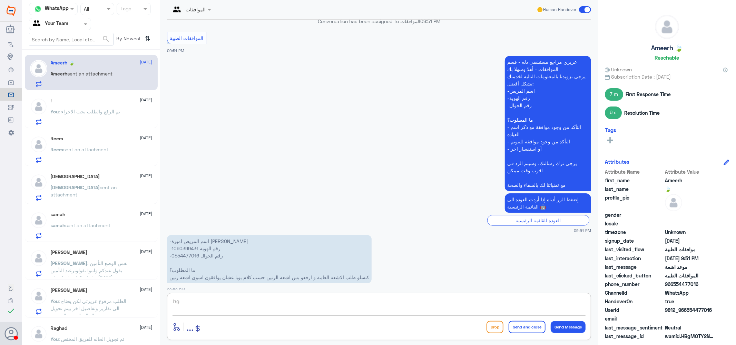
type textarea "h"
type textarea "الطلب تحت الاجراء عزيزتي"
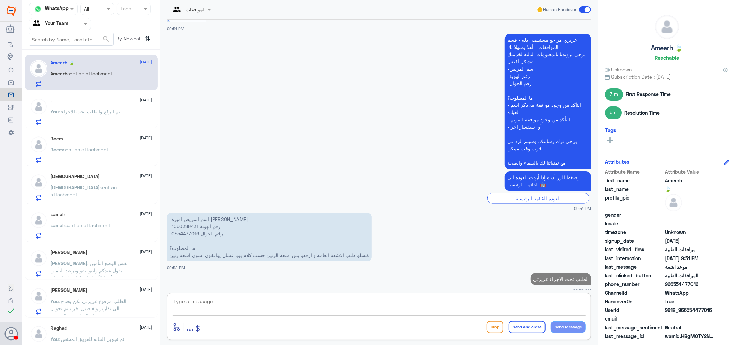
click at [93, 149] on span "sent an attachment" at bounding box center [85, 150] width 45 height 6
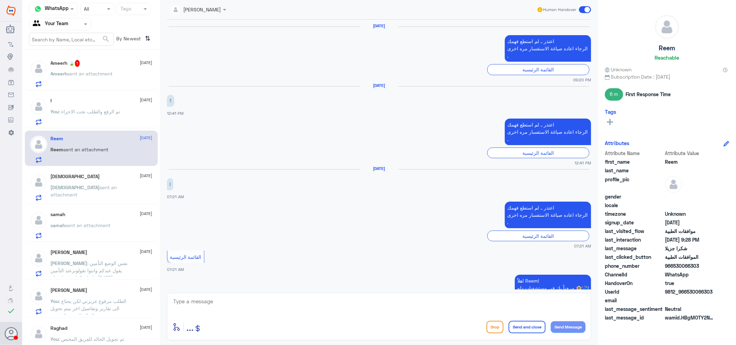
scroll to position [677, 0]
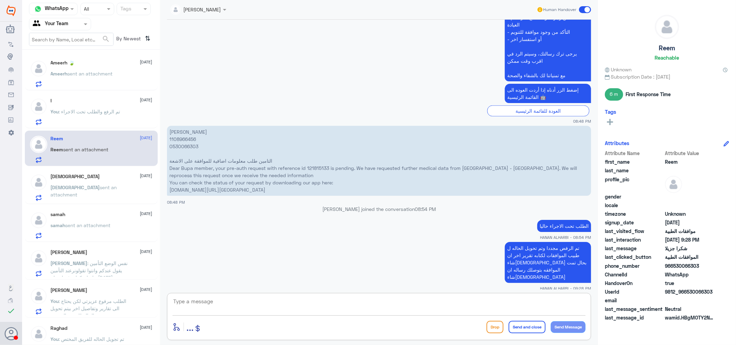
click at [237, 308] on textarea at bounding box center [378, 305] width 413 height 17
type textarea "العغو عزيزتي"
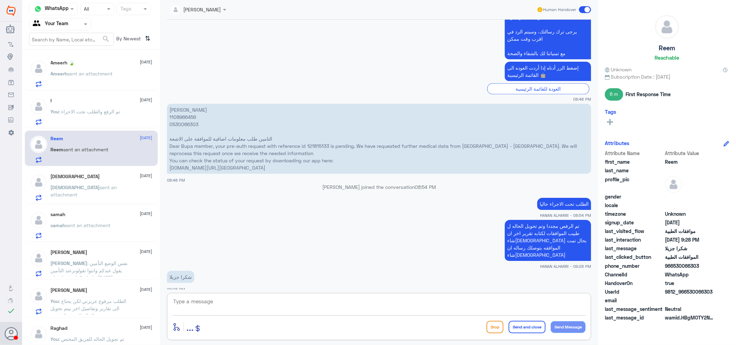
click at [84, 179] on div "سبحان الله 2 September" at bounding box center [102, 177] width 102 height 6
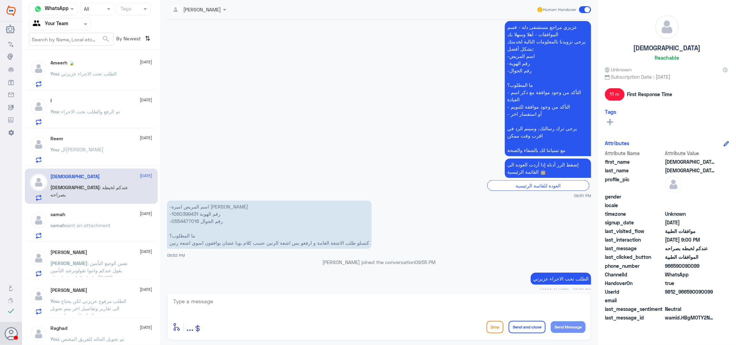
click at [81, 197] on p "سبحان : عندكم لخبطه بصراحه" at bounding box center [90, 192] width 78 height 17
click at [83, 157] on p "You : العغو عزيزتي" at bounding box center [77, 154] width 53 height 17
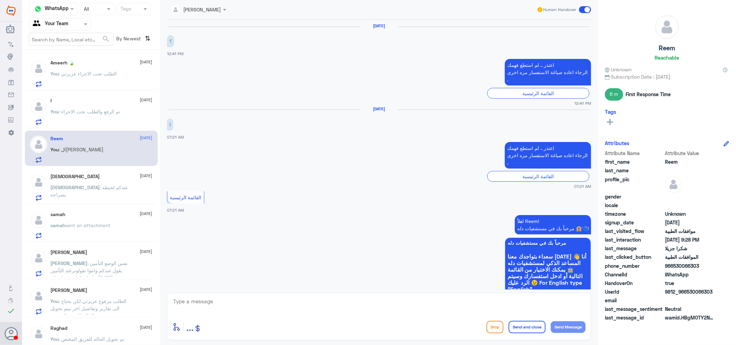
scroll to position [647, 0]
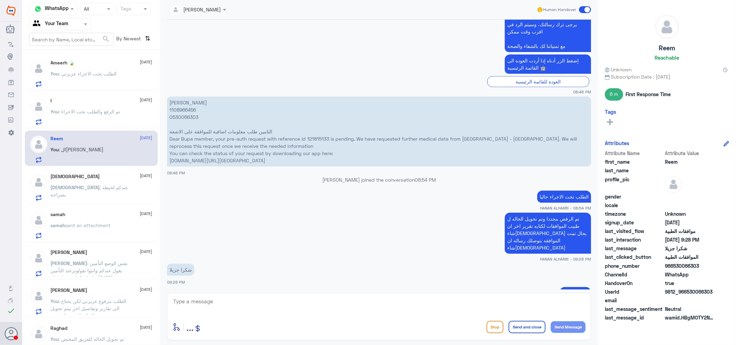
click at [88, 185] on span ": عندكم لخبطه بصراحه" at bounding box center [90, 191] width 78 height 13
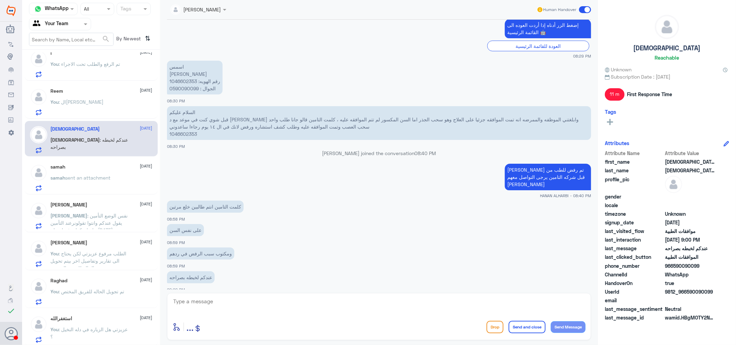
scroll to position [49, 0]
click at [83, 206] on div "Abdullah Alburaih 2 September Abdullah : نفس الوضع التأمين يقول عندكم وانتوا تق…" at bounding box center [102, 214] width 102 height 27
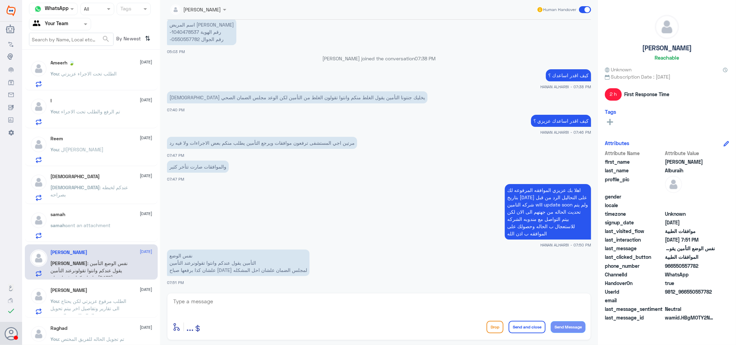
click at [94, 98] on div "! 2 September" at bounding box center [102, 101] width 102 height 6
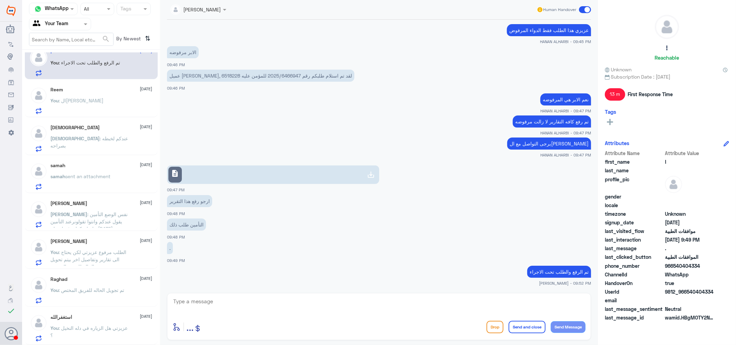
scroll to position [49, 0]
click at [98, 219] on span ": نفس الوضع التأمين يقول عندكم وانتوا تقولونرعند التأمين علشان كذا برفعها صباح …" at bounding box center [89, 225] width 77 height 28
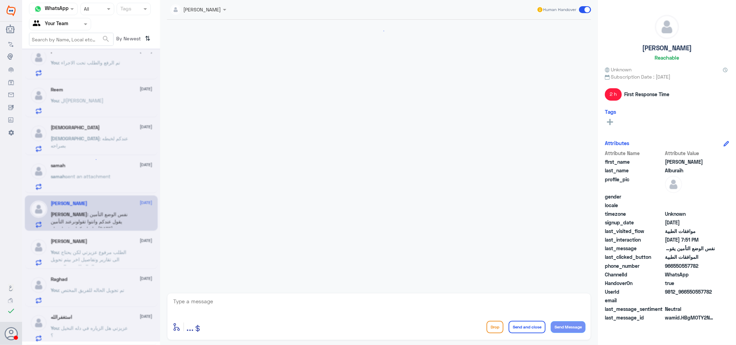
scroll to position [337, 0]
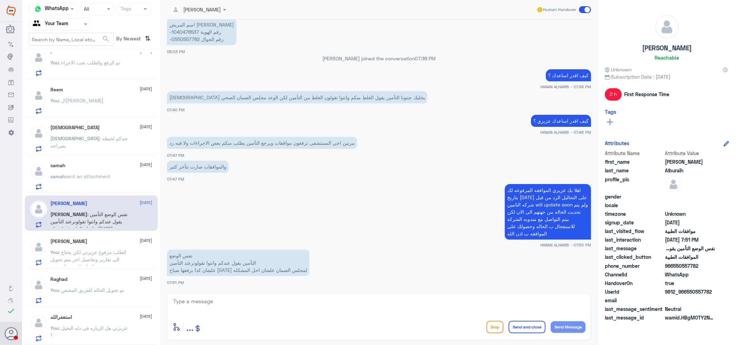
click at [186, 32] on p "اسم المريض [PERSON_NAME] -رقم الهوية 1040478537 -رقم الجوال 0550557782" at bounding box center [201, 32] width 69 height 27
copy p "1040478537"
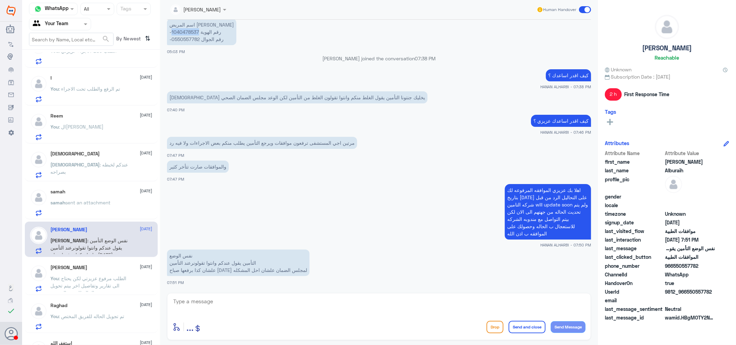
scroll to position [49, 0]
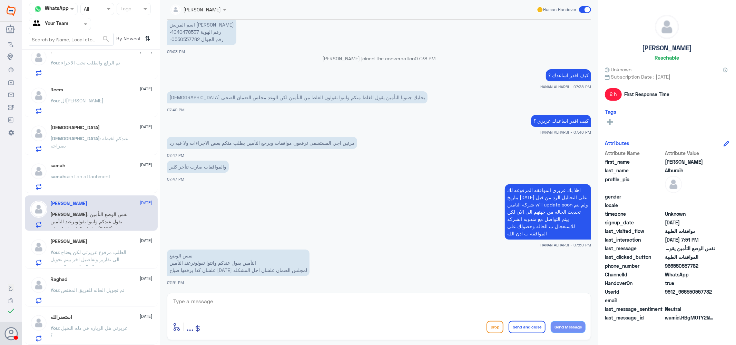
click at [85, 89] on div "Reem 2 September" at bounding box center [102, 90] width 102 height 6
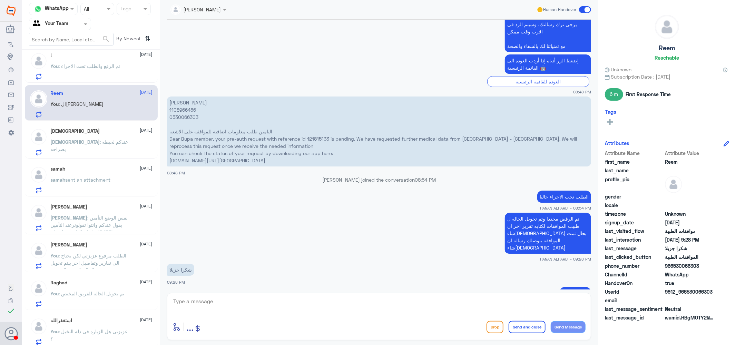
scroll to position [49, 0]
click at [94, 325] on p "You : عزيزتي هل الزياره في دله النخيل ؟" at bounding box center [90, 333] width 78 height 17
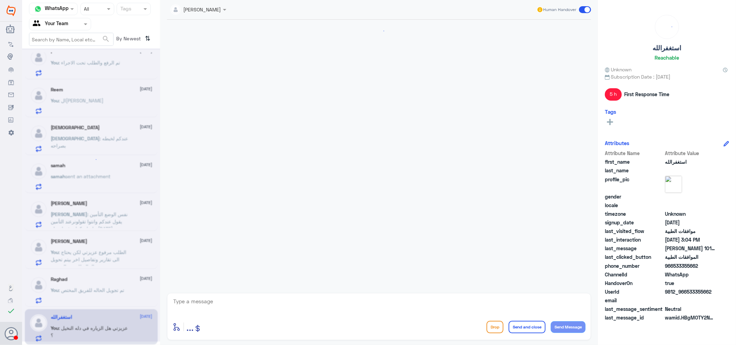
scroll to position [148, 0]
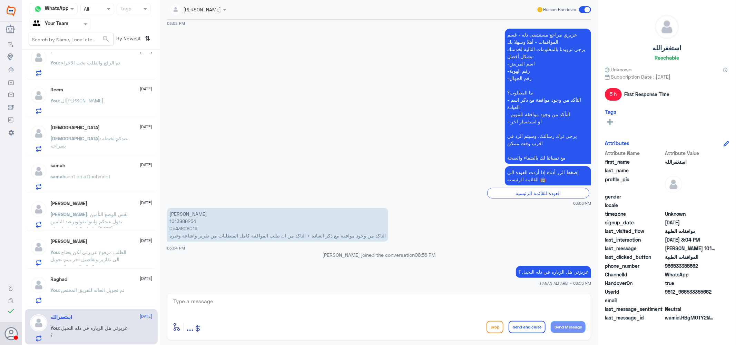
click at [316, 308] on textarea at bounding box center [378, 305] width 413 height 17
type textarea "نتمنى لك دوام الصحه والعافيه ..."
click at [513, 323] on button "Send and close" at bounding box center [526, 327] width 37 height 12
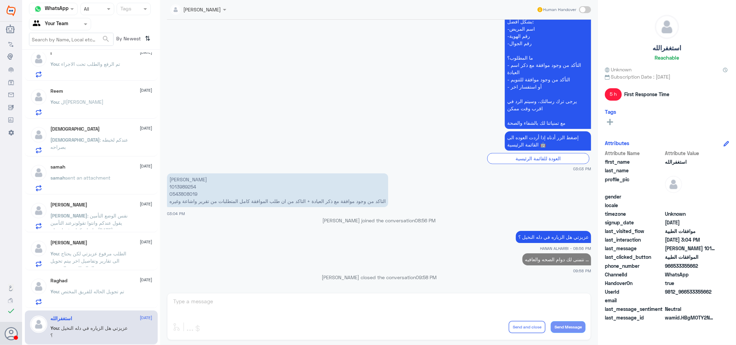
scroll to position [47, 0]
click at [115, 249] on div "Omar Bin Jahlan 2 September You : الطلب مرفوع عزيزتي لكن يحتاج الى تقارير وتفاص…" at bounding box center [102, 253] width 102 height 27
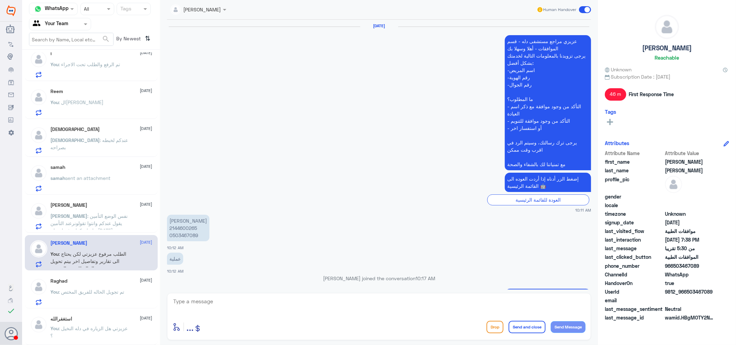
scroll to position [576, 0]
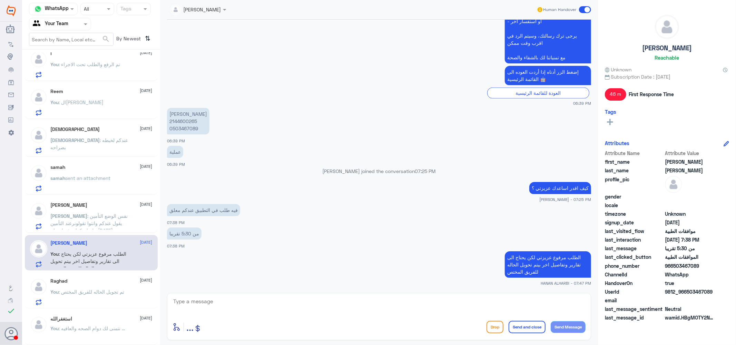
click at [101, 182] on p "samah sent an attachment" at bounding box center [81, 183] width 60 height 17
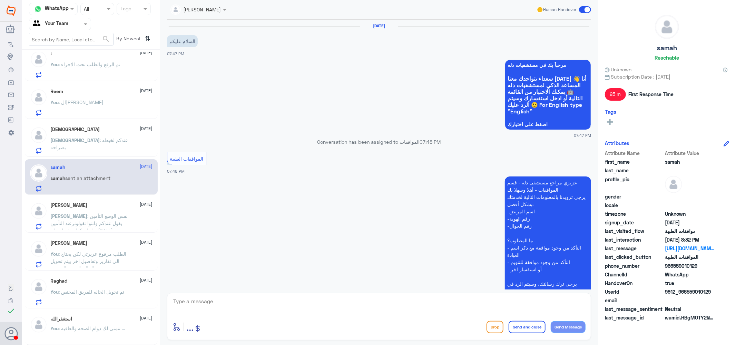
scroll to position [391, 0]
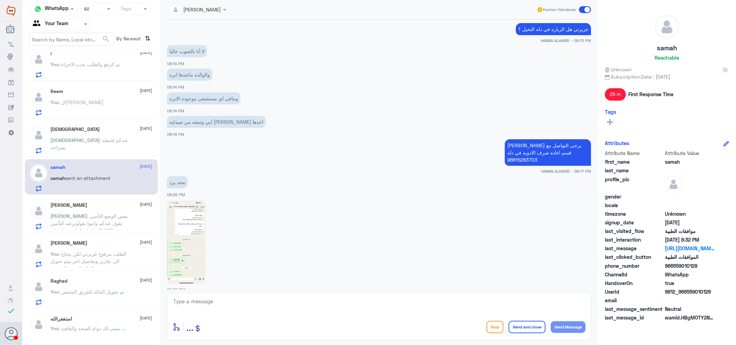
click at [100, 138] on span "[DEMOGRAPHIC_DATA]" at bounding box center [75, 140] width 49 height 6
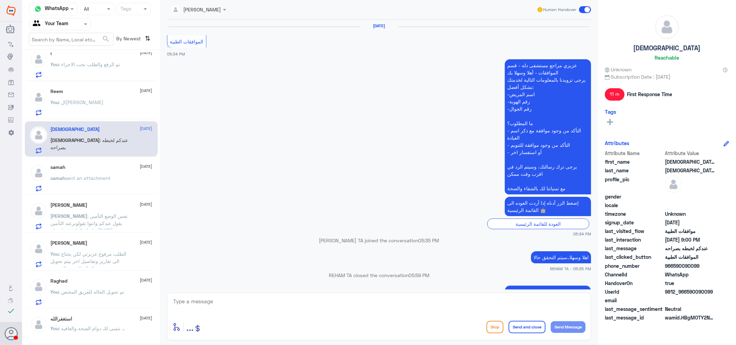
scroll to position [607, 0]
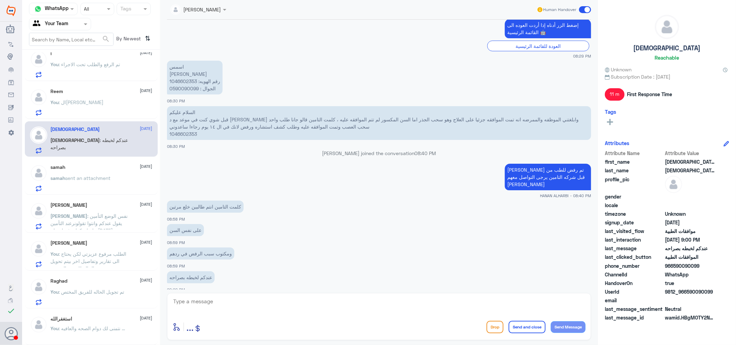
click at [105, 102] on div "You : العغو عزيزتي" at bounding box center [102, 108] width 102 height 16
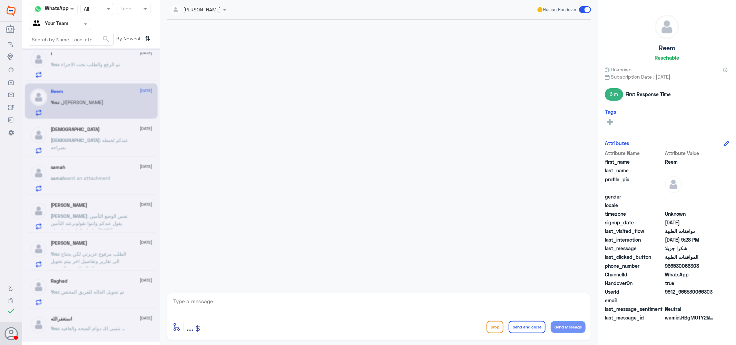
scroll to position [647, 0]
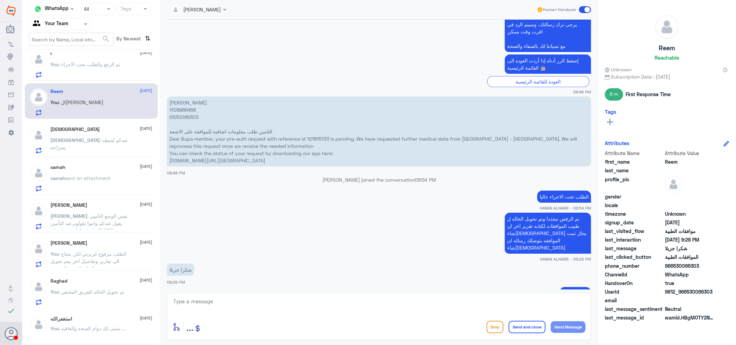
click at [96, 69] on p "You : تم الرفع والطلب تحت الاجراء" at bounding box center [86, 69] width 70 height 17
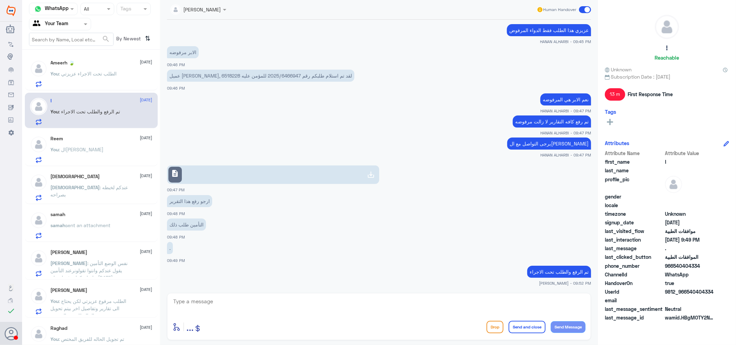
click at [85, 69] on div "Ameerh 🍃 2 September You : الطلب تحت الاجراء عزيزتي" at bounding box center [102, 73] width 102 height 27
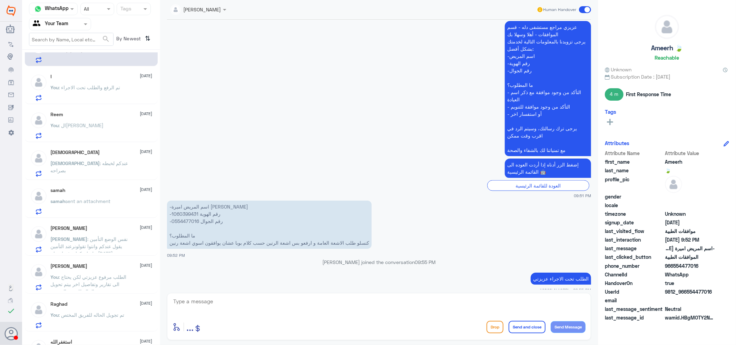
scroll to position [47, 0]
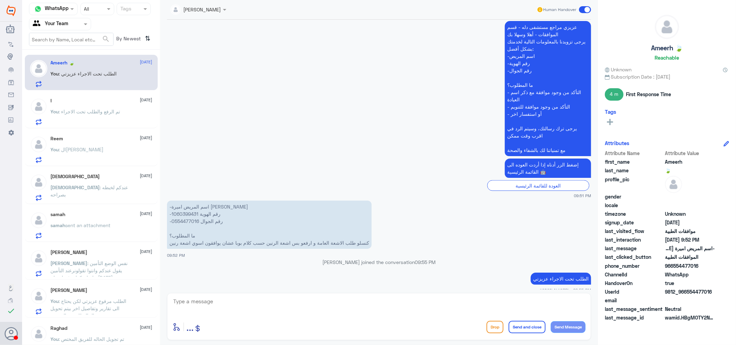
scroll to position [11, 0]
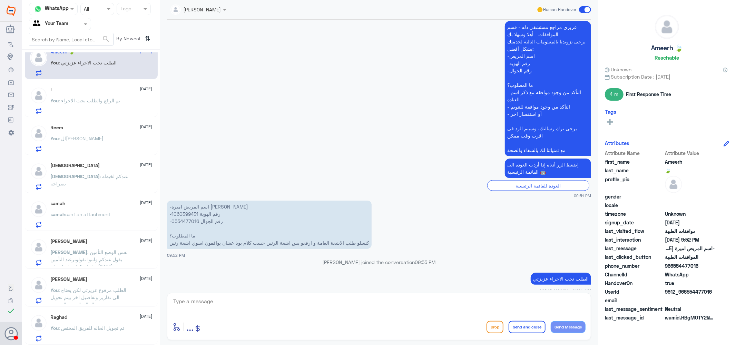
click at [182, 208] on p "-اسم المريض اميرة [PERSON_NAME] -رقم الهوية 1060399431 -رقم الجوال 0554477016 م…" at bounding box center [269, 225] width 205 height 48
copy p "1060399431"
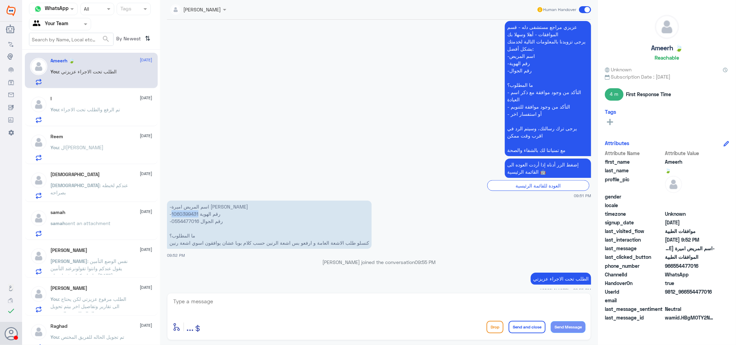
scroll to position [0, 0]
click at [94, 113] on span ": تم الرفع والطلب تحت الاجراء" at bounding box center [89, 112] width 61 height 6
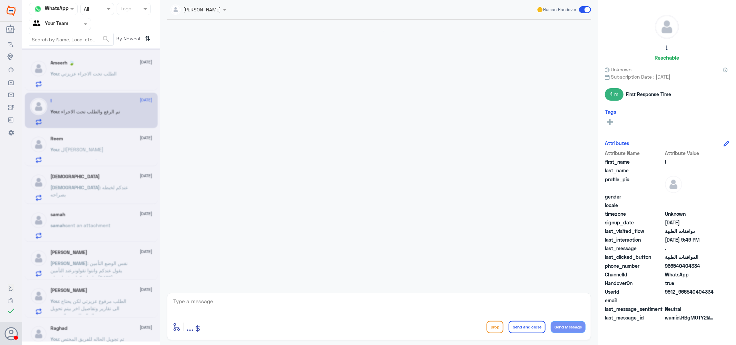
scroll to position [559, 0]
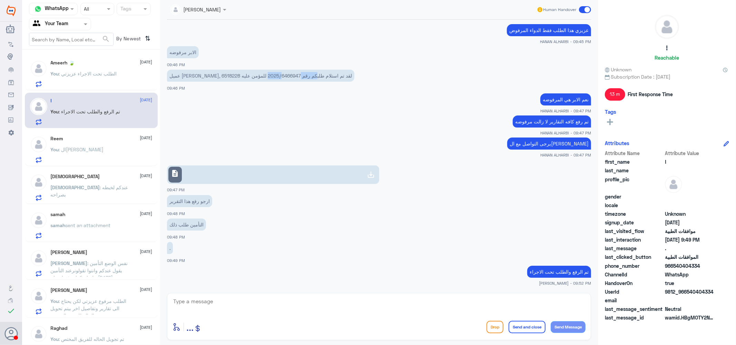
drag, startPoint x: 217, startPoint y: 76, endPoint x: 249, endPoint y: 75, distance: 32.8
click at [249, 75] on p "عميل ميدغلف, لقد تم استلام طلبكم رقم 2025/6466947 للمؤمن عليه 6518228" at bounding box center [260, 76] width 187 height 12
copy p "2025/6466947"
click at [304, 306] on textarea at bounding box center [378, 305] width 413 height 17
type textarea "j"
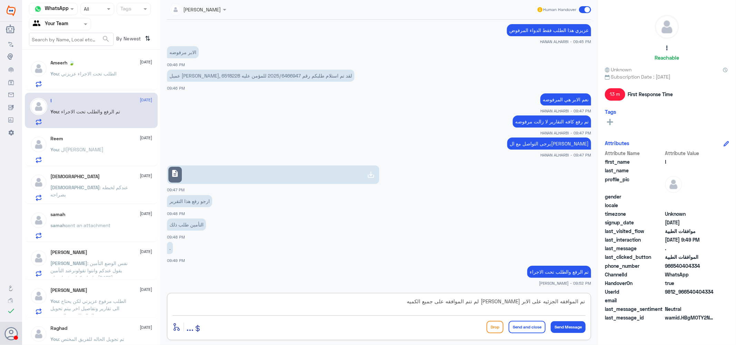
type textarea "تم الموافقه الجزئيه على الابر عزيزي لم تتم الموافقه على جميع الكميه"
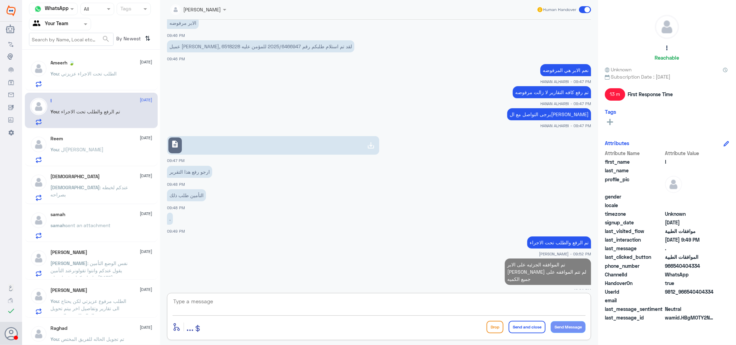
click at [87, 64] on div "Ameerh 🍃 2 September" at bounding box center [102, 63] width 102 height 6
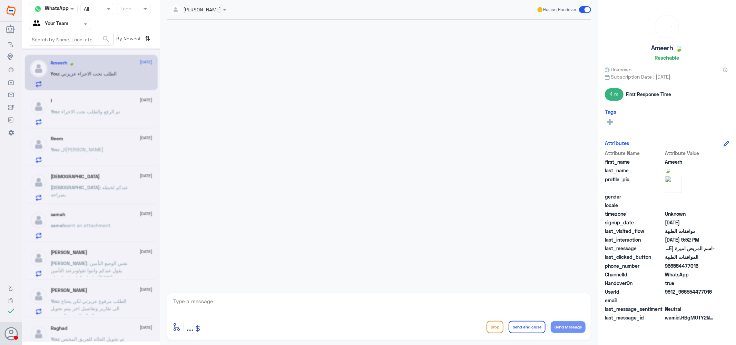
scroll to position [684, 0]
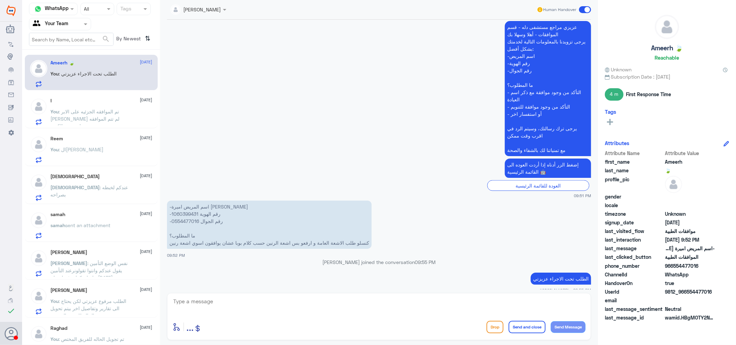
click at [87, 145] on div "Reem 2 September You : العغو عزيزتي" at bounding box center [102, 149] width 102 height 27
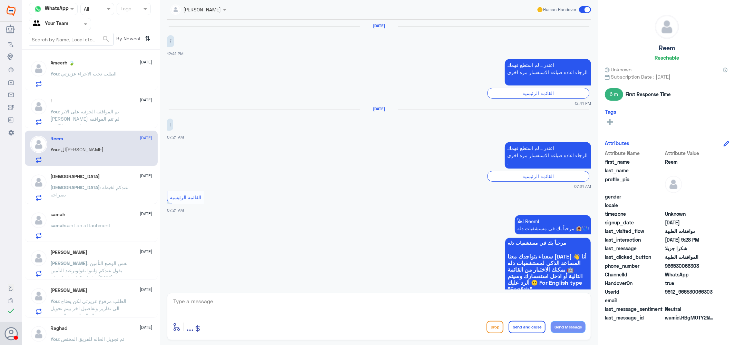
scroll to position [647, 0]
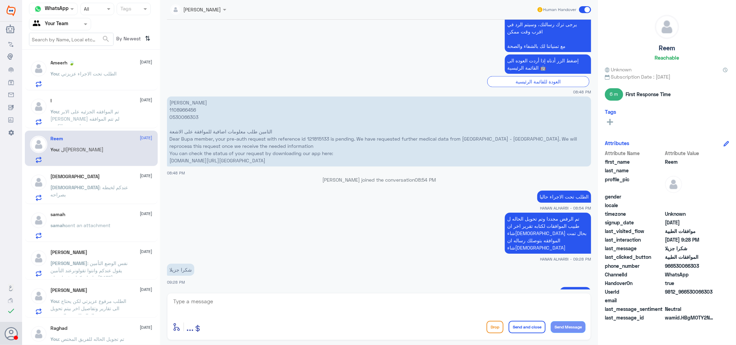
click at [186, 97] on p "[PERSON_NAME] 1108966456 0530066303 التامين طلب معلومات اضافية للموافقة على الا…" at bounding box center [379, 132] width 424 height 70
copy p "1108966456"
click at [104, 71] on span ": الطلب تحت الاجراء عزيزتي" at bounding box center [88, 74] width 58 height 6
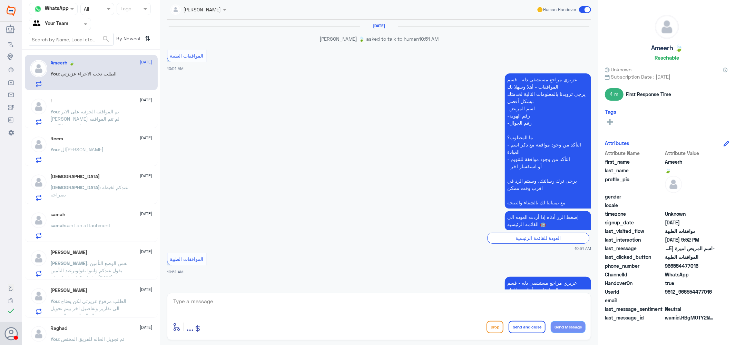
scroll to position [684, 0]
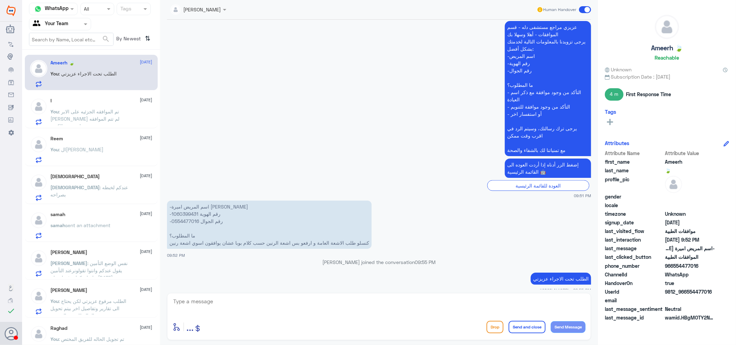
click at [191, 205] on p "-اسم المريض اميرة عبدالعزيز العنزي -رقم الهوية 1060399431 -رقم الجوال 055447701…" at bounding box center [269, 225] width 205 height 48
copy p "1060399431"
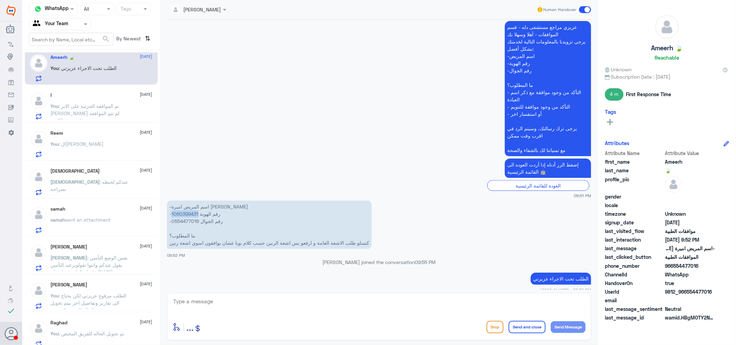
scroll to position [11, 0]
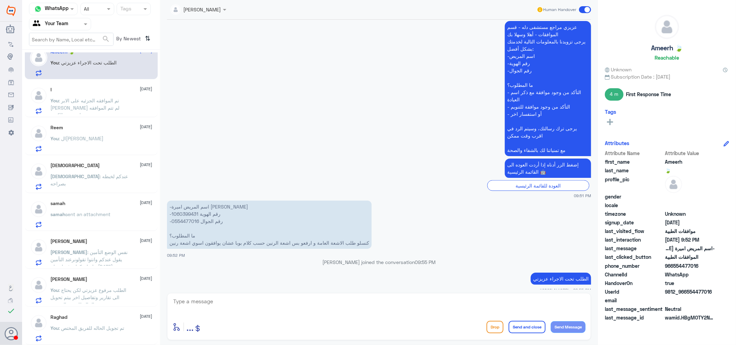
click at [88, 212] on span "sent an attachment" at bounding box center [88, 214] width 45 height 6
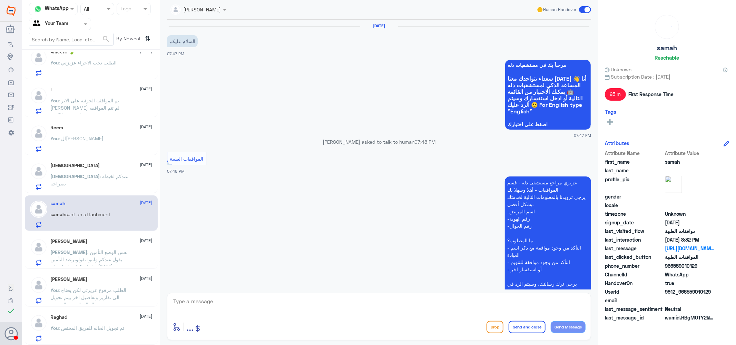
scroll to position [391, 0]
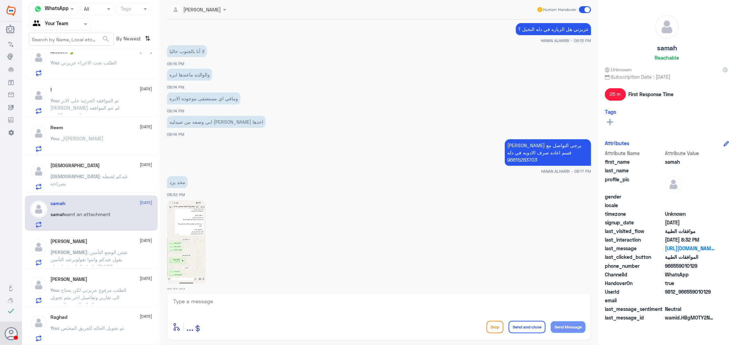
click at [92, 250] on span ": نفس الوضع التأمين يقول عندكم وانتوا تقولونرعند التأمين علشان كذا برفعها صباح …" at bounding box center [89, 263] width 77 height 28
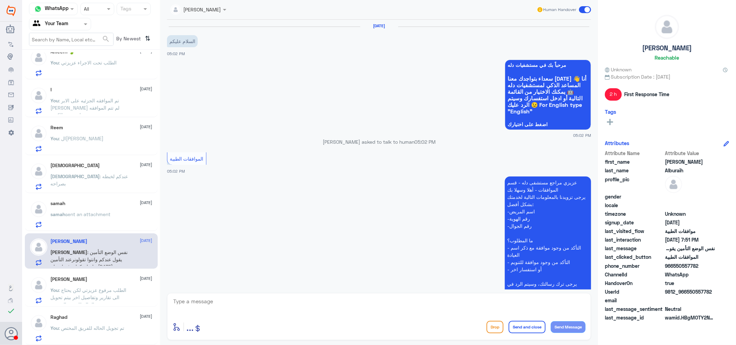
scroll to position [337, 0]
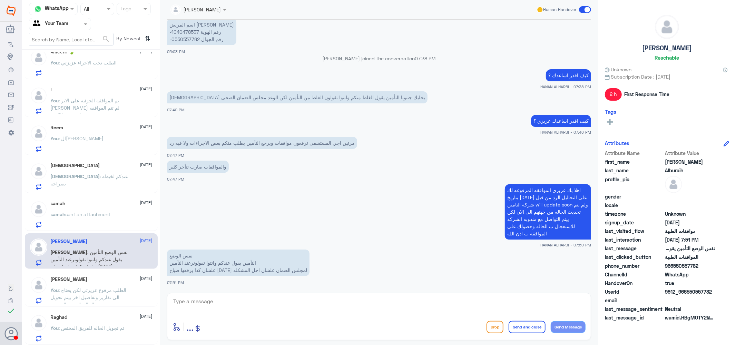
click at [181, 31] on p "اسم المريض [PERSON_NAME] -رقم الهوية 1040478537 -رقم الجوال 0550557782" at bounding box center [201, 32] width 69 height 27
copy p "1040478537"
click at [93, 290] on span ": الطلب مرفوع عزيزتي لكن يحتاج الى تقارير وتفاصيل اخر بيتم تحويل الحاله للفريق …" at bounding box center [89, 297] width 76 height 20
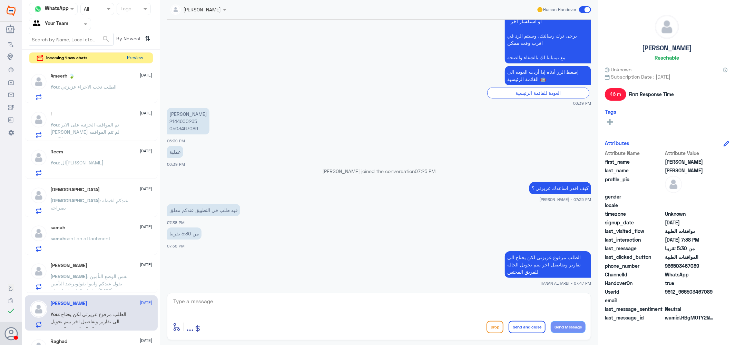
click at [133, 59] on button "Preview" at bounding box center [135, 58] width 21 height 11
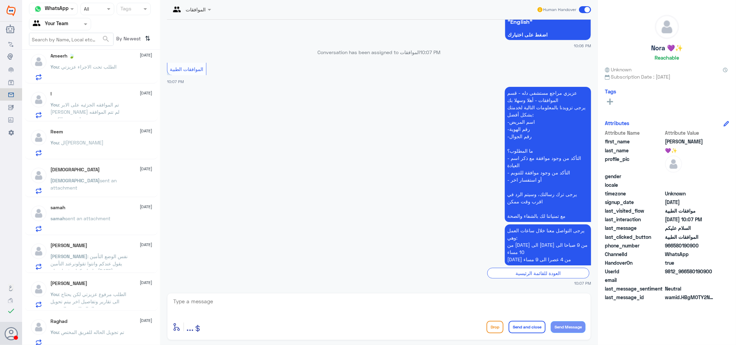
scroll to position [49, 0]
click at [84, 169] on div "سبحان الله 2 September سبحان sent an attachment" at bounding box center [102, 176] width 102 height 27
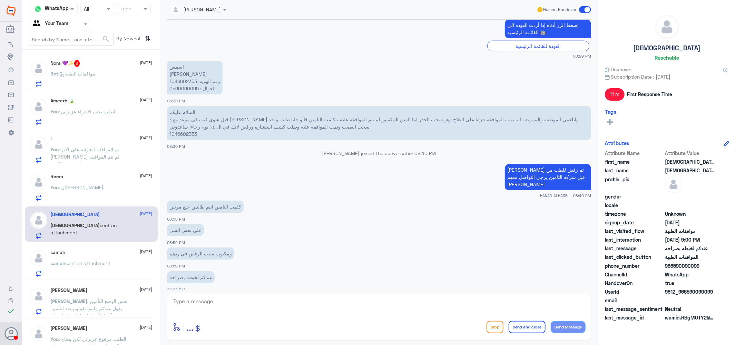
click at [88, 68] on div "Nora 💜✨ 2 2 September Bot : موافقات الطبية" at bounding box center [102, 73] width 102 height 27
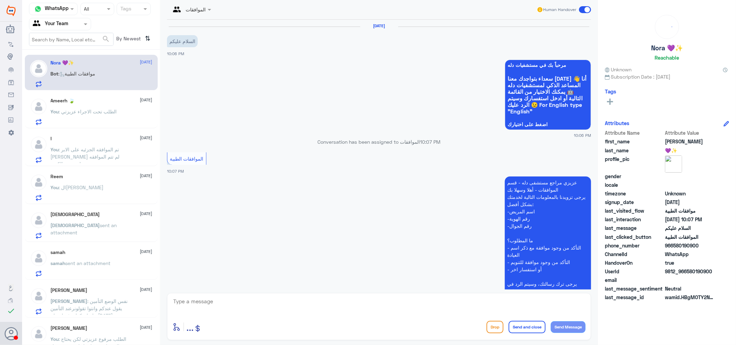
scroll to position [179, 0]
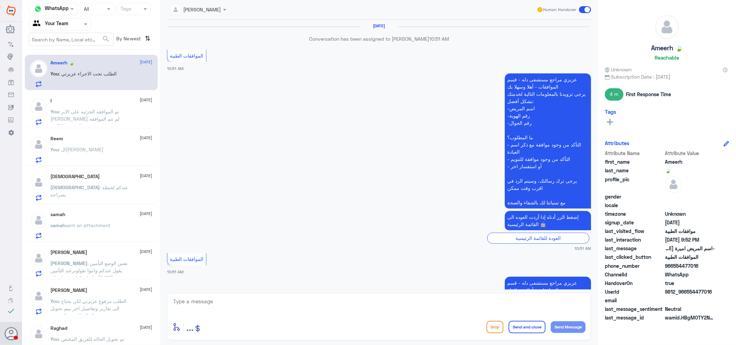
scroll to position [684, 0]
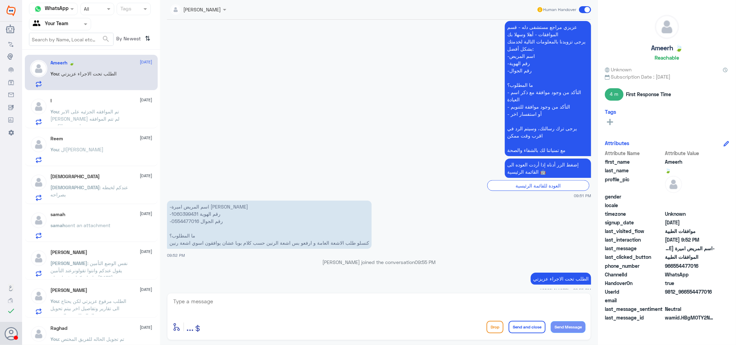
click at [181, 204] on p "-اسم المريض اميرة [PERSON_NAME] -رقم الهوية 1060399431 -رقم الجوال 0554477016 م…" at bounding box center [269, 225] width 205 height 48
copy p "1060399431"
click at [104, 223] on span "sent an attachment" at bounding box center [88, 225] width 45 height 6
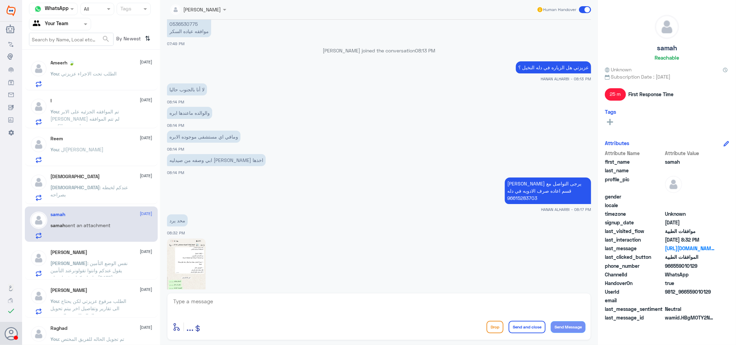
scroll to position [391, 0]
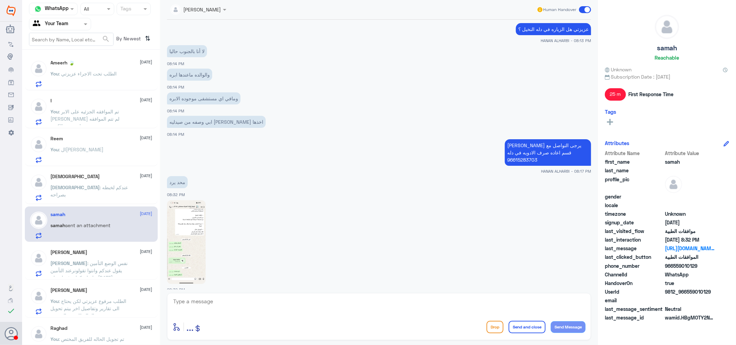
click at [212, 309] on textarea at bounding box center [378, 305] width 413 height 17
type textarea "k"
type textarea "ن"
click at [110, 73] on span ": الطلب تحت الاجراء عزيزتي" at bounding box center [88, 74] width 58 height 6
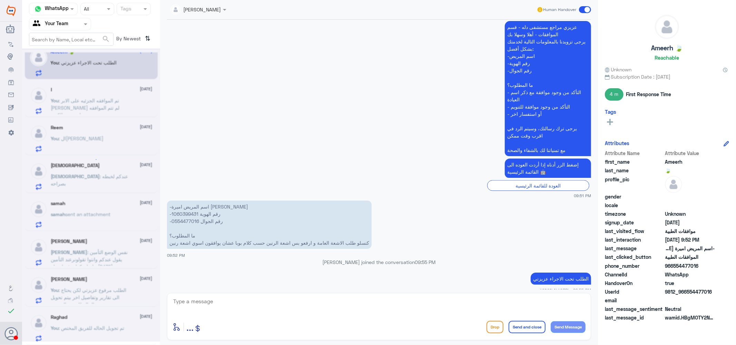
scroll to position [11, 0]
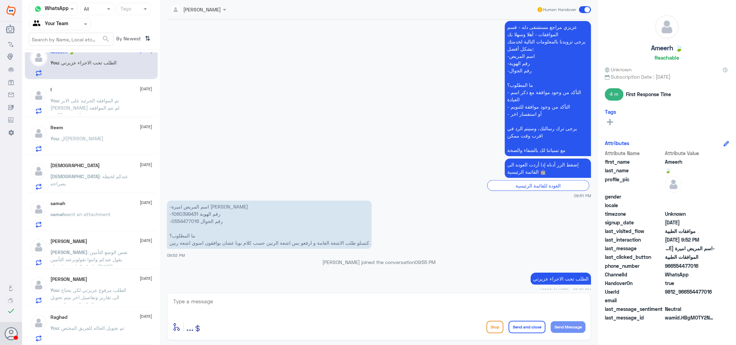
click at [95, 326] on span ": تم تجويل الحاله للفريق المختص" at bounding box center [92, 328] width 66 height 6
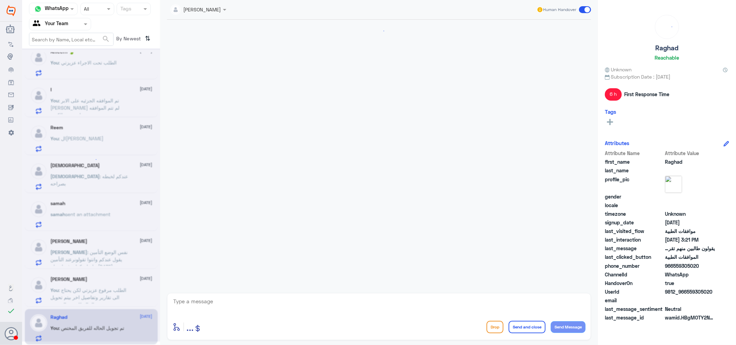
scroll to position [368, 0]
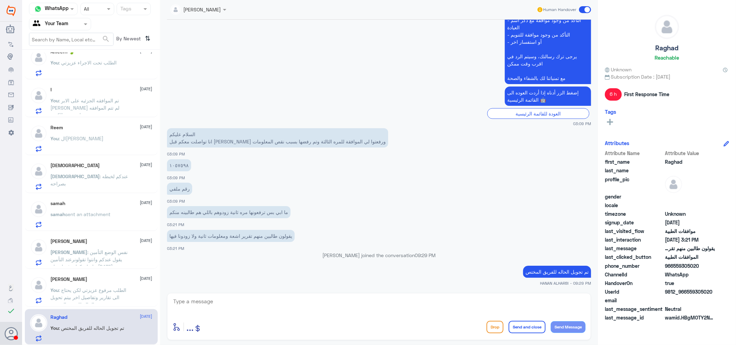
click at [228, 304] on textarea at bounding box center [378, 305] width 413 height 17
drag, startPoint x: 228, startPoint y: 304, endPoint x: 143, endPoint y: 292, distance: 85.3
click at [143, 292] on div "Channel WhatsApp Status × All Tags Agent Filter Your Team search By Newest ⇅ [P…" at bounding box center [379, 173] width 714 height 347
type textarea "1057598"
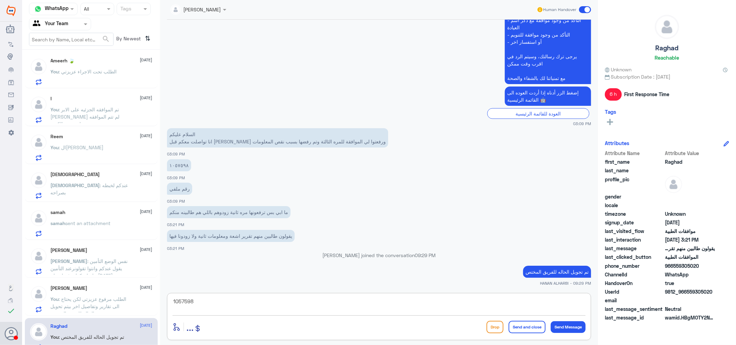
scroll to position [0, 0]
click at [83, 71] on span ": الطلب تحت الاجراء عزيزتي" at bounding box center [88, 74] width 58 height 6
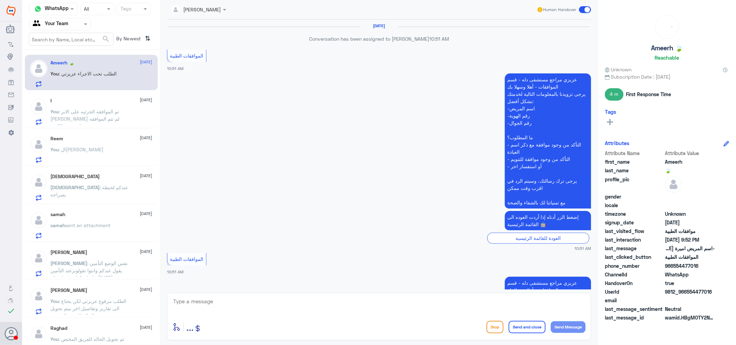
scroll to position [684, 0]
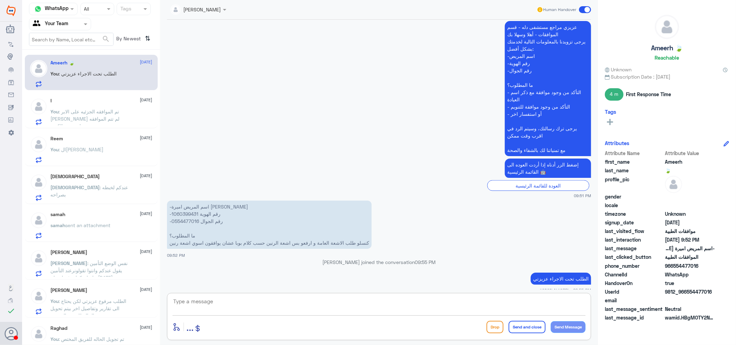
click at [233, 306] on textarea at bounding box center [378, 305] width 413 height 17
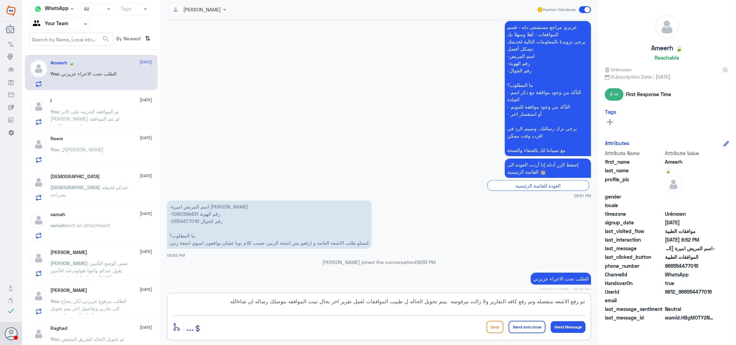
type textarea "تم رفع الاشعه منفصله وتم رفع كافه التقارير ولا زالت مرفوضه بيتم تحويل الحاله ل …"
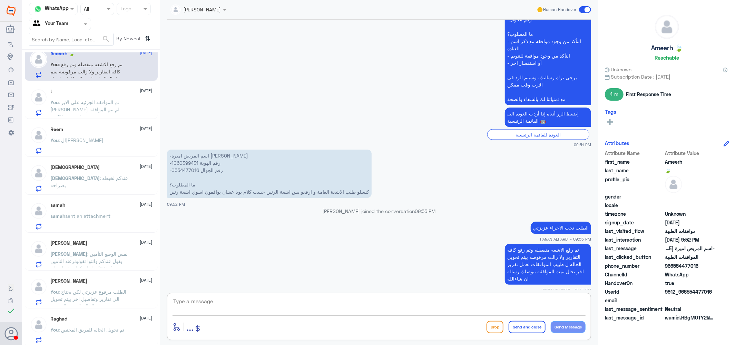
scroll to position [11, 0]
click at [76, 102] on span ": تم الموافقه الجزئيه على الابر [PERSON_NAME] لم تتم الموافقه على جميع الكميه" at bounding box center [85, 108] width 69 height 20
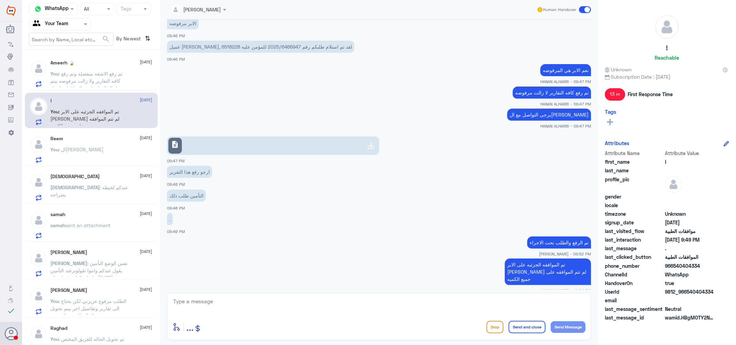
click at [85, 76] on span ": تم رفع الاشعه منفصله وتم رفع كافه التقارير ولا زالت مرفوضه بيتم تحويل الحاله …" at bounding box center [89, 88] width 76 height 35
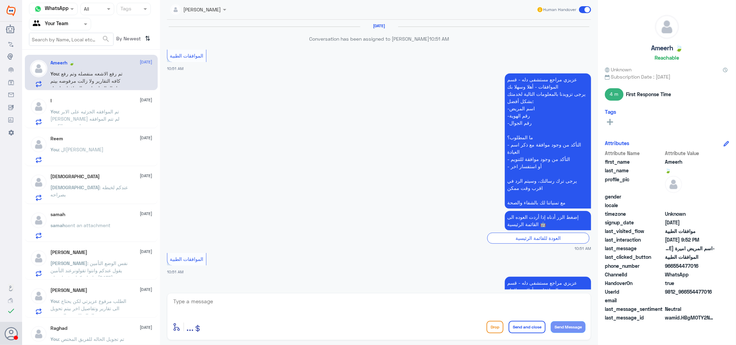
scroll to position [735, 0]
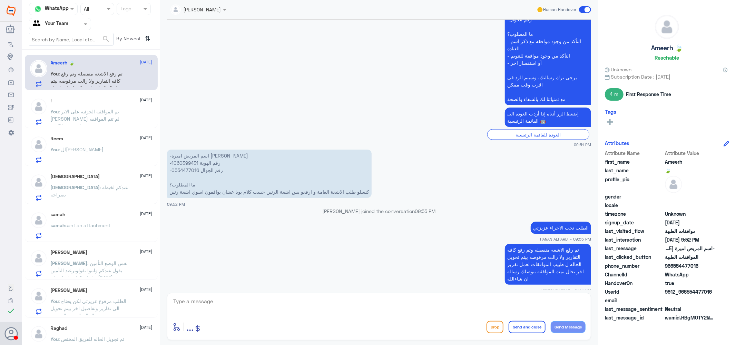
click at [85, 226] on span "sent an attachment" at bounding box center [88, 225] width 45 height 6
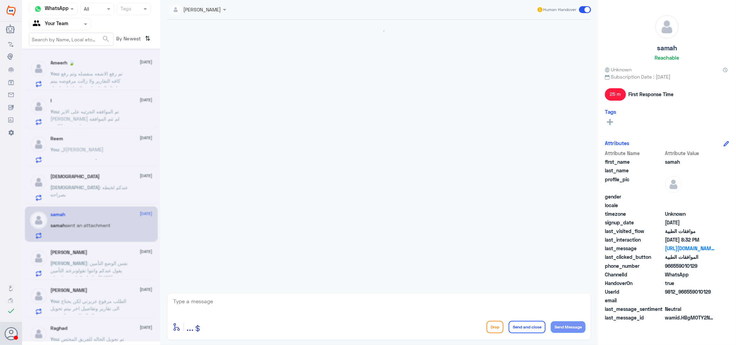
scroll to position [391, 0]
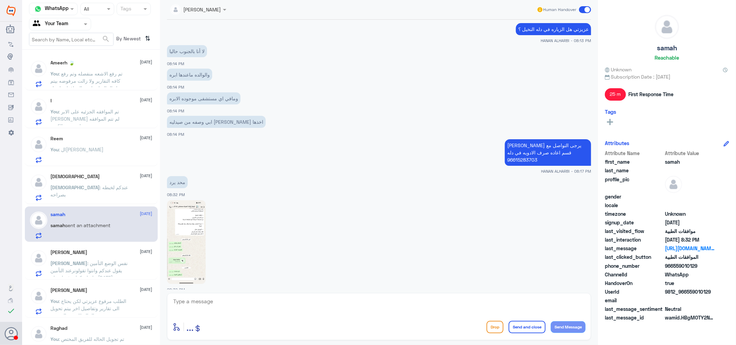
click at [93, 72] on span ": تم رفع الاشعه منفصله وتم رفع كافه التقارير ولا زالت مرفوضه بيتم تحويل الحاله …" at bounding box center [89, 88] width 76 height 35
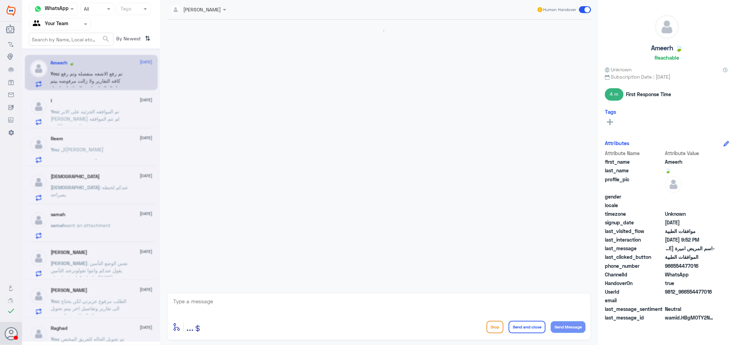
scroll to position [735, 0]
